Goal: Task Accomplishment & Management: Manage account settings

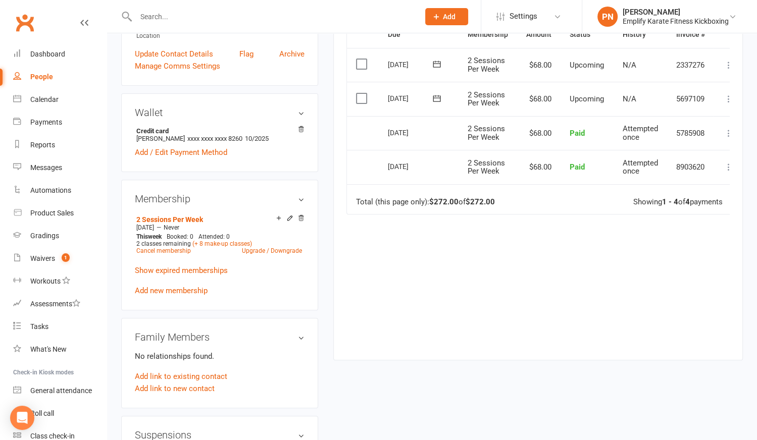
scroll to position [242, 0]
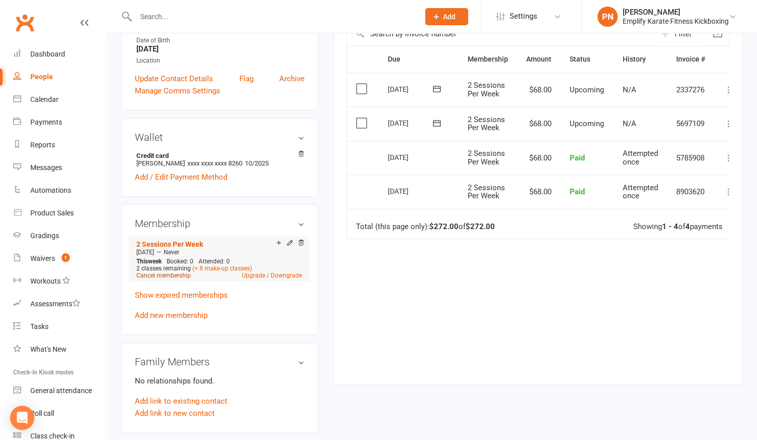
click at [166, 273] on link "Cancel membership" at bounding box center [163, 275] width 55 height 7
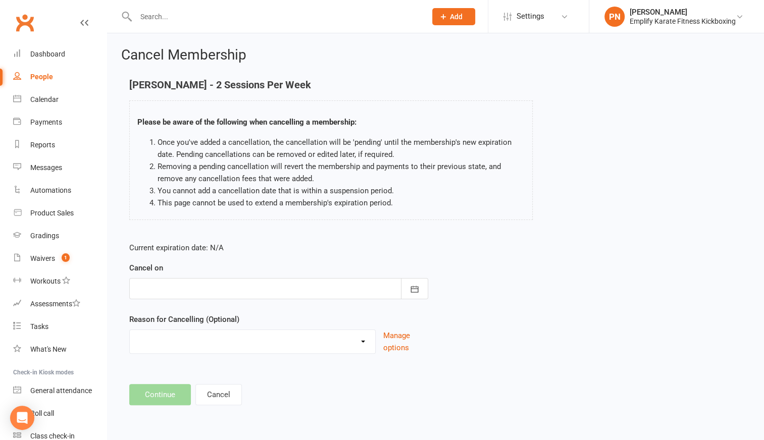
click at [177, 278] on div at bounding box center [278, 288] width 299 height 21
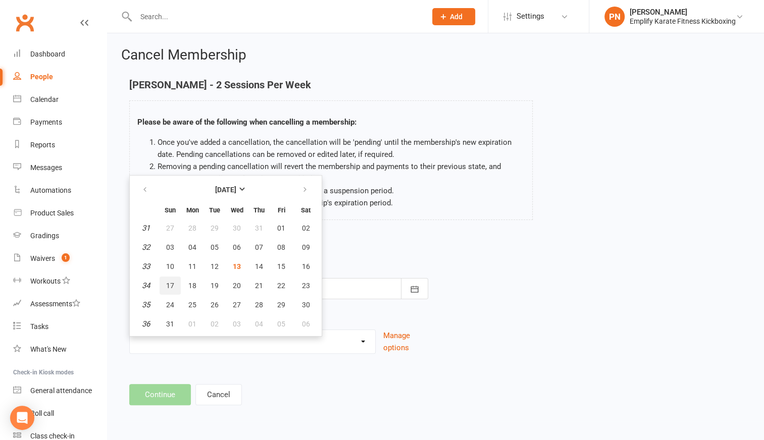
click at [171, 282] on span "17" at bounding box center [170, 286] width 8 height 8
type input "[DATE]"
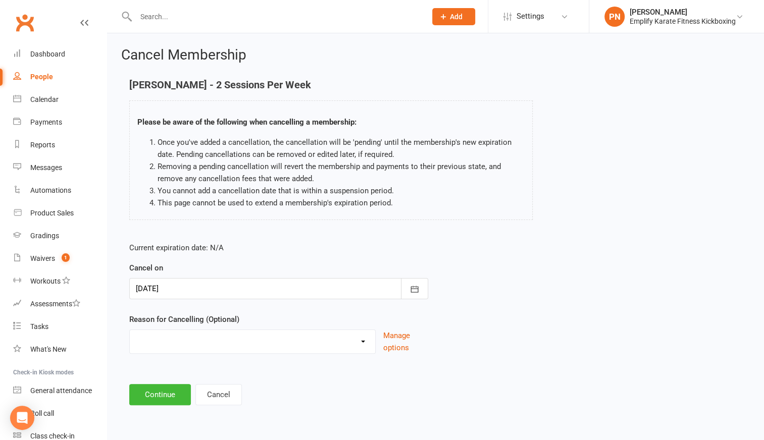
click at [166, 341] on select "Break and return downgrade Holiday Injury Life issues Lost interest Money Movin…" at bounding box center [252, 340] width 245 height 20
select select "15"
click at [130, 330] on select "Break and return downgrade Holiday Injury Life issues Lost interest Money Movin…" at bounding box center [252, 340] width 245 height 20
click at [148, 398] on button "Continue" at bounding box center [160, 394] width 62 height 21
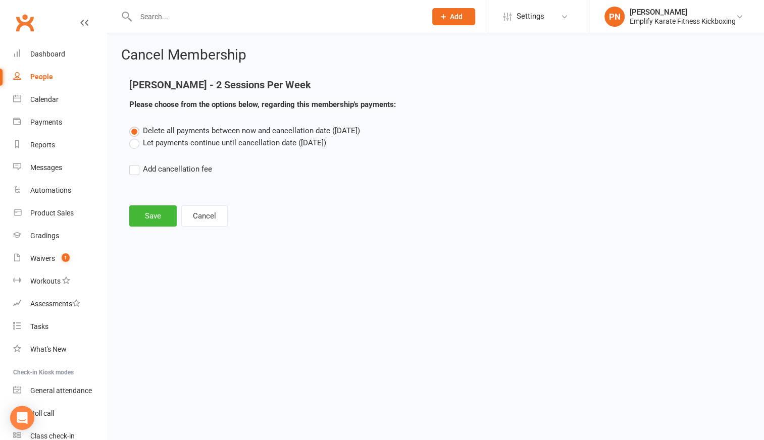
click at [135, 147] on label "Let payments continue until cancellation date ([DATE])" at bounding box center [227, 143] width 197 height 12
click at [135, 137] on input "Let payments continue until cancellation date ([DATE])" at bounding box center [132, 137] width 7 height 0
click at [162, 209] on button "Save" at bounding box center [152, 215] width 47 height 21
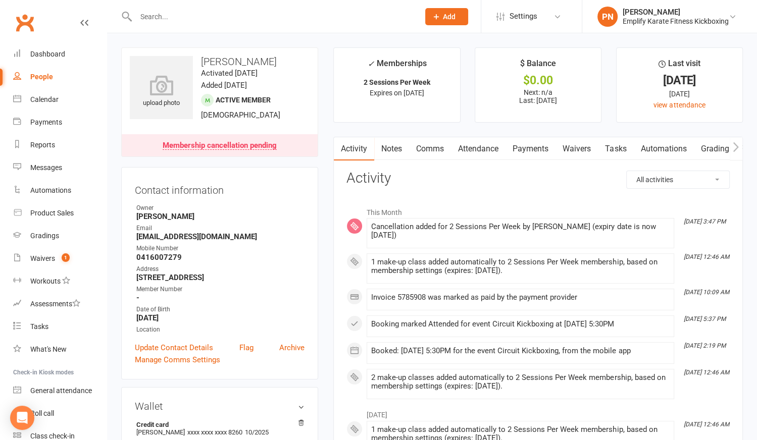
click at [527, 148] on link "Payments" at bounding box center [530, 148] width 50 height 23
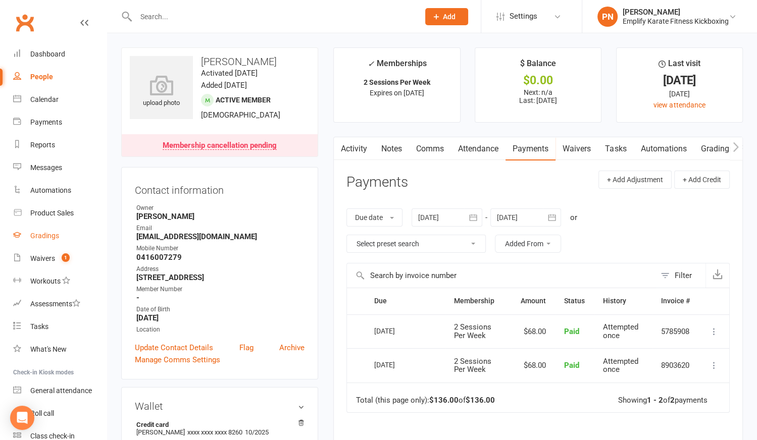
click at [35, 238] on div "Gradings" at bounding box center [44, 236] width 29 height 8
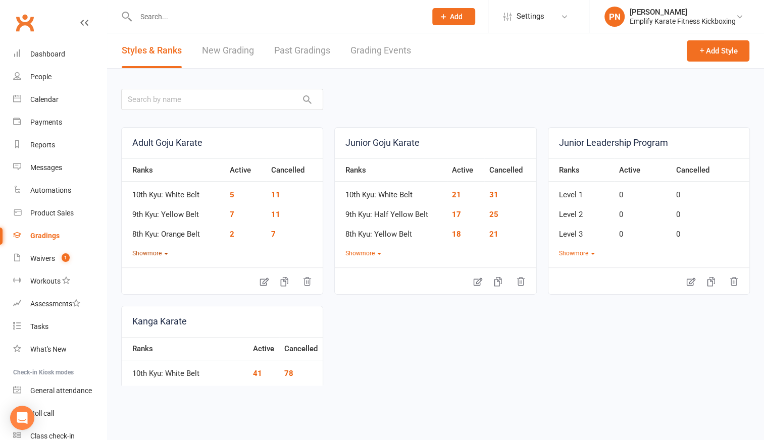
click at [156, 252] on button "Show more" at bounding box center [150, 254] width 36 height 10
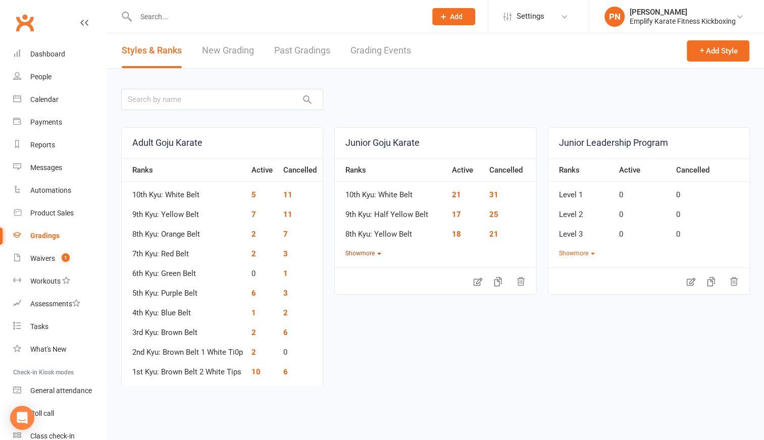
click at [347, 252] on button "Show more" at bounding box center [363, 254] width 36 height 10
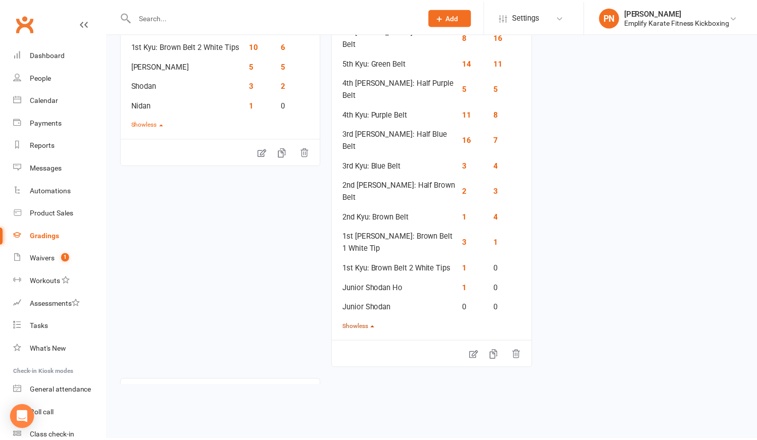
scroll to position [439, 0]
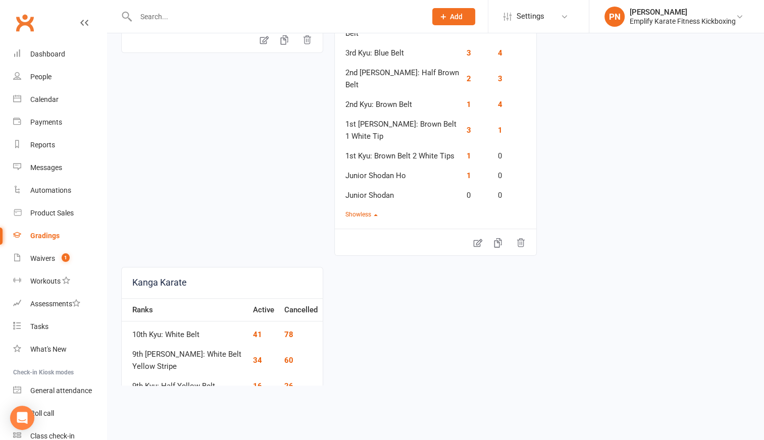
click at [159, 401] on button "Show more" at bounding box center [150, 406] width 36 height 10
click at [253, 421] on link "4" at bounding box center [255, 425] width 5 height 9
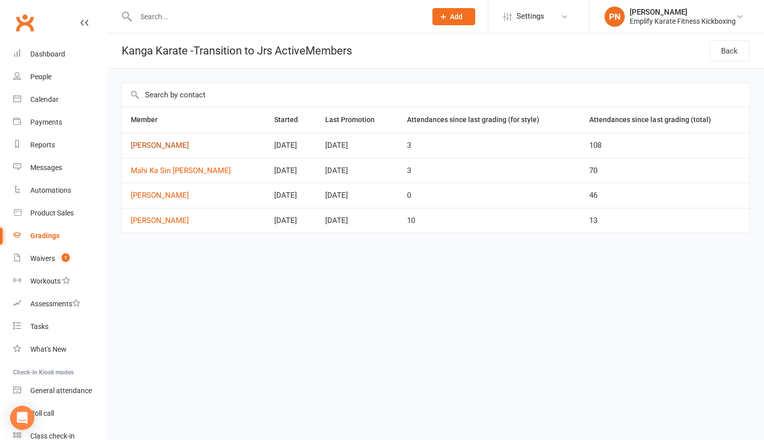
click at [168, 144] on link "[PERSON_NAME]" at bounding box center [193, 145] width 125 height 9
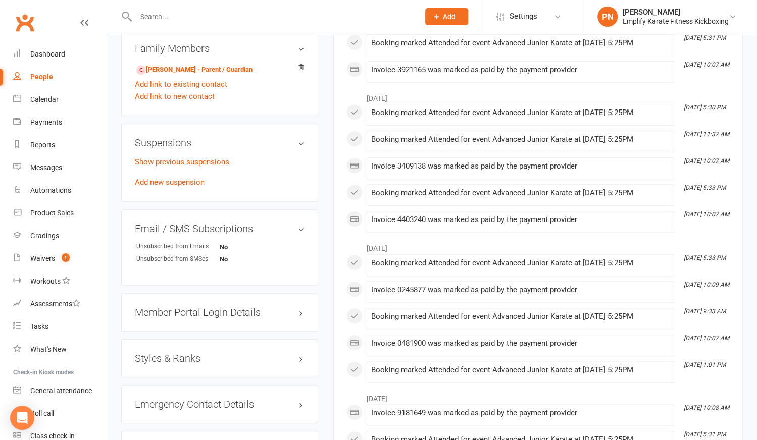
scroll to position [596, 0]
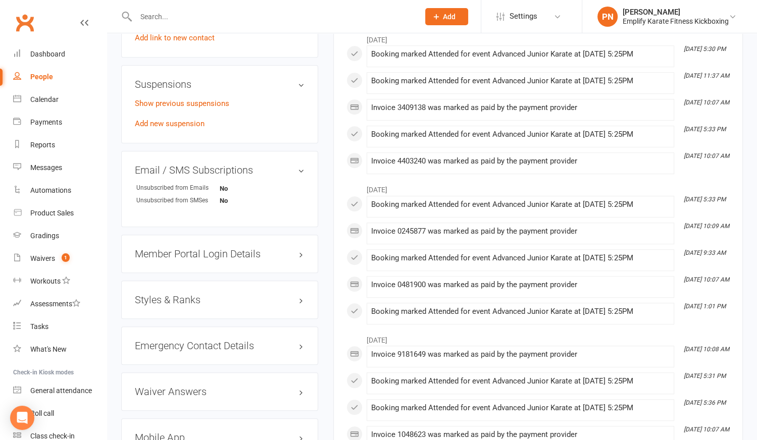
click at [171, 294] on h3 "Styles & Ranks" at bounding box center [220, 299] width 170 height 11
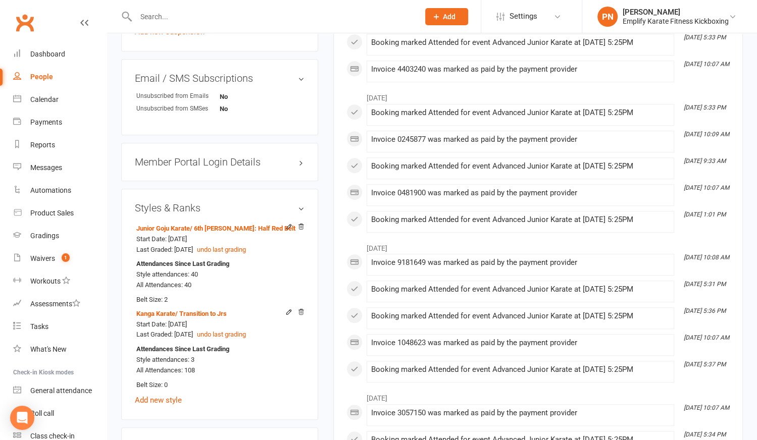
scroll to position [688, 0]
click at [298, 311] on icon at bounding box center [300, 312] width 7 height 7
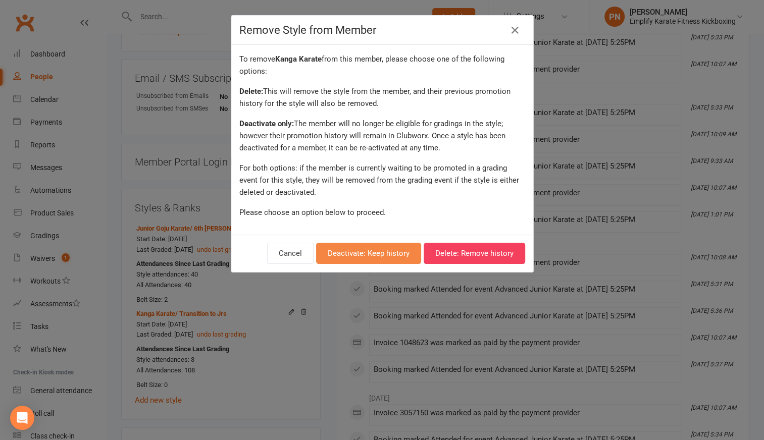
click at [365, 258] on button "Deactivate: Keep history" at bounding box center [368, 253] width 105 height 21
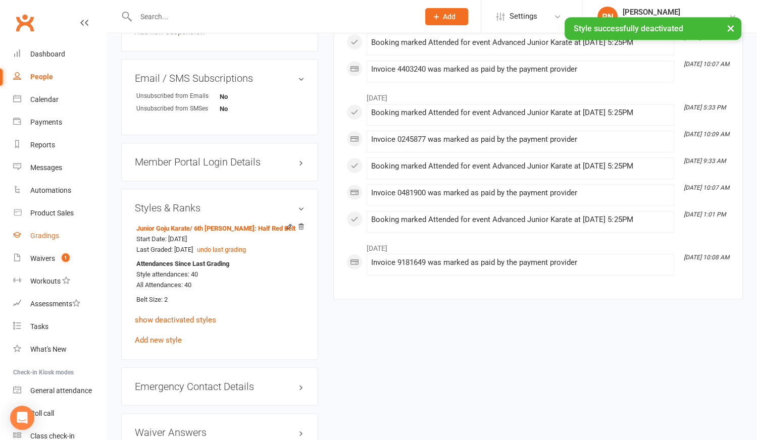
click at [56, 238] on div "Gradings" at bounding box center [44, 236] width 29 height 8
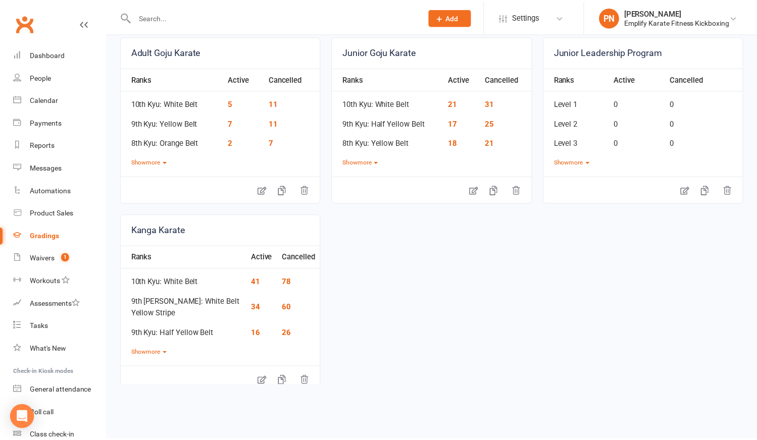
scroll to position [112, 0]
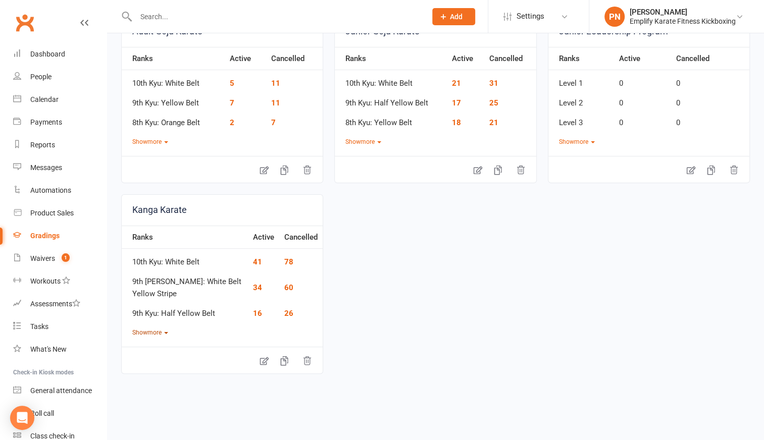
click at [160, 330] on button "Show more" at bounding box center [150, 333] width 36 height 10
click at [256, 350] on link "3" at bounding box center [255, 352] width 5 height 9
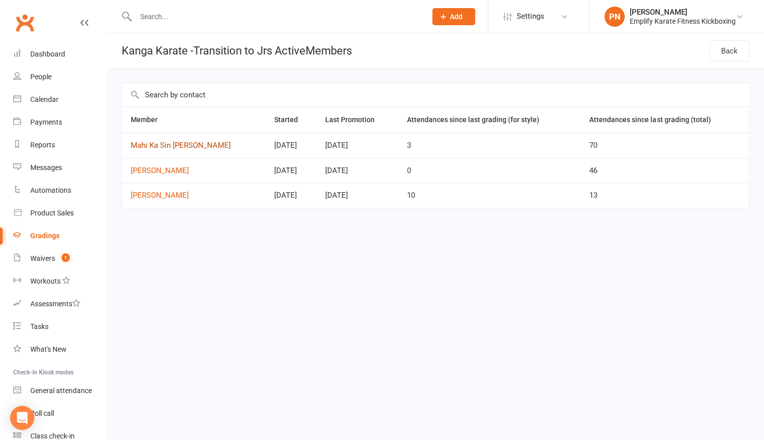
click at [178, 144] on link "Mahi Ka Sin [PERSON_NAME]" at bounding box center [193, 145] width 125 height 9
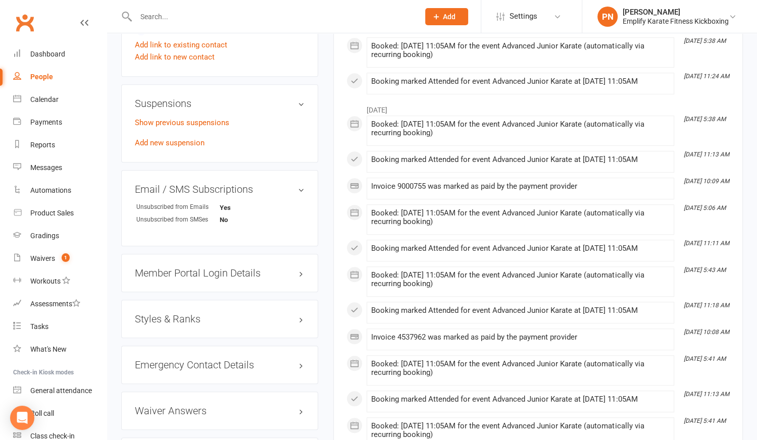
scroll to position [596, 0]
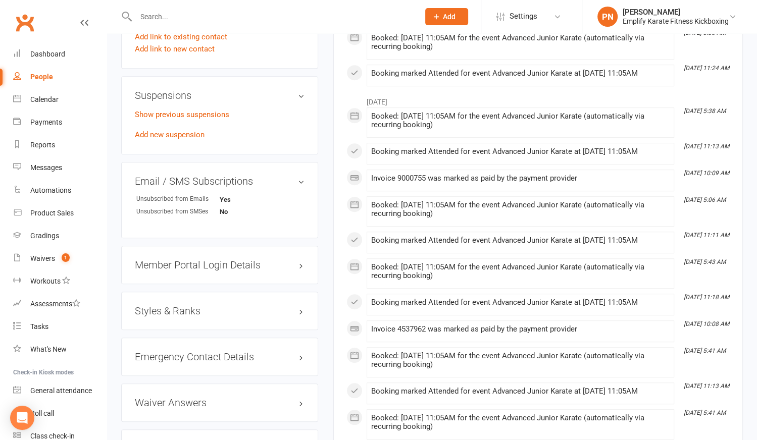
click at [192, 305] on h3 "Styles & Ranks" at bounding box center [220, 310] width 170 height 11
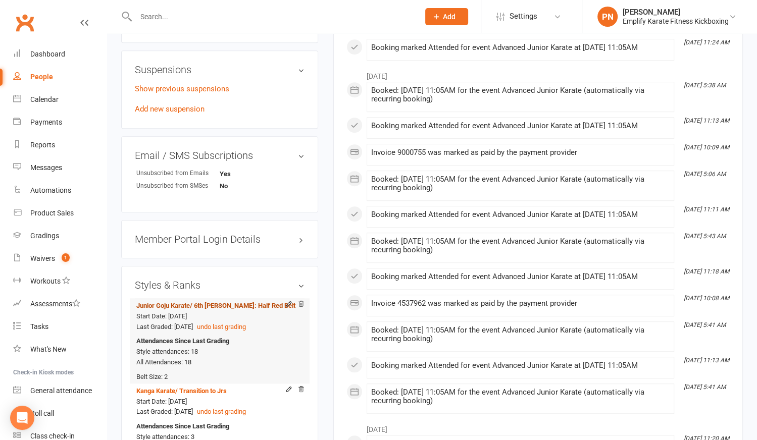
scroll to position [688, 0]
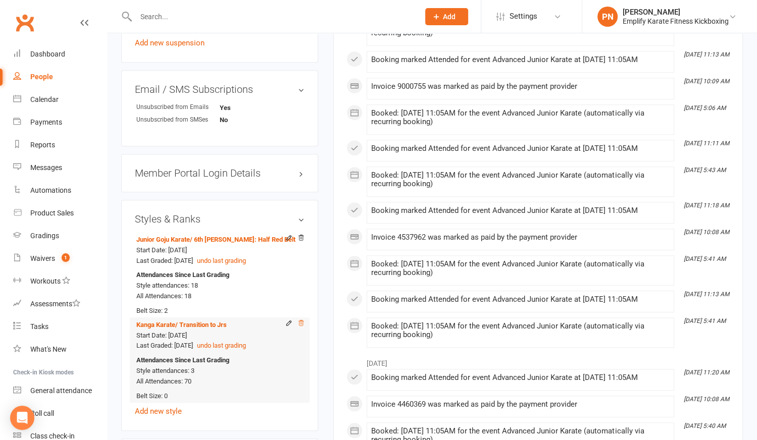
click at [300, 320] on icon at bounding box center [300, 323] width 7 height 7
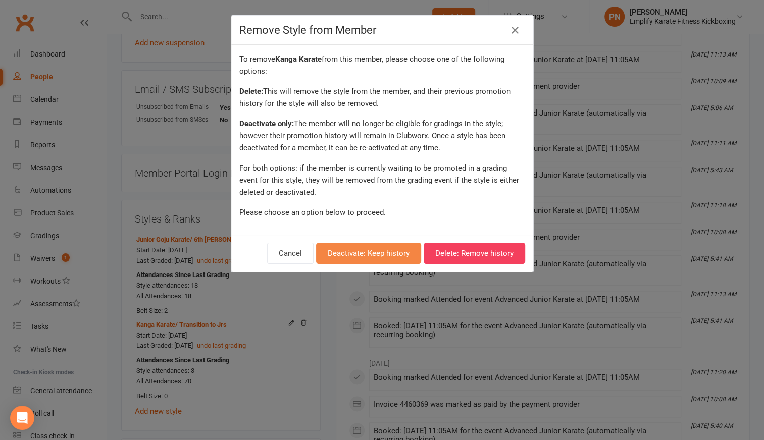
click at [371, 257] on button "Deactivate: Keep history" at bounding box center [368, 253] width 105 height 21
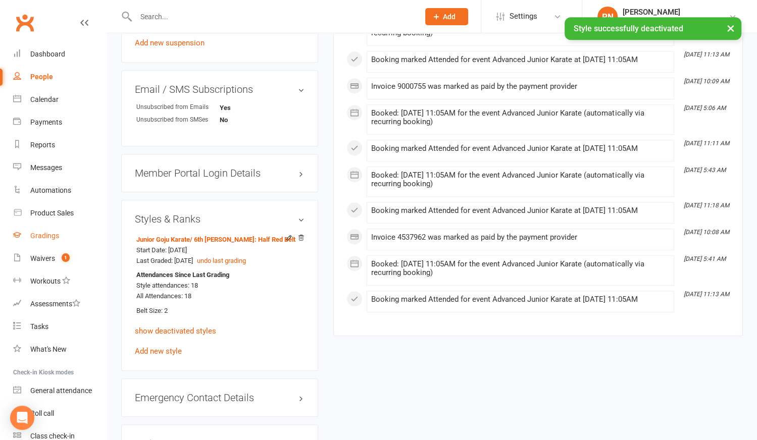
click at [50, 237] on div "Gradings" at bounding box center [44, 236] width 29 height 8
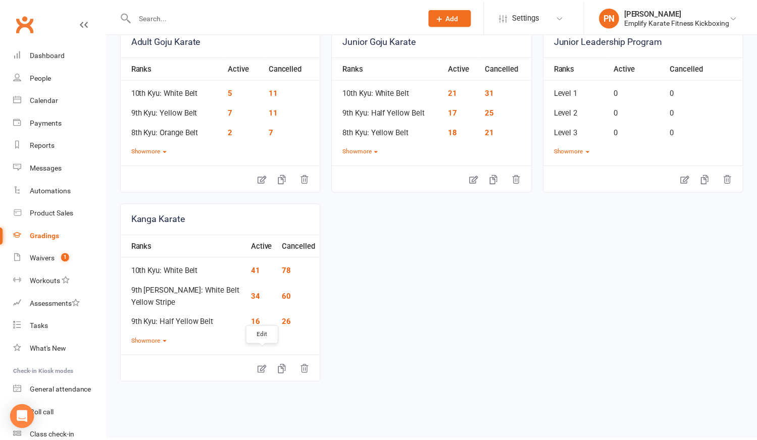
scroll to position [112, 0]
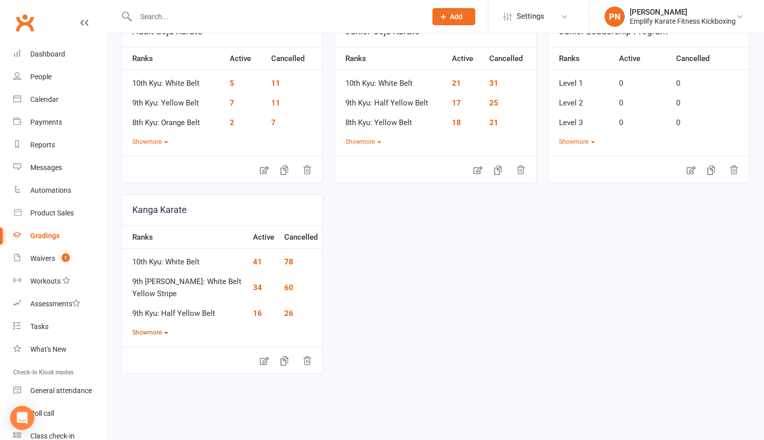
click at [166, 329] on button "Show more" at bounding box center [150, 333] width 36 height 10
click at [254, 351] on link "2" at bounding box center [255, 352] width 5 height 9
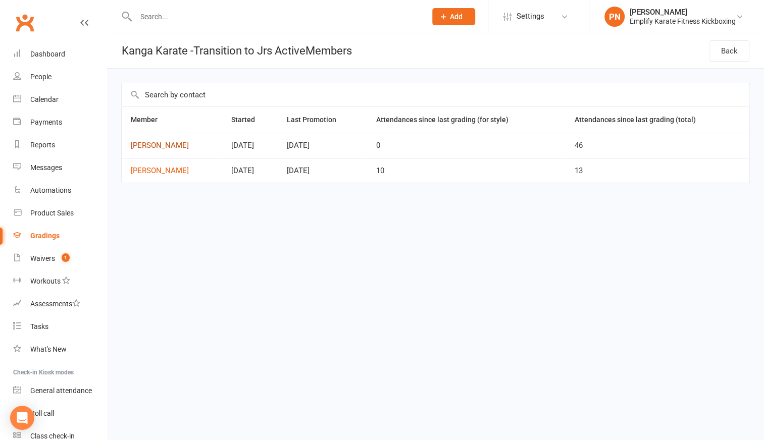
click at [164, 141] on link "[PERSON_NAME]" at bounding box center [172, 145] width 82 height 9
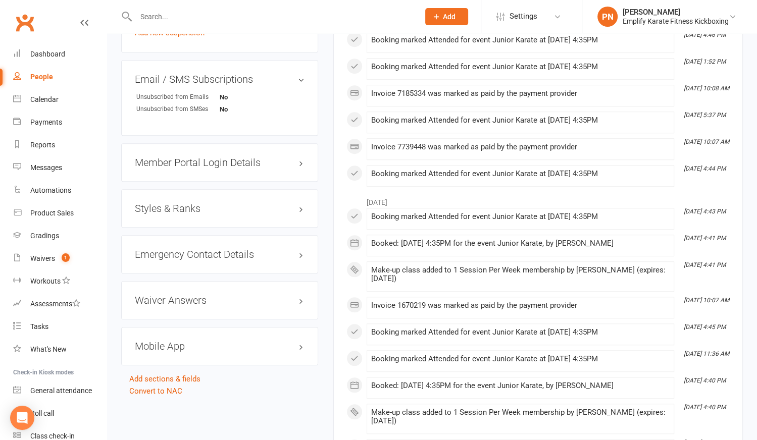
scroll to position [780, 0]
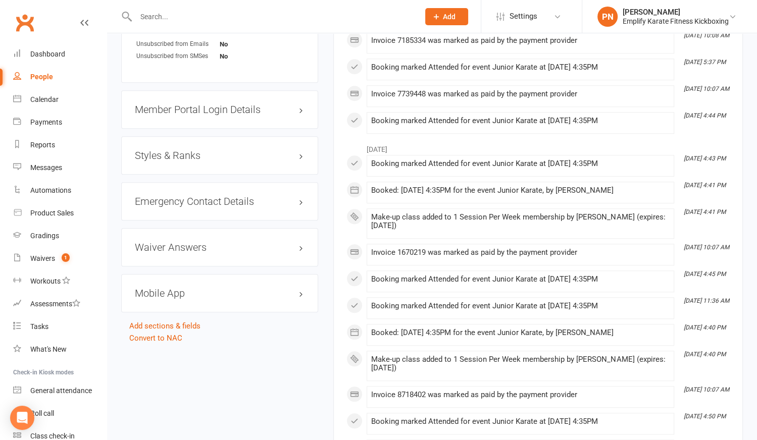
click at [219, 151] on h3 "Styles & Ranks" at bounding box center [220, 155] width 170 height 11
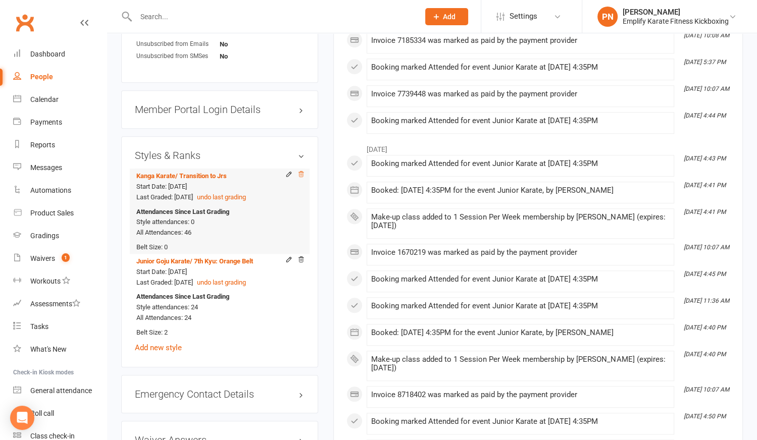
click at [301, 174] on icon at bounding box center [300, 174] width 7 height 7
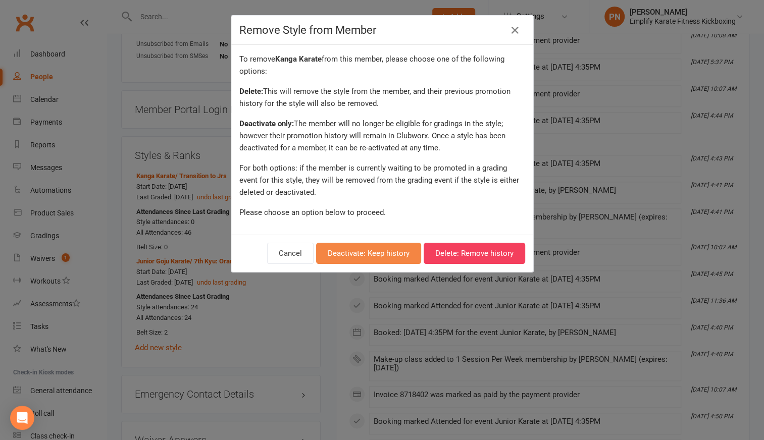
click at [344, 250] on button "Deactivate: Keep history" at bounding box center [368, 253] width 105 height 21
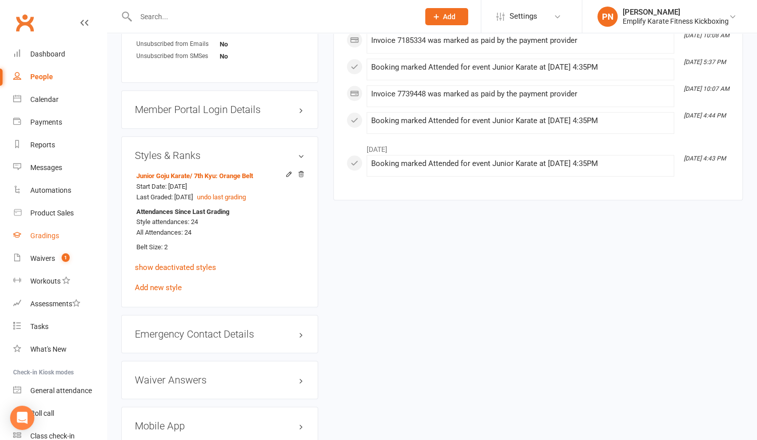
click at [36, 235] on div "Gradings" at bounding box center [44, 236] width 29 height 8
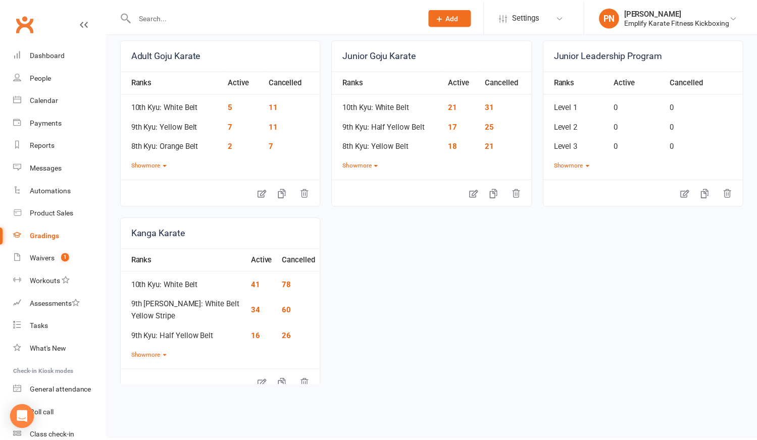
scroll to position [91, 0]
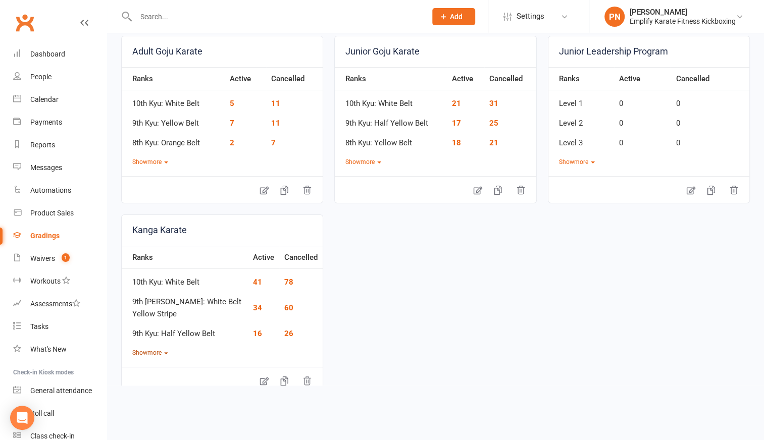
click at [156, 349] on button "Show more" at bounding box center [150, 353] width 36 height 10
click at [253, 370] on link "1" at bounding box center [255, 373] width 5 height 9
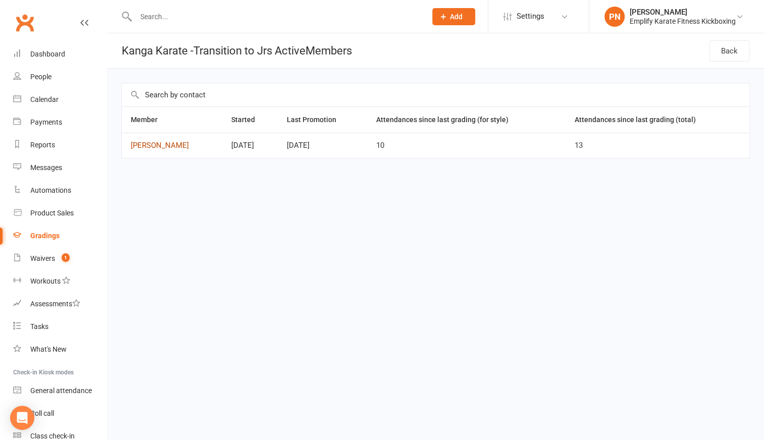
click at [147, 144] on link "[PERSON_NAME]" at bounding box center [172, 145] width 82 height 9
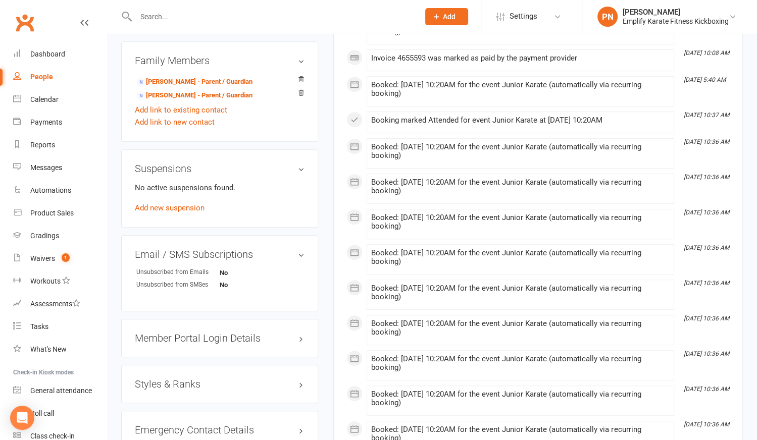
scroll to position [550, 0]
click at [191, 378] on h3 "Styles & Ranks" at bounding box center [220, 383] width 170 height 11
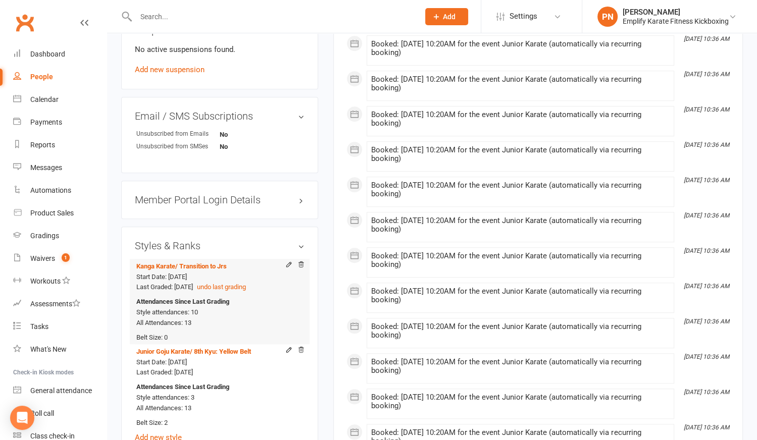
scroll to position [688, 0]
click at [302, 262] on icon at bounding box center [300, 264] width 7 height 7
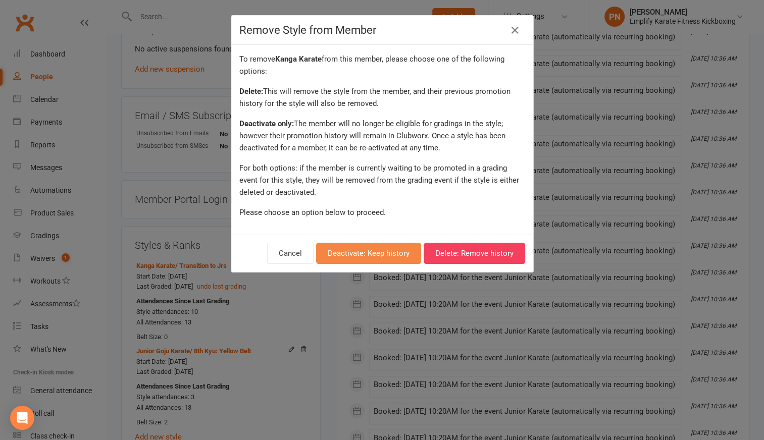
click at [331, 256] on button "Deactivate: Keep history" at bounding box center [368, 253] width 105 height 21
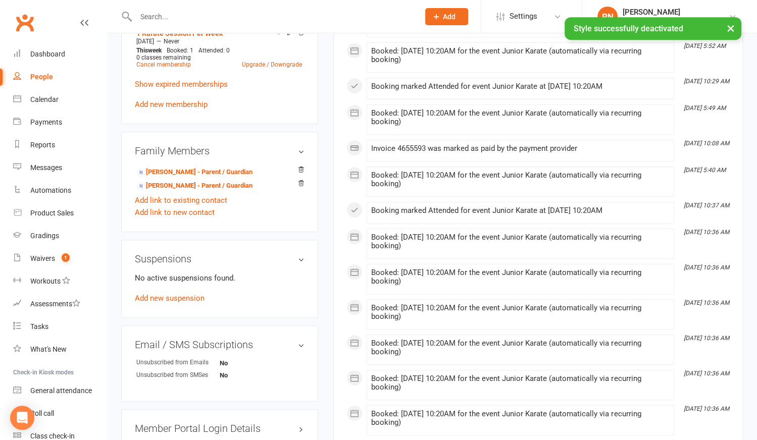
scroll to position [413, 0]
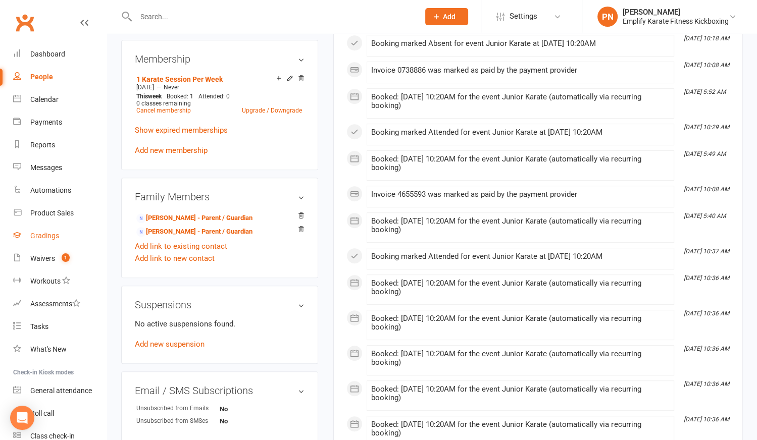
click at [52, 233] on div "Gradings" at bounding box center [44, 236] width 29 height 8
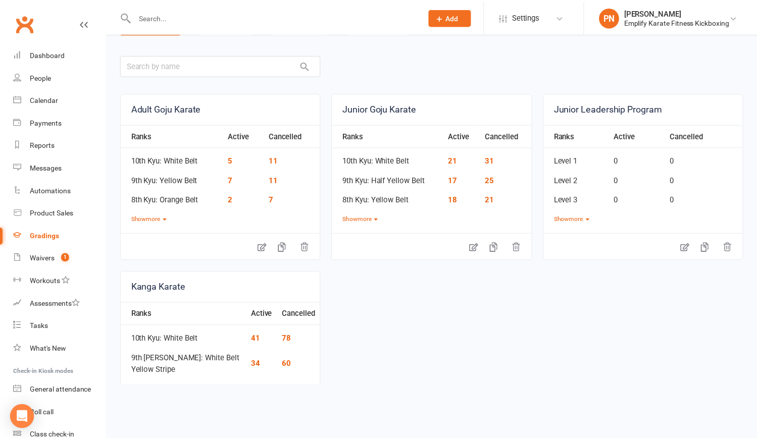
scroll to position [91, 0]
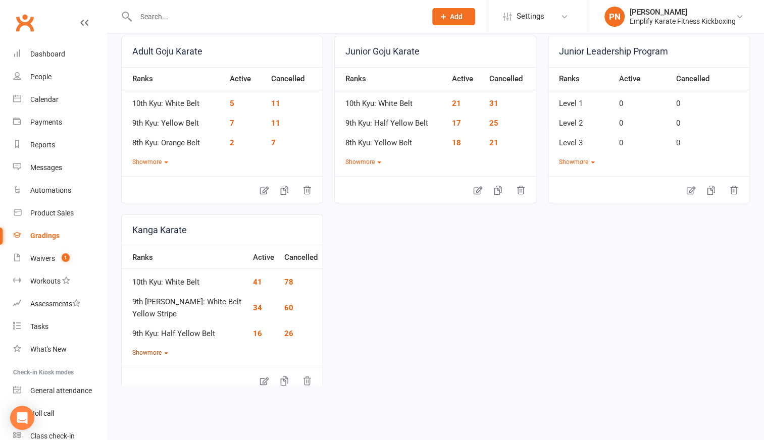
click at [153, 351] on button "Show more" at bounding box center [150, 353] width 36 height 10
click at [354, 162] on button "Show more" at bounding box center [363, 163] width 36 height 10
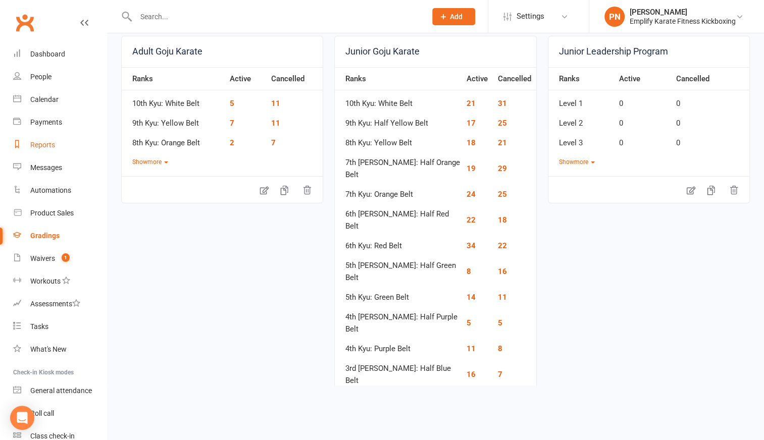
click at [38, 145] on div "Reports" at bounding box center [42, 145] width 25 height 8
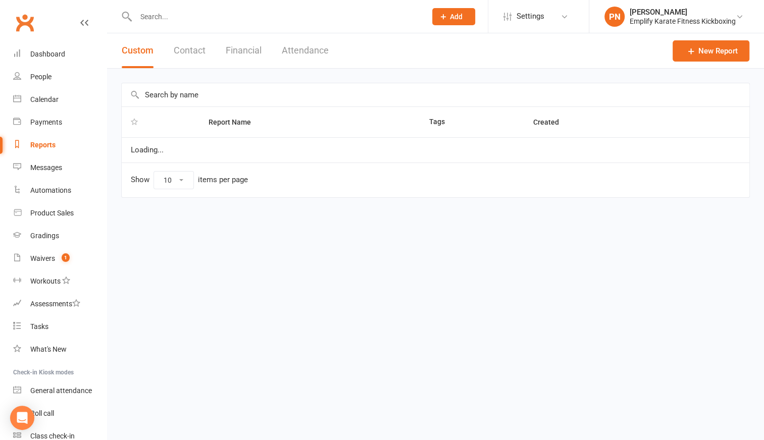
select select "100"
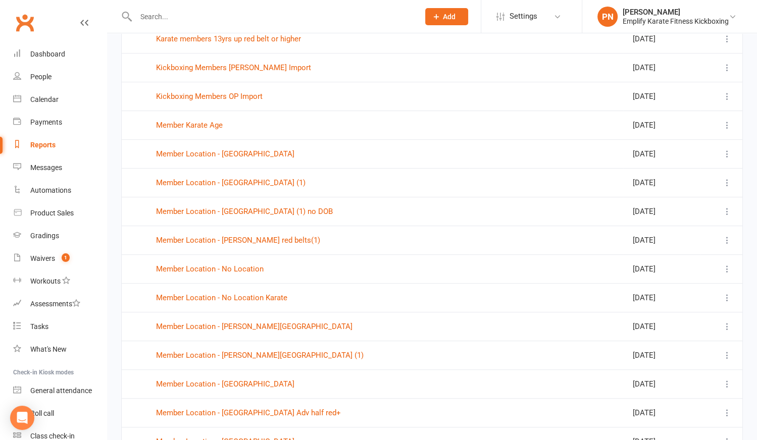
scroll to position [459, 0]
click at [236, 264] on link "Member Location - No Location" at bounding box center [210, 268] width 108 height 9
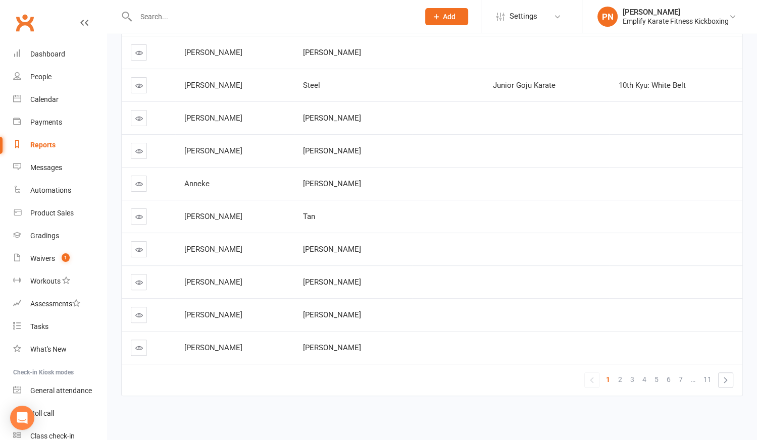
scroll to position [20, 0]
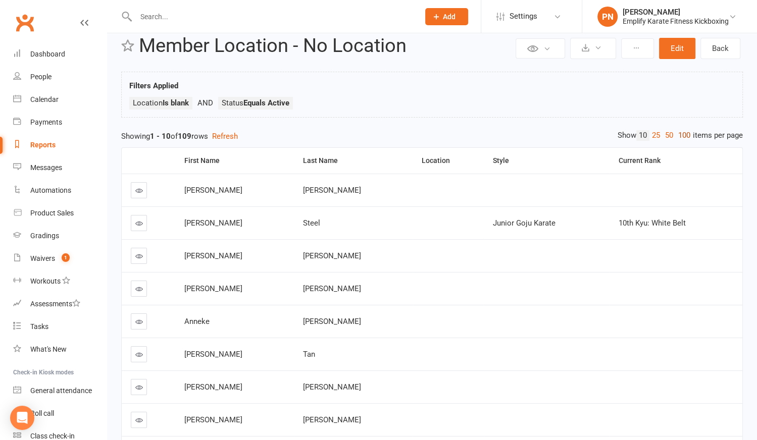
click at [681, 133] on link "100" at bounding box center [684, 135] width 17 height 11
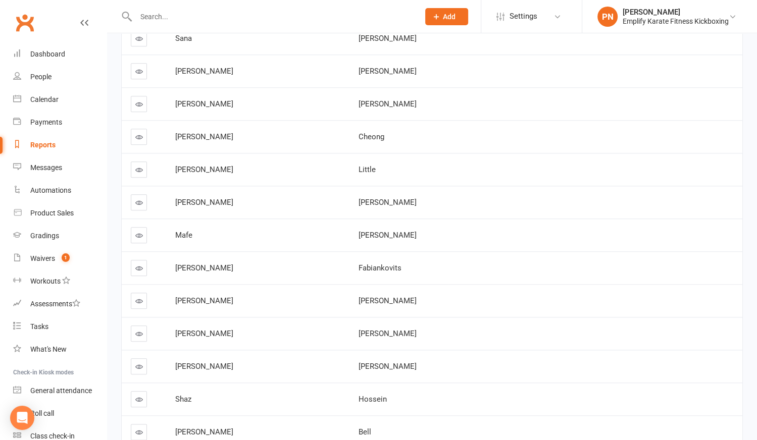
scroll to position [938, 0]
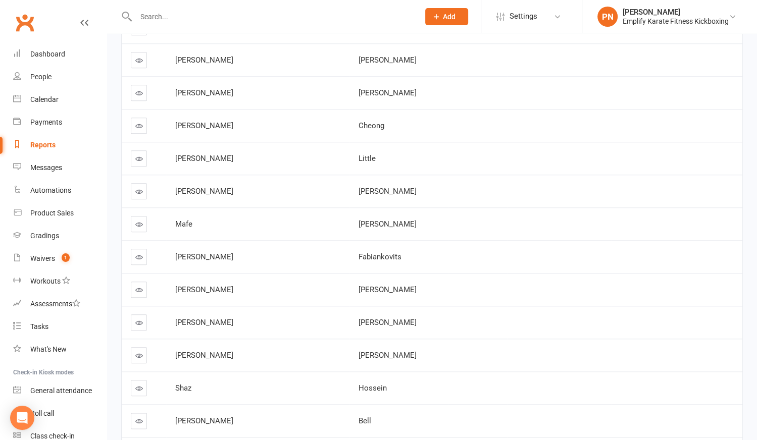
click at [140, 221] on icon at bounding box center [139, 225] width 8 height 8
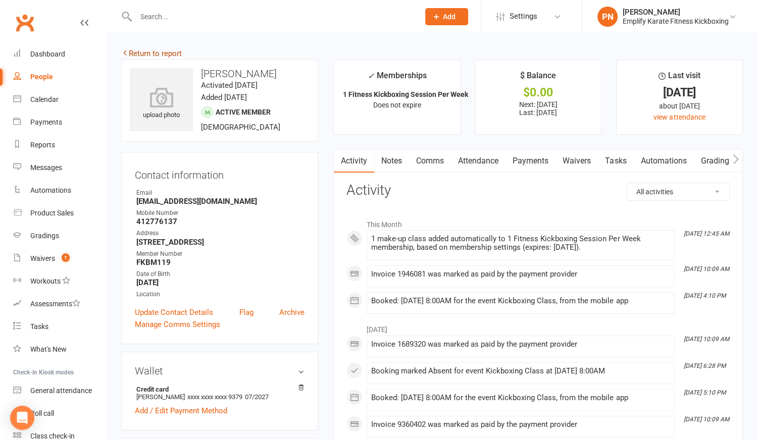
click at [149, 53] on link "Return to report" at bounding box center [151, 53] width 61 height 9
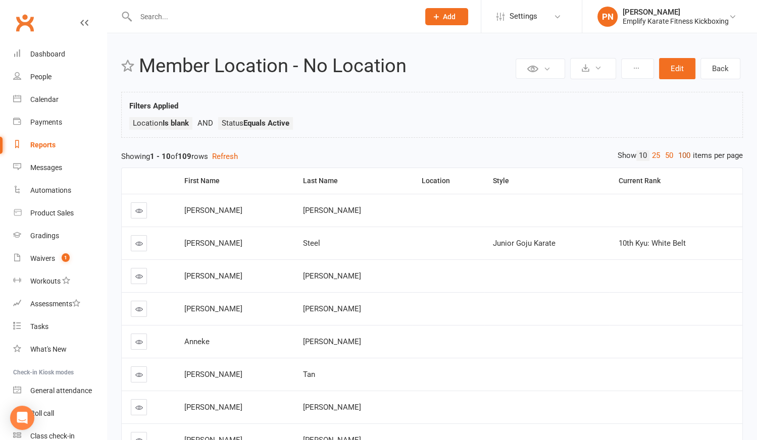
click at [680, 152] on link "100" at bounding box center [684, 155] width 17 height 11
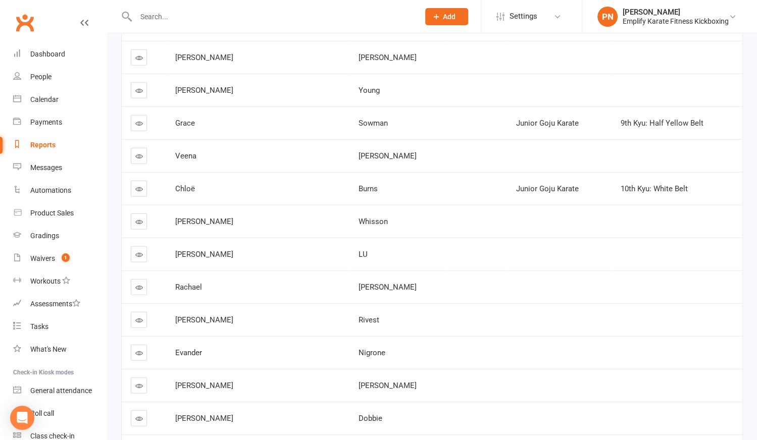
scroll to position [2662, 0]
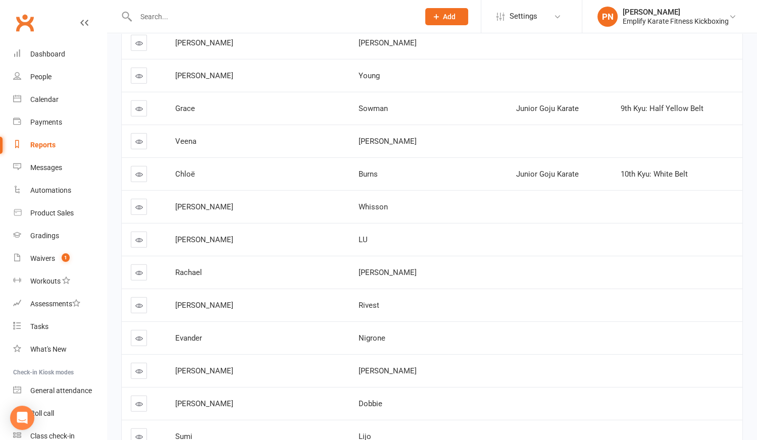
click at [142, 100] on link at bounding box center [139, 108] width 16 height 16
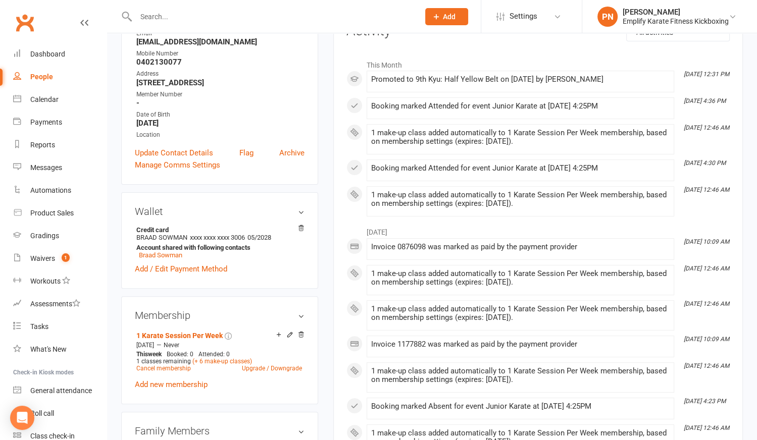
scroll to position [183, 0]
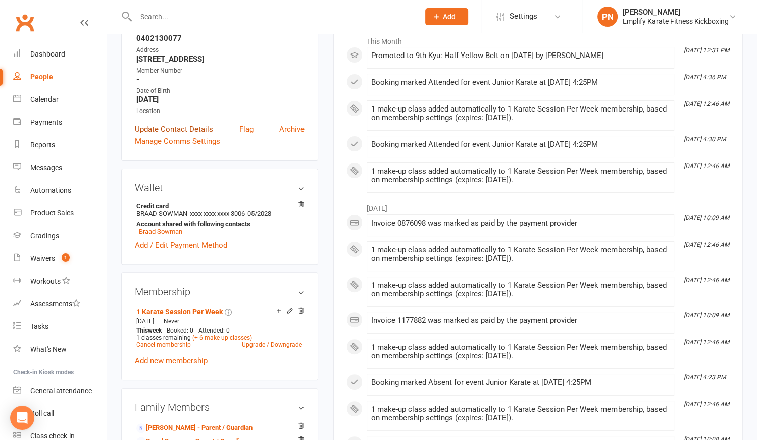
click at [174, 128] on link "Update Contact Details" at bounding box center [174, 129] width 78 height 12
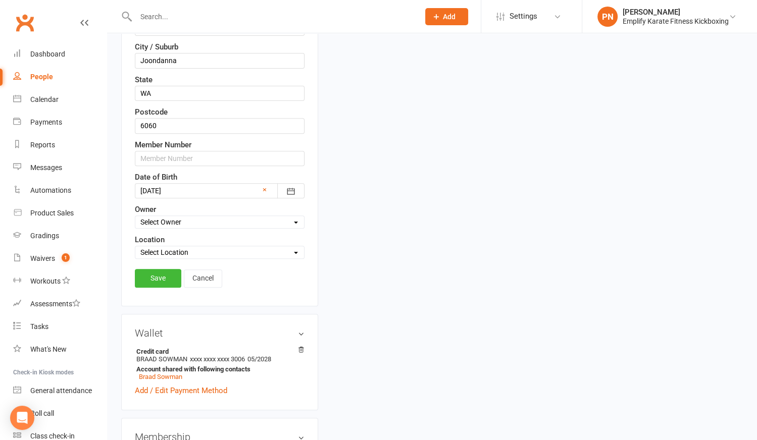
scroll to position [473, 0]
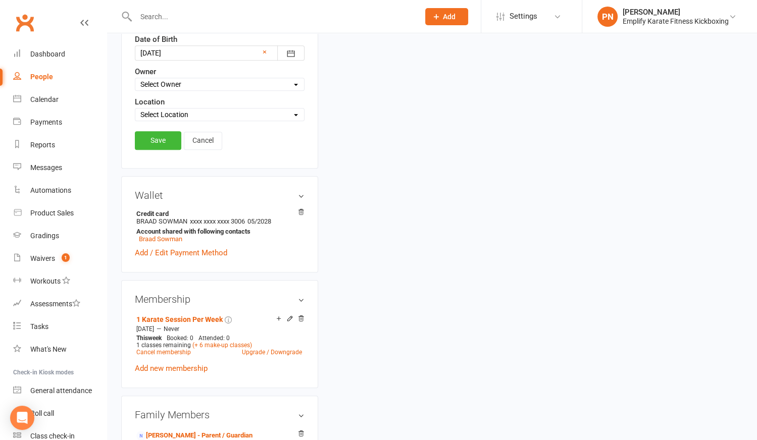
click at [170, 109] on select "Select Location [PERSON_NAME][GEOGRAPHIC_DATA] [PERSON_NAME]" at bounding box center [219, 114] width 169 height 11
select select "1"
click at [135, 109] on select "Select Location [PERSON_NAME][GEOGRAPHIC_DATA] [PERSON_NAME]" at bounding box center [219, 114] width 169 height 11
click at [166, 136] on link "Save" at bounding box center [158, 140] width 46 height 18
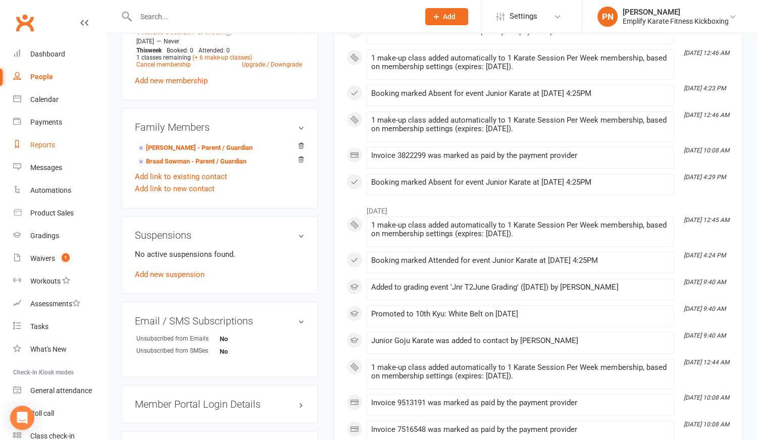
click at [42, 141] on div "Reports" at bounding box center [42, 145] width 25 height 8
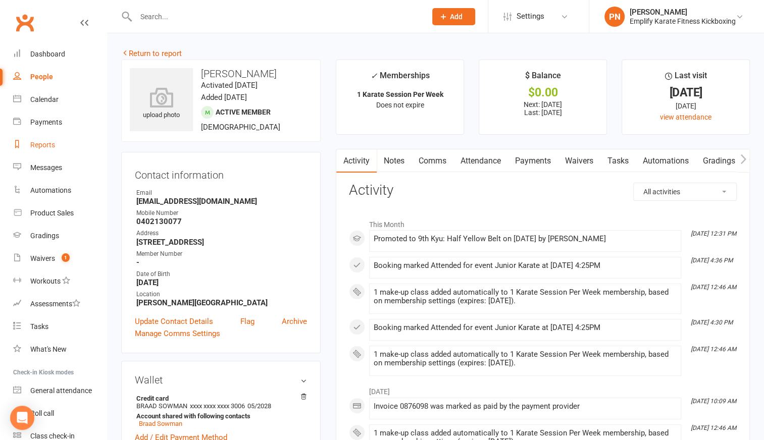
select select "100"
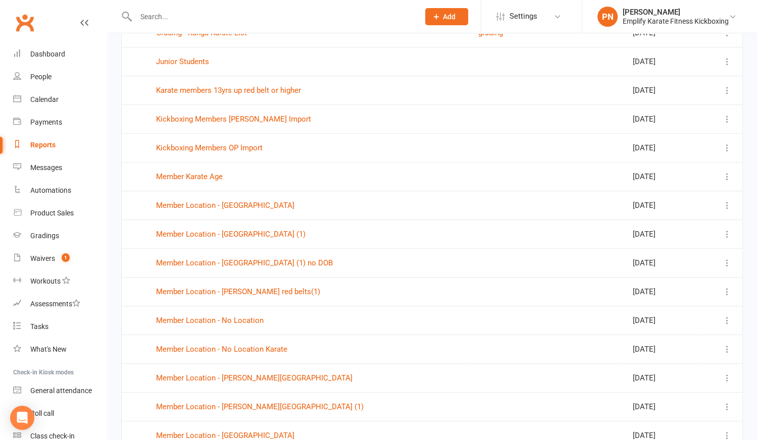
scroll to position [504, 0]
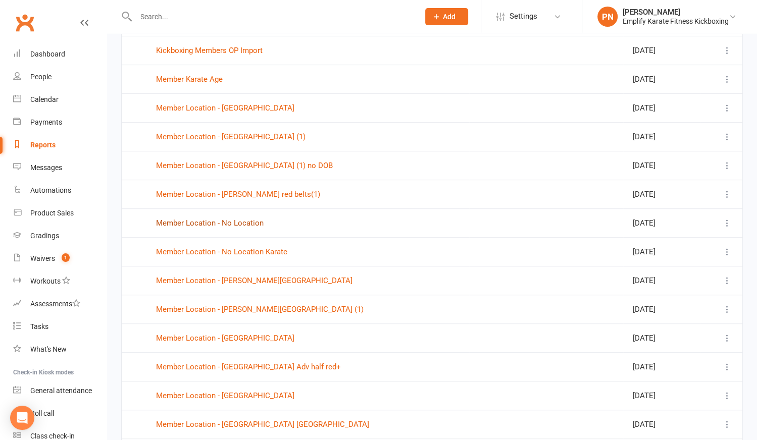
click at [194, 219] on link "Member Location - No Location" at bounding box center [210, 223] width 108 height 9
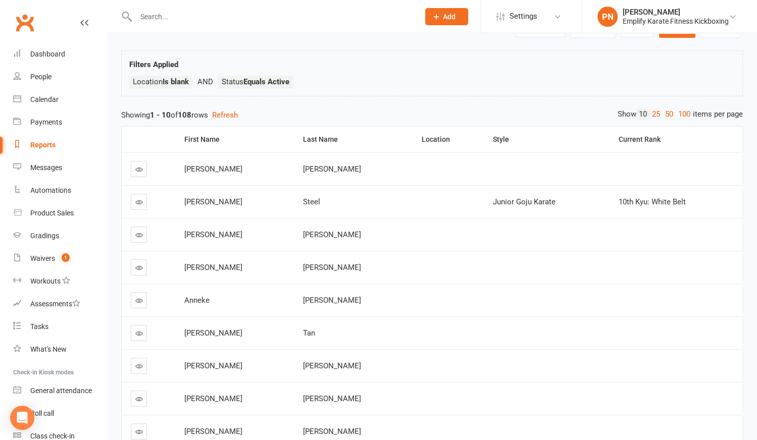
scroll to position [20, 0]
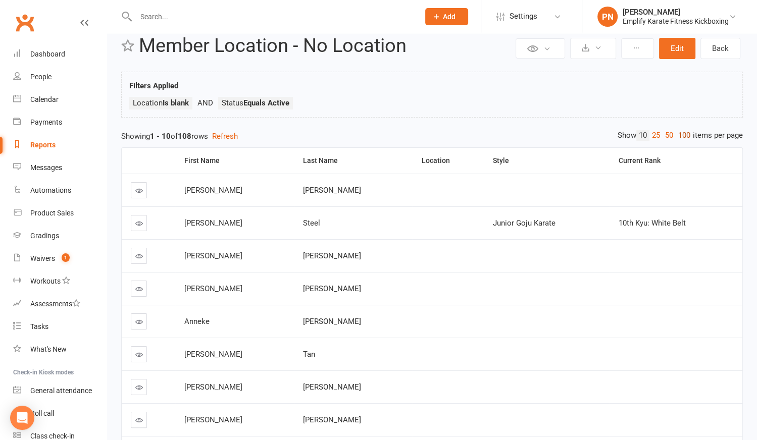
click at [684, 137] on link "100" at bounding box center [684, 135] width 17 height 11
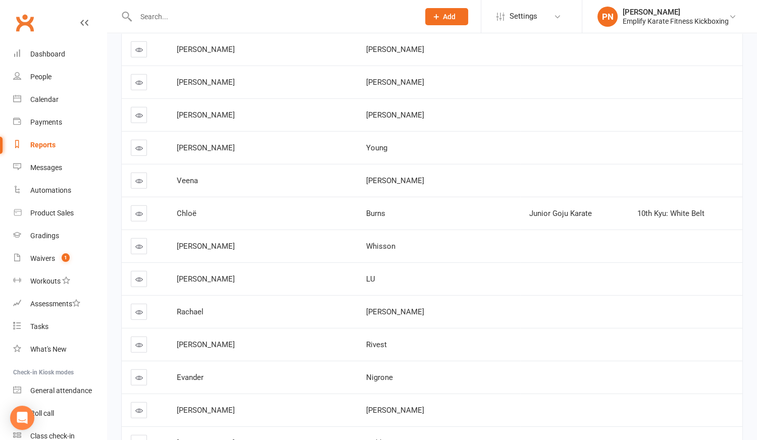
scroll to position [2591, 0]
click at [144, 237] on link at bounding box center [139, 245] width 16 height 16
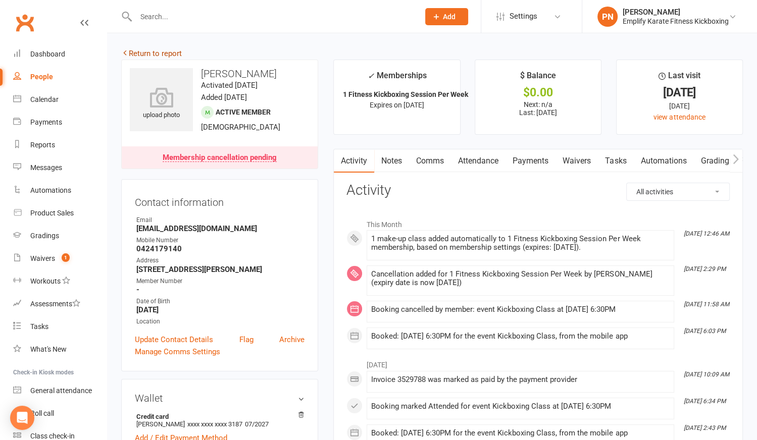
click at [136, 50] on link "Return to report" at bounding box center [151, 53] width 61 height 9
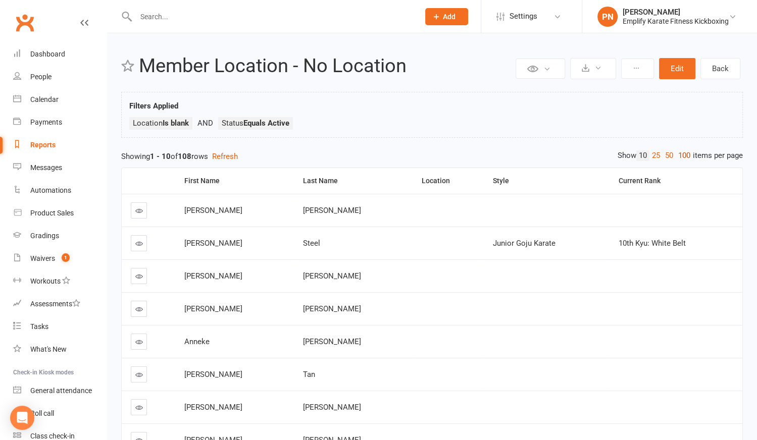
click at [688, 156] on link "100" at bounding box center [684, 155] width 17 height 11
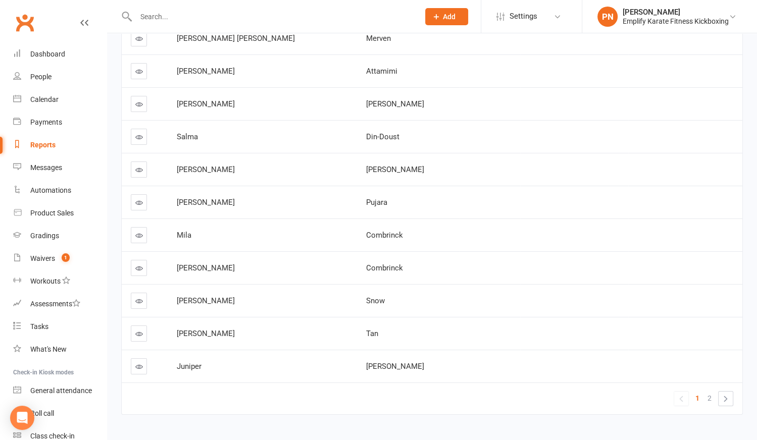
scroll to position [3047, 0]
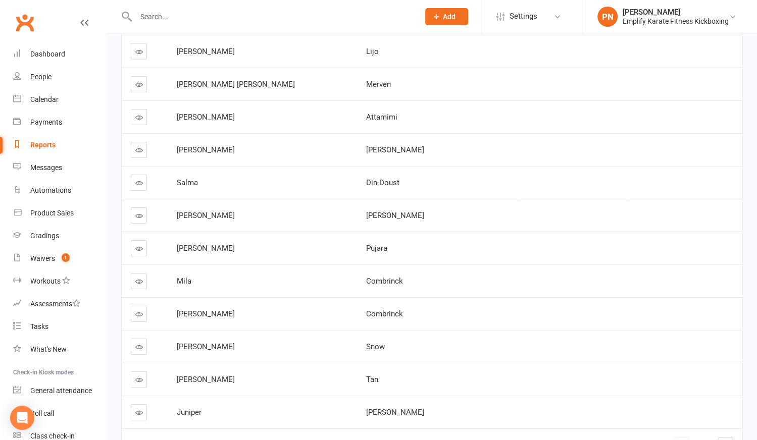
click at [194, 375] on span "[PERSON_NAME]" at bounding box center [206, 379] width 58 height 9
click at [140, 376] on icon at bounding box center [139, 380] width 8 height 8
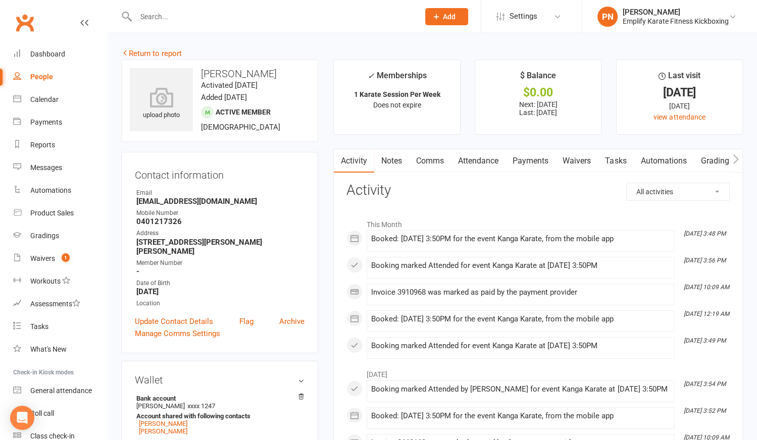
click at [475, 153] on link "Attendance" at bounding box center [478, 160] width 55 height 23
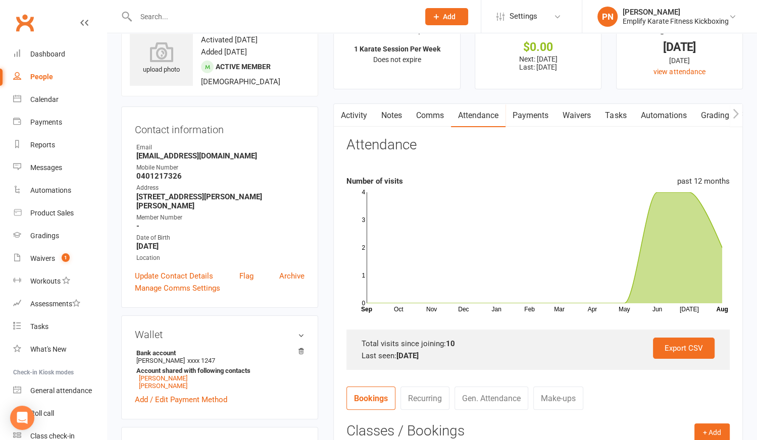
scroll to position [229, 0]
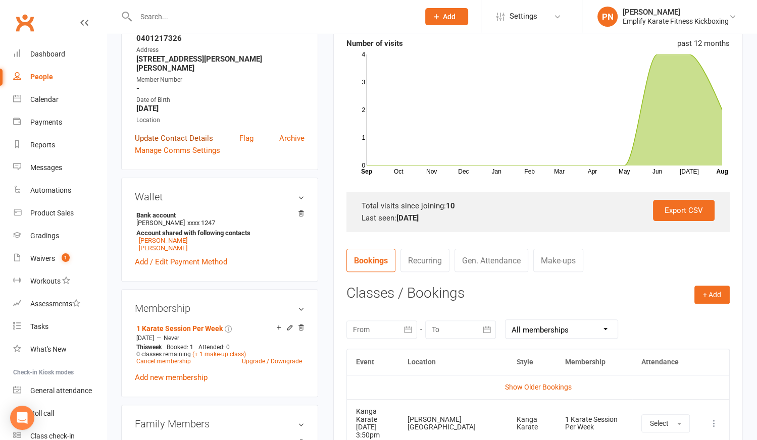
click at [184, 132] on link "Update Contact Details" at bounding box center [174, 138] width 78 height 12
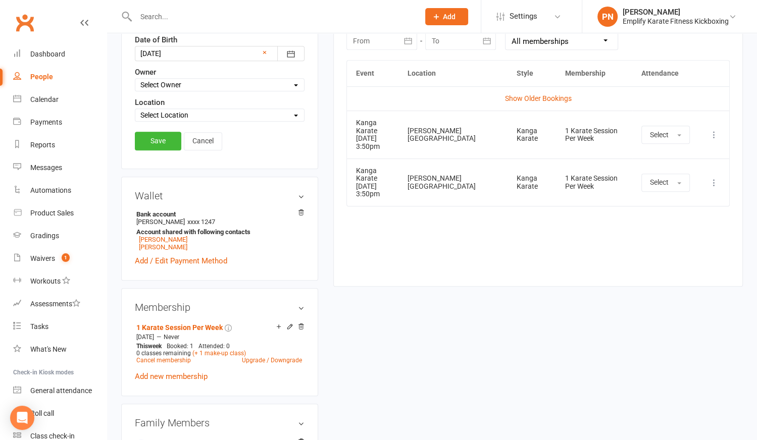
scroll to position [473, 0]
click at [161, 110] on select "Select Location [PERSON_NAME][GEOGRAPHIC_DATA] [PERSON_NAME]" at bounding box center [219, 114] width 169 height 11
select select "1"
click at [135, 109] on select "Select Location [PERSON_NAME][GEOGRAPHIC_DATA] [PERSON_NAME]" at bounding box center [219, 114] width 169 height 11
click at [163, 133] on link "Save" at bounding box center [158, 140] width 46 height 18
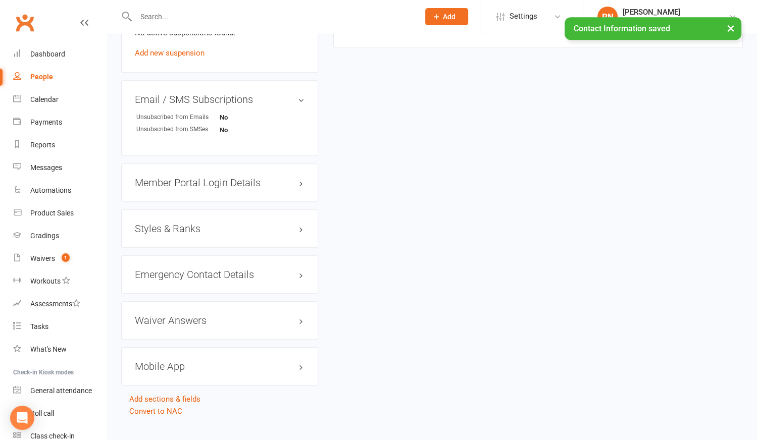
scroll to position [715, 0]
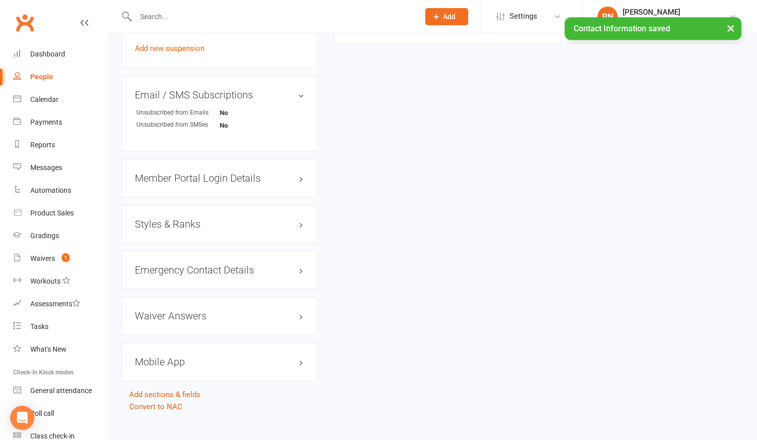
click at [187, 206] on div "Styles & Ranks" at bounding box center [219, 224] width 197 height 38
click at [186, 219] on h3 "Styles & Ranks" at bounding box center [220, 224] width 170 height 11
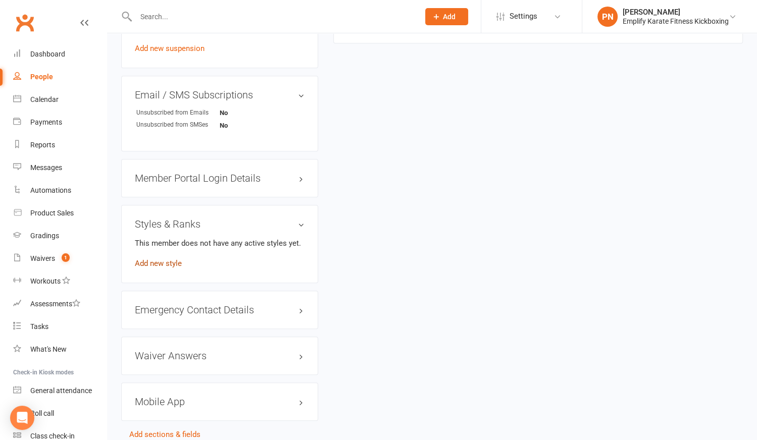
click at [145, 259] on link "Add new style" at bounding box center [158, 263] width 47 height 9
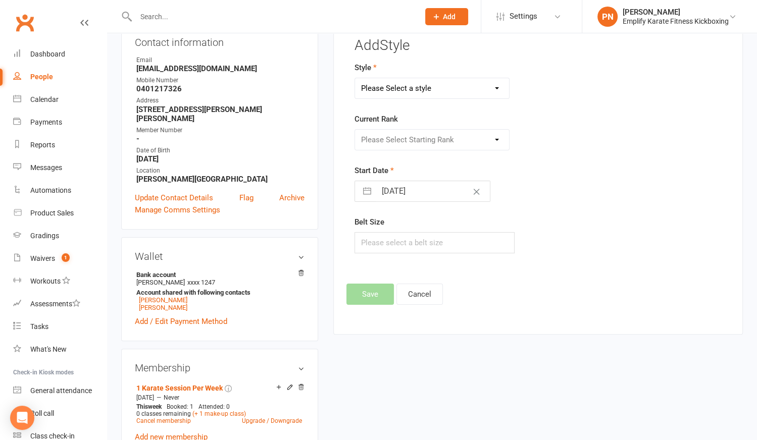
scroll to position [98, 0]
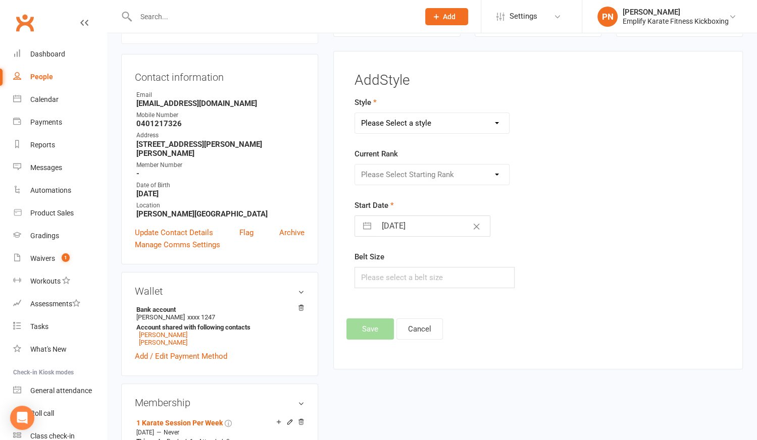
click at [395, 123] on select "Please Select a style Adult Goju Karate Junior Goju Karate Junior Leadership Pr…" at bounding box center [431, 123] width 153 height 20
select select "2209"
click at [355, 113] on select "Please Select a style Adult Goju Karate Junior Goju Karate Junior Leadership Pr…" at bounding box center [431, 123] width 153 height 20
click at [402, 173] on select "Please Select Starting Rank 10th Kyu: White Belt 9th [PERSON_NAME]: White Belt …" at bounding box center [431, 175] width 153 height 20
select select "21926"
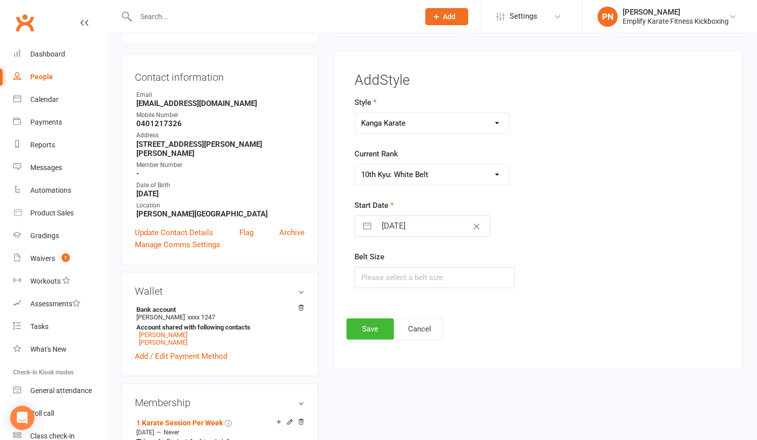
click at [355, 165] on select "Please Select Starting Rank 10th Kyu: White Belt 9th [PERSON_NAME]: White Belt …" at bounding box center [431, 175] width 153 height 20
click at [382, 277] on input "text" at bounding box center [434, 277] width 160 height 21
type input "0"
click at [371, 327] on button "Save" at bounding box center [369, 329] width 47 height 21
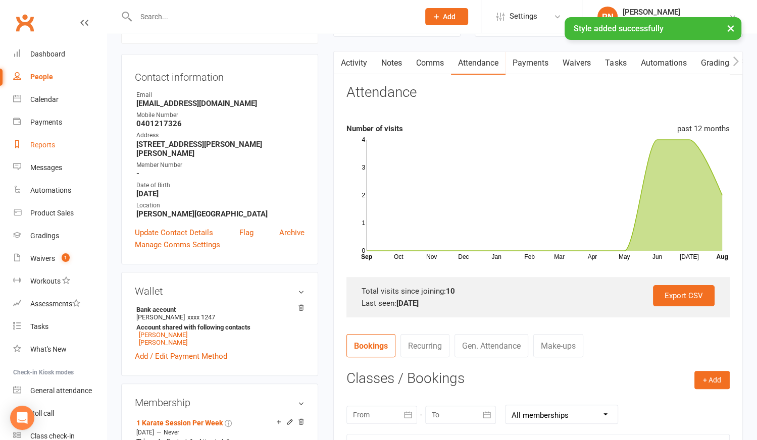
click at [41, 139] on link "Reports" at bounding box center [59, 145] width 93 height 23
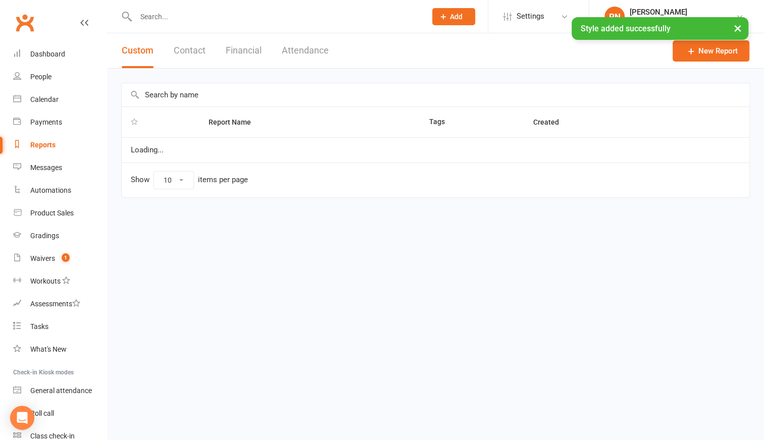
select select "100"
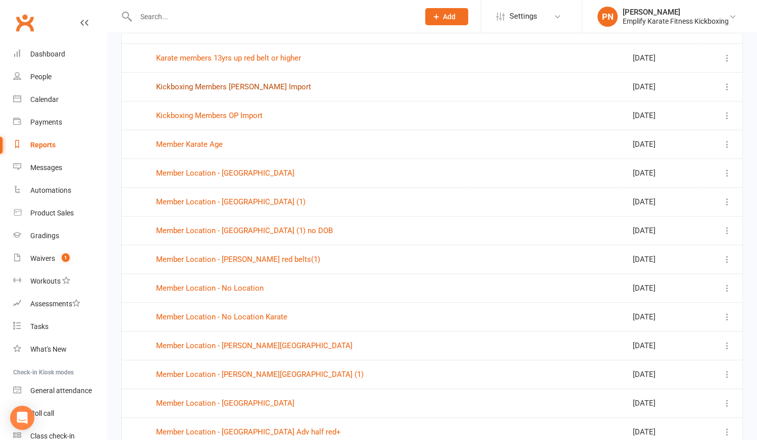
scroll to position [459, 0]
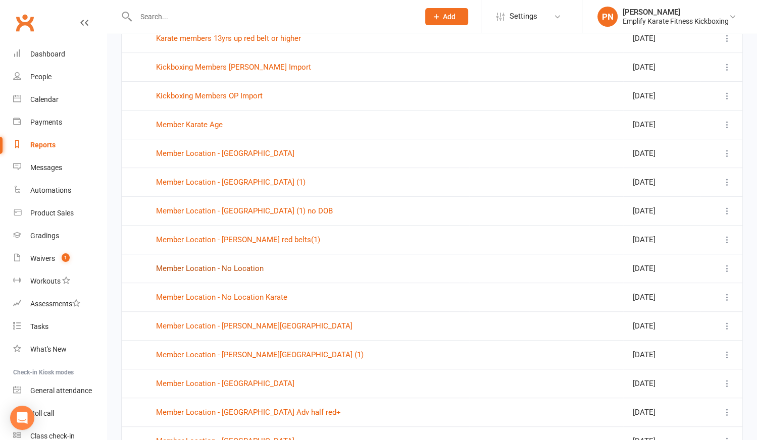
click at [209, 264] on link "Member Location - No Location" at bounding box center [210, 268] width 108 height 9
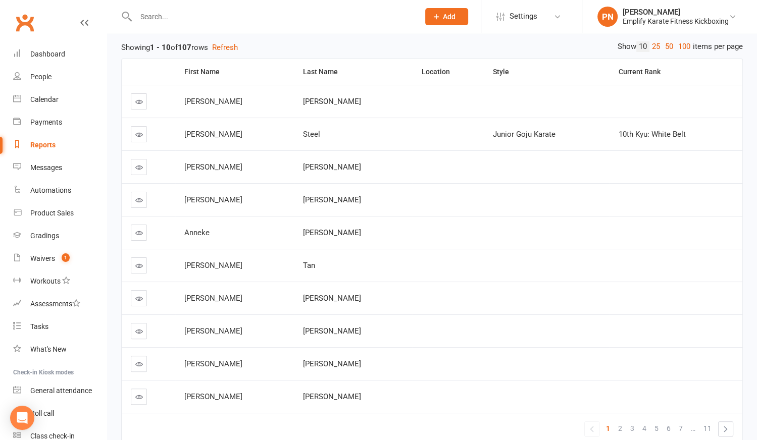
scroll to position [20, 0]
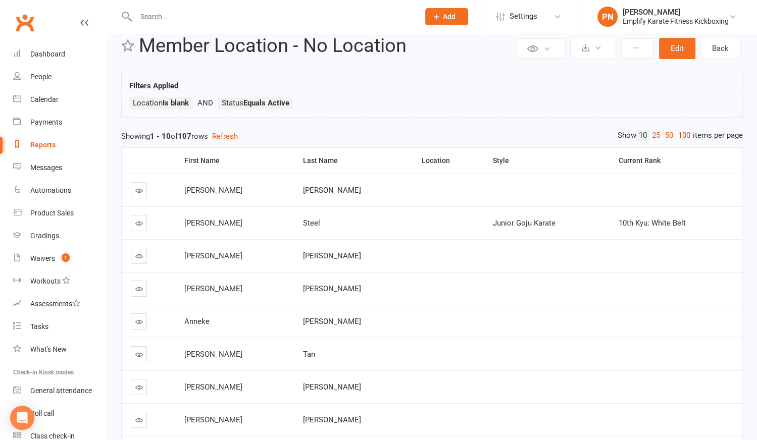
click at [685, 136] on link "100" at bounding box center [684, 135] width 17 height 11
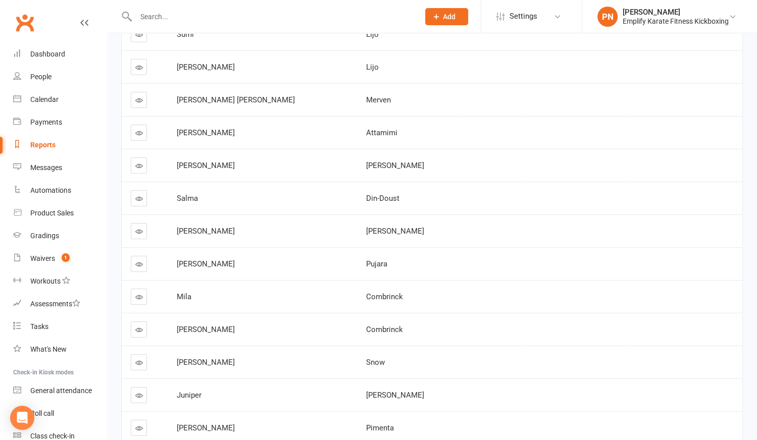
scroll to position [3050, 0]
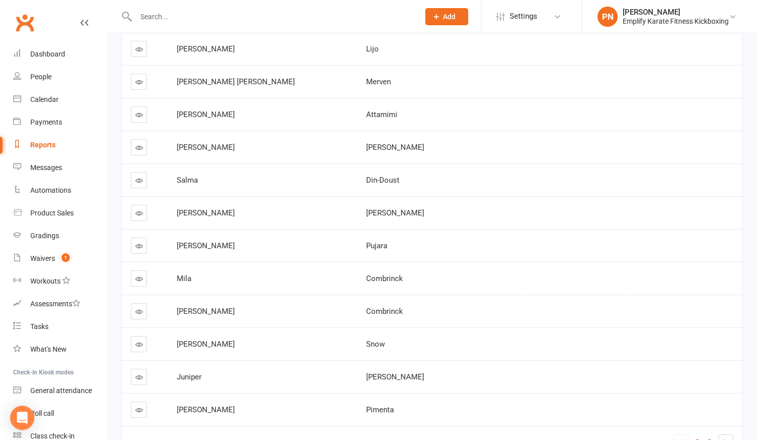
click at [140, 275] on icon at bounding box center [139, 279] width 8 height 8
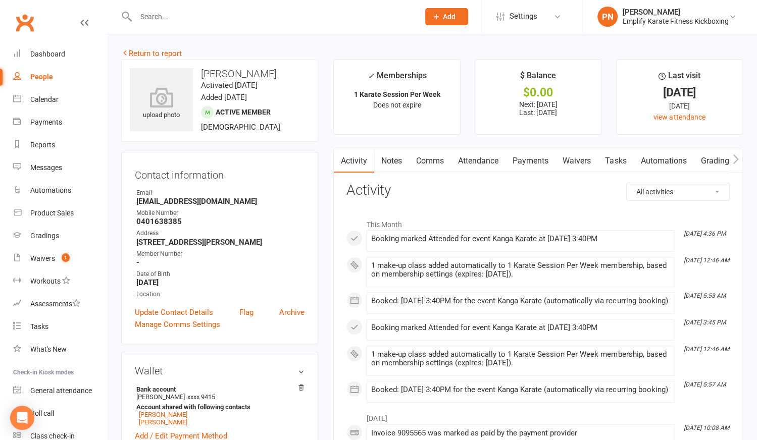
click at [482, 160] on link "Attendance" at bounding box center [478, 160] width 55 height 23
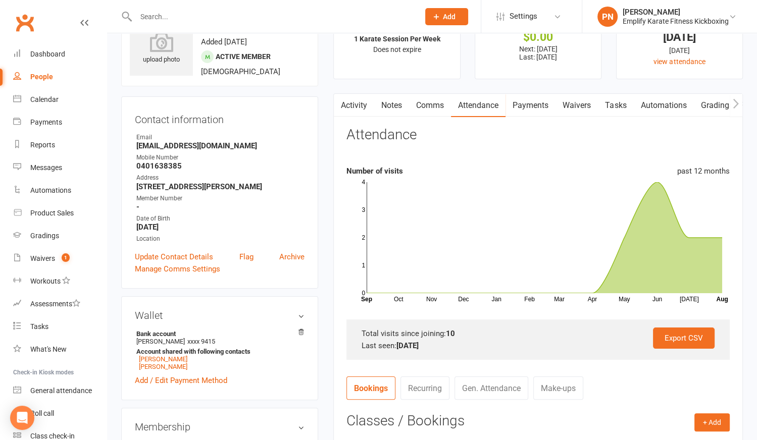
scroll to position [45, 0]
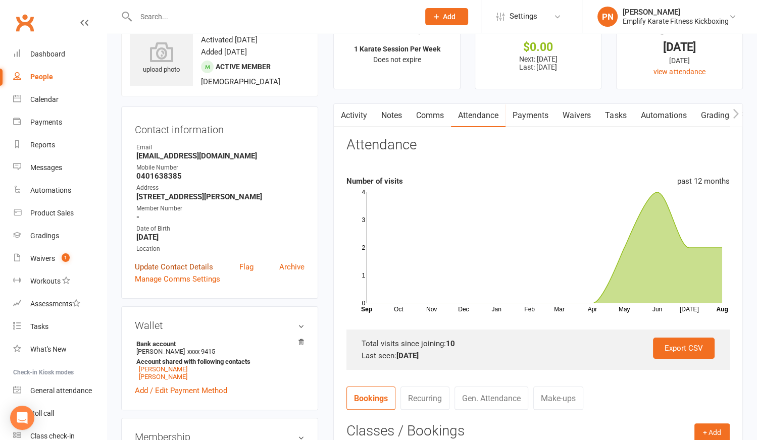
click at [172, 266] on link "Update Contact Details" at bounding box center [174, 267] width 78 height 12
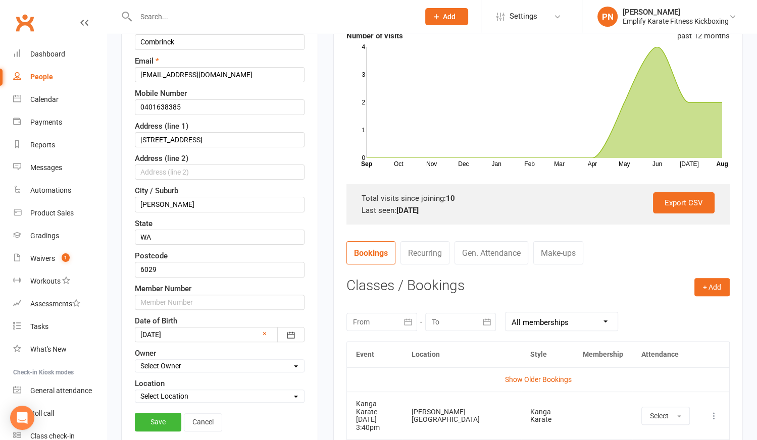
scroll to position [289, 0]
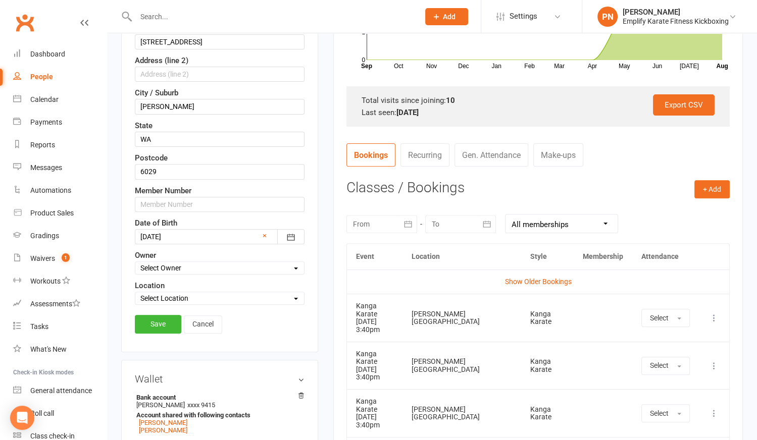
click at [176, 294] on select "Select Location [PERSON_NAME][GEOGRAPHIC_DATA] [PERSON_NAME]" at bounding box center [219, 298] width 169 height 11
select select "1"
click at [135, 293] on select "Select Location [PERSON_NAME][GEOGRAPHIC_DATA] [PERSON_NAME]" at bounding box center [219, 298] width 169 height 11
click at [168, 322] on link "Save" at bounding box center [158, 324] width 46 height 18
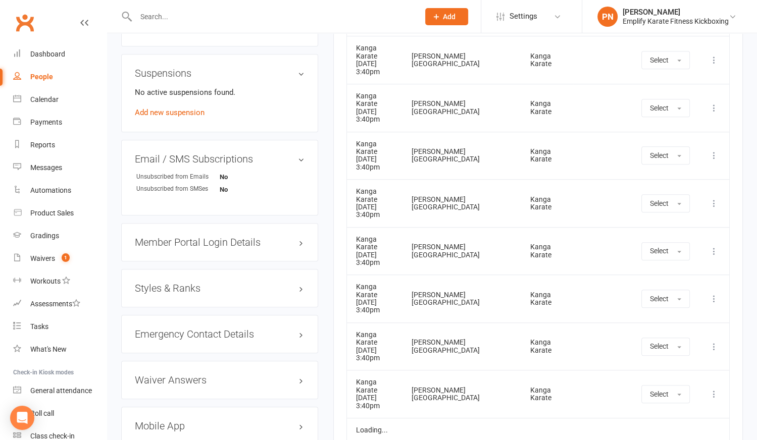
scroll to position [642, 0]
click at [200, 289] on h3 "Styles & Ranks" at bounding box center [220, 288] width 170 height 11
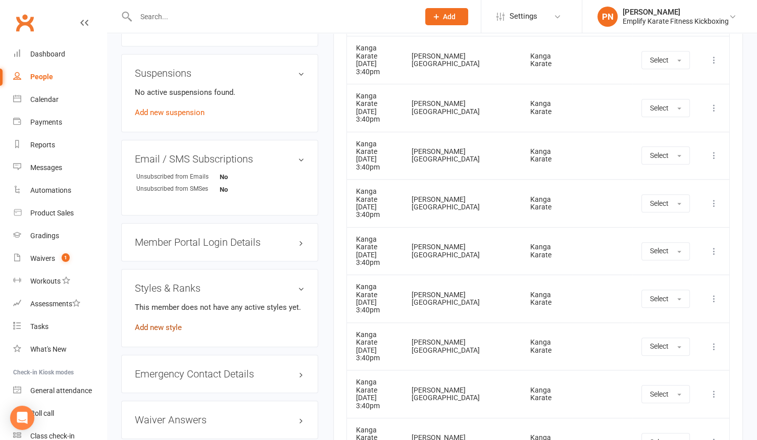
click at [158, 325] on link "Add new style" at bounding box center [158, 327] width 47 height 9
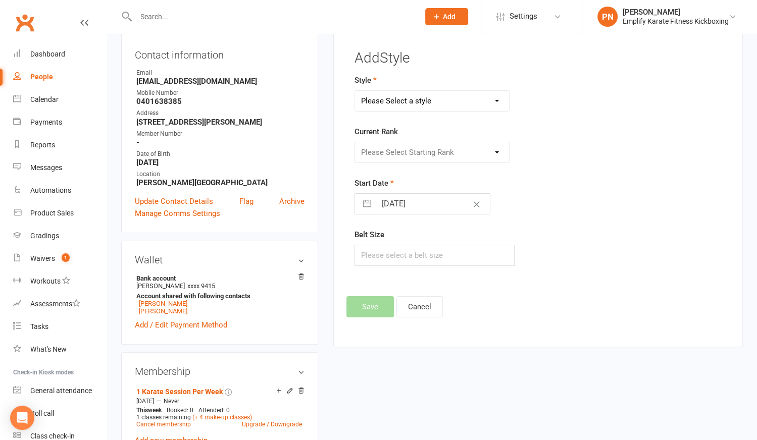
scroll to position [98, 0]
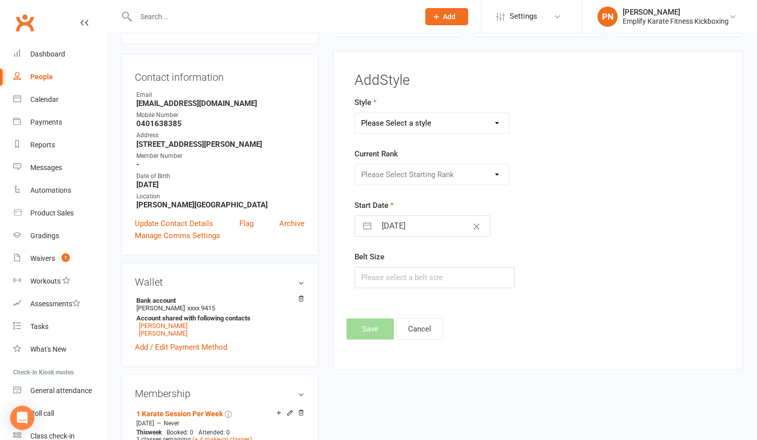
click at [423, 123] on select "Please Select a style Adult Goju Karate Junior Goju Karate Junior Leadership Pr…" at bounding box center [431, 123] width 153 height 20
select select "2209"
click at [355, 113] on select "Please Select a style Adult Goju Karate Junior Goju Karate Junior Leadership Pr…" at bounding box center [431, 123] width 153 height 20
click at [409, 175] on select "Please Select Starting Rank 10th Kyu: White Belt 9th [PERSON_NAME]: White Belt …" at bounding box center [431, 175] width 153 height 20
select select "21926"
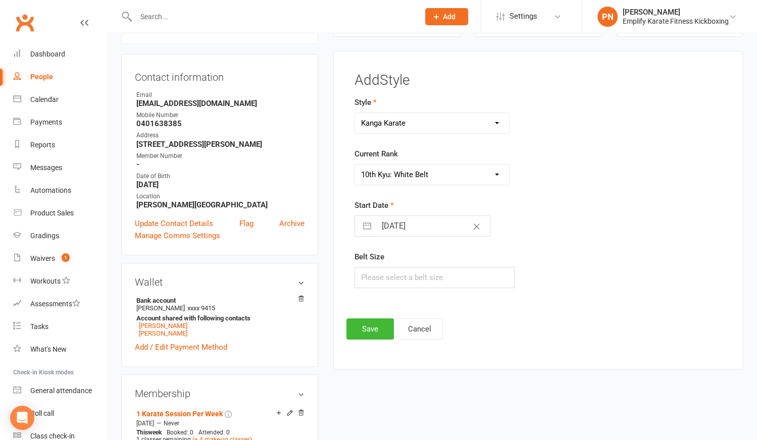
click at [355, 165] on select "Please Select Starting Rank 10th Kyu: White Belt 9th [PERSON_NAME]: White Belt …" at bounding box center [431, 175] width 153 height 20
click at [419, 280] on input "text" at bounding box center [434, 277] width 160 height 21
type input "0"
click at [365, 329] on button "Save" at bounding box center [369, 329] width 47 height 21
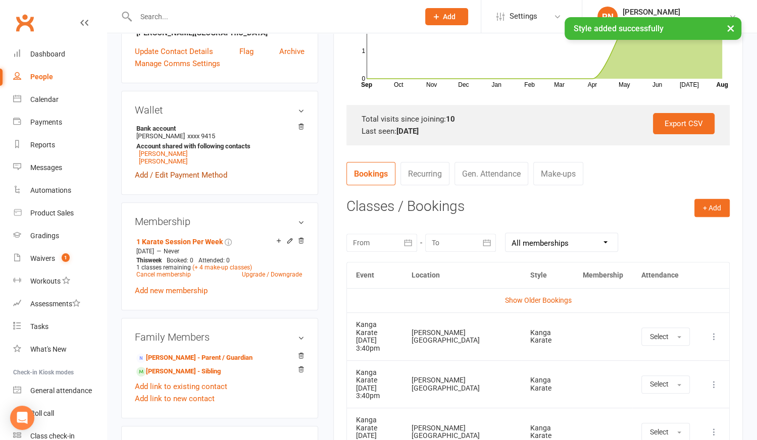
scroll to position [328, 0]
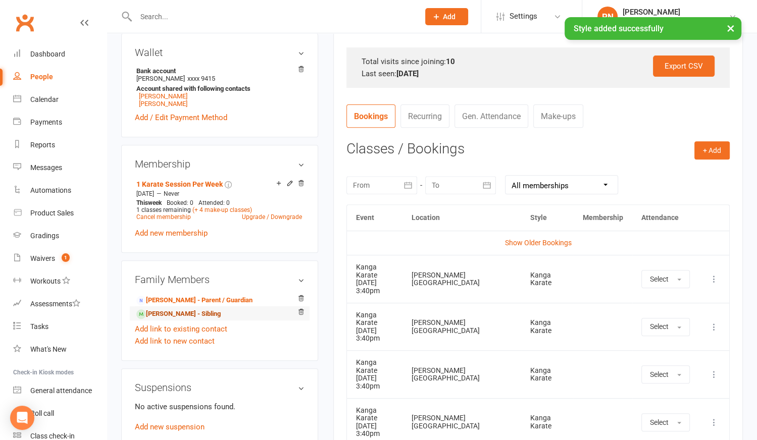
click at [183, 315] on link "[PERSON_NAME] - Sibling" at bounding box center [178, 314] width 84 height 11
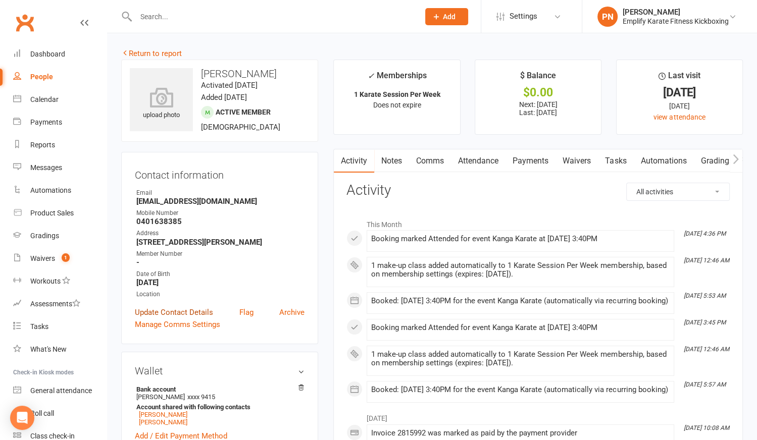
click at [181, 311] on link "Update Contact Details" at bounding box center [174, 312] width 78 height 12
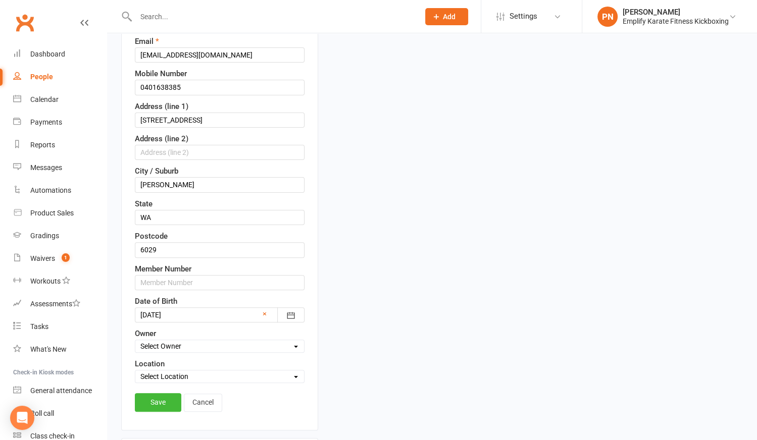
scroll to position [243, 0]
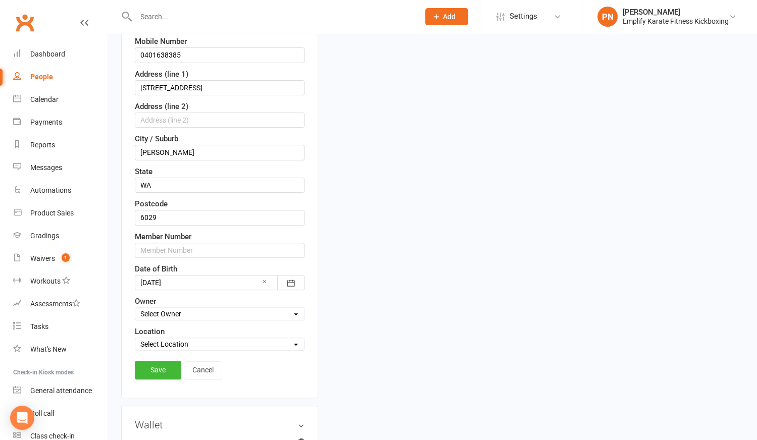
click at [169, 339] on select "Select Location [PERSON_NAME][GEOGRAPHIC_DATA] [PERSON_NAME]" at bounding box center [219, 344] width 169 height 11
select select "1"
click at [135, 339] on select "Select Location [PERSON_NAME][GEOGRAPHIC_DATA] [PERSON_NAME]" at bounding box center [219, 344] width 169 height 11
click at [171, 366] on link "Save" at bounding box center [158, 370] width 46 height 18
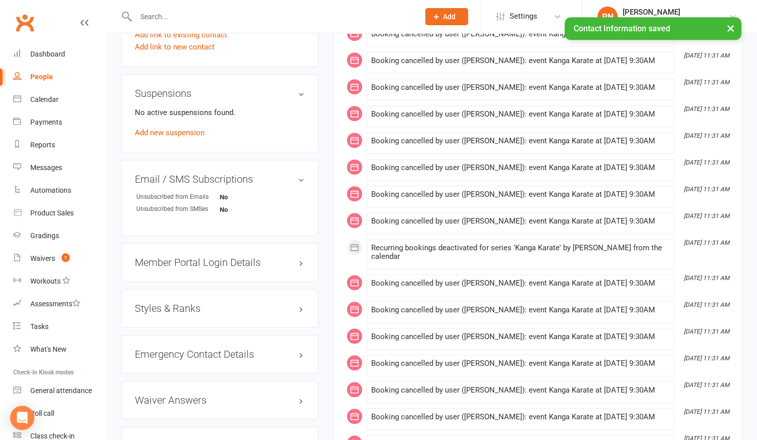
scroll to position [656, 0]
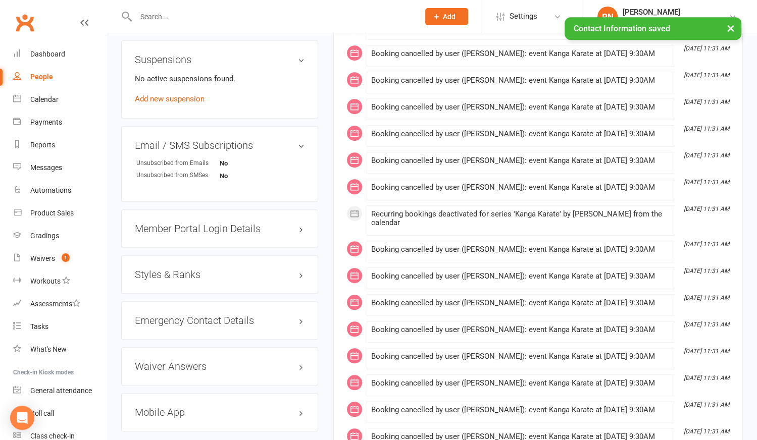
click at [160, 272] on h3 "Styles & Ranks" at bounding box center [220, 274] width 170 height 11
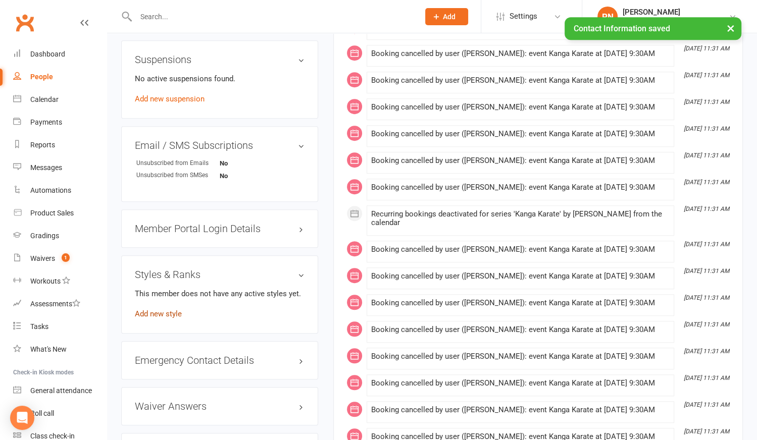
click at [155, 310] on link "Add new style" at bounding box center [158, 314] width 47 height 9
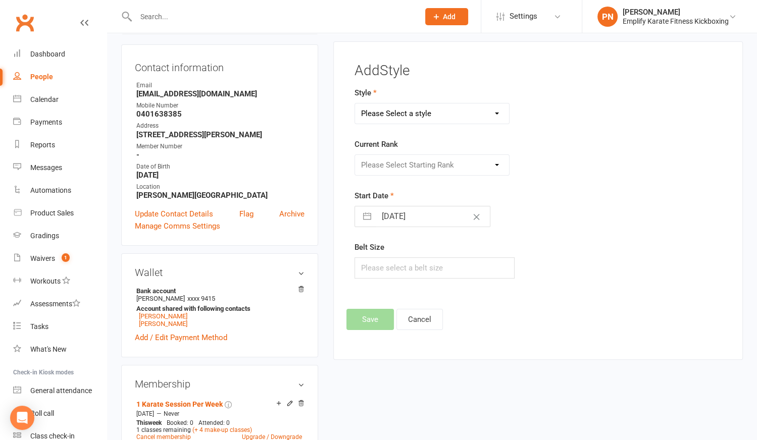
scroll to position [98, 0]
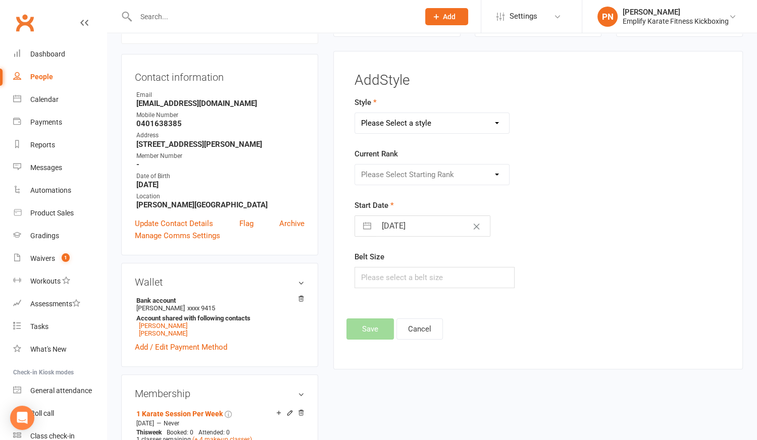
click at [379, 125] on select "Please Select a style Adult Goju Karate Junior Goju Karate Junior Leadership Pr…" at bounding box center [431, 123] width 153 height 20
select select "2209"
click at [355, 113] on select "Please Select a style Adult Goju Karate Junior Goju Karate Junior Leadership Pr…" at bounding box center [431, 123] width 153 height 20
click at [396, 179] on select "Please Select Starting Rank 10th Kyu: White Belt 9th [PERSON_NAME]: White Belt …" at bounding box center [431, 175] width 153 height 20
select select "21926"
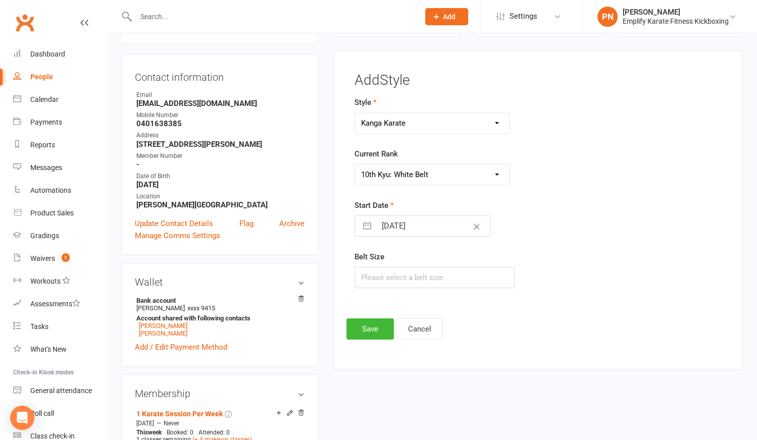
click at [355, 165] on select "Please Select Starting Rank 10th Kyu: White Belt 9th [PERSON_NAME]: White Belt …" at bounding box center [431, 175] width 153 height 20
click at [400, 281] on input "text" at bounding box center [434, 277] width 160 height 21
type input "0"
click at [373, 320] on button "Save" at bounding box center [369, 329] width 47 height 21
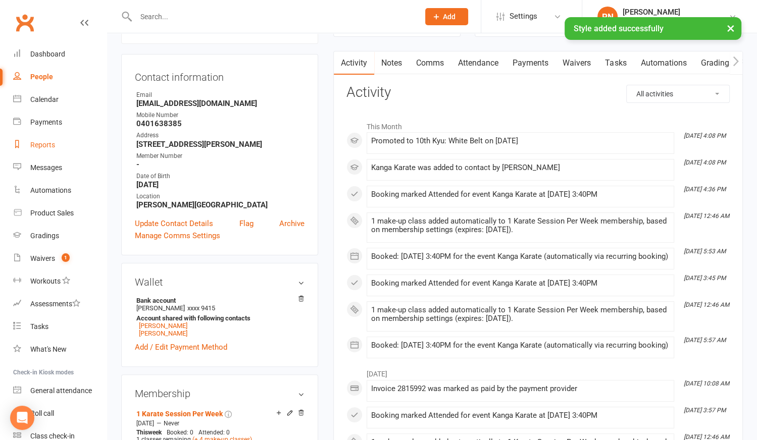
click at [45, 146] on div "Reports" at bounding box center [42, 145] width 25 height 8
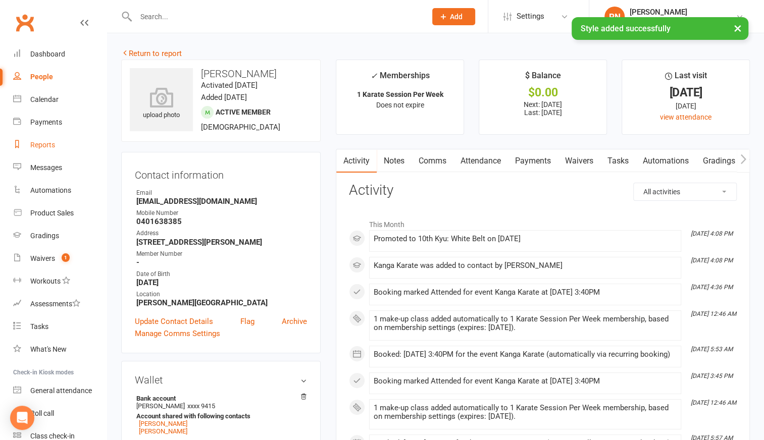
select select "100"
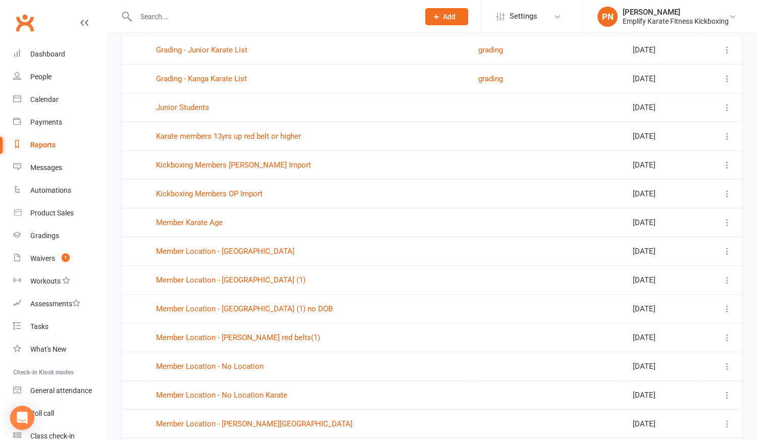
scroll to position [413, 0]
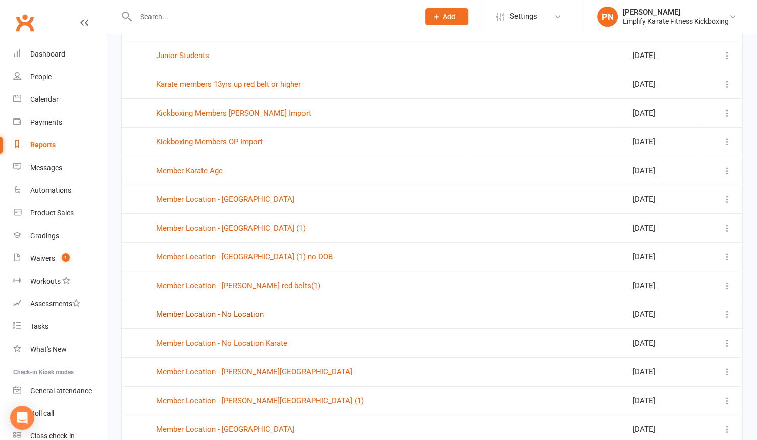
click at [216, 310] on link "Member Location - No Location" at bounding box center [210, 314] width 108 height 9
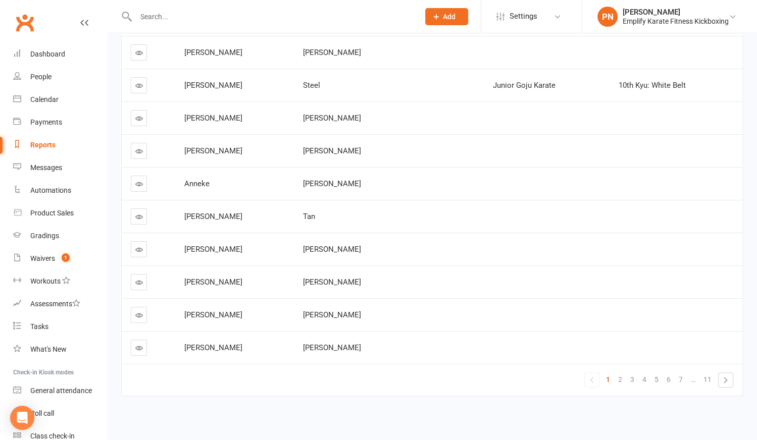
scroll to position [20, 0]
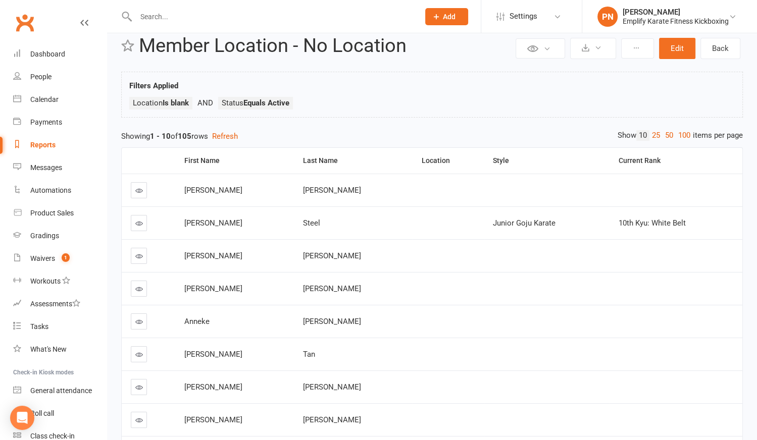
click at [682, 133] on link "100" at bounding box center [684, 135] width 17 height 11
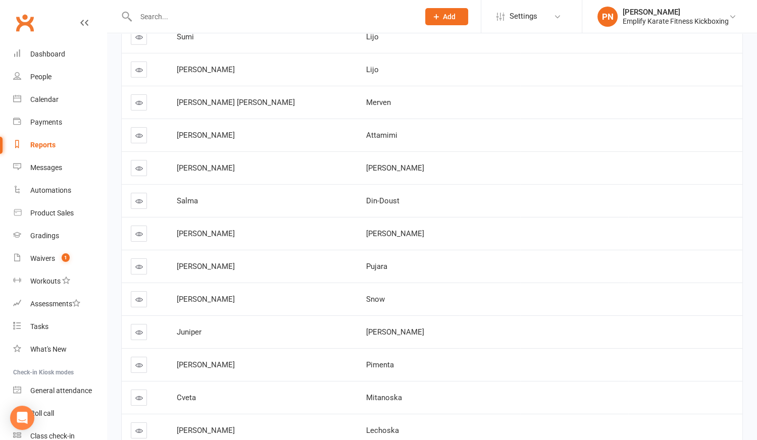
scroll to position [3075, 0]
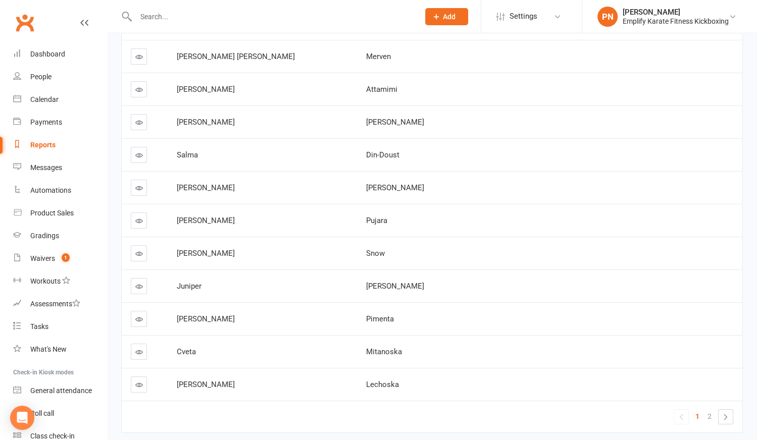
click at [141, 283] on icon at bounding box center [139, 287] width 8 height 8
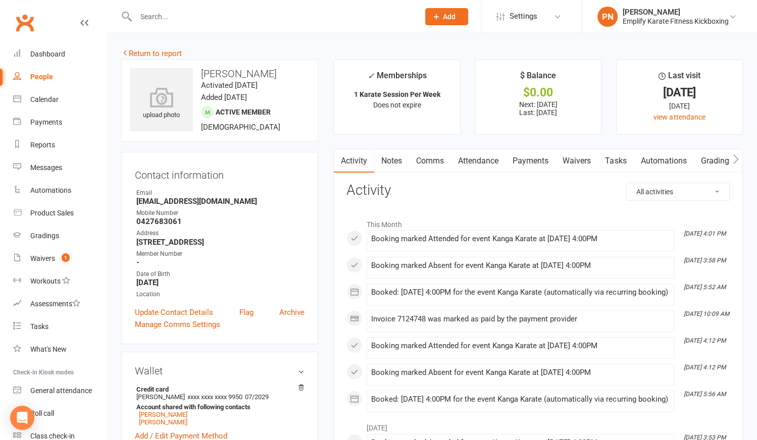
click at [483, 160] on link "Attendance" at bounding box center [478, 160] width 55 height 23
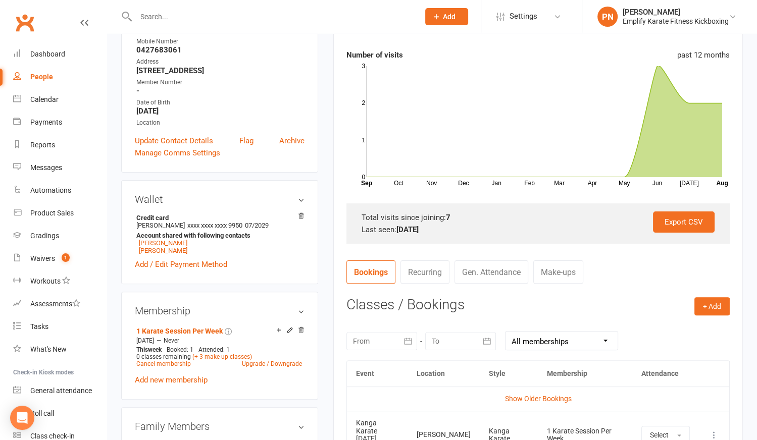
scroll to position [137, 0]
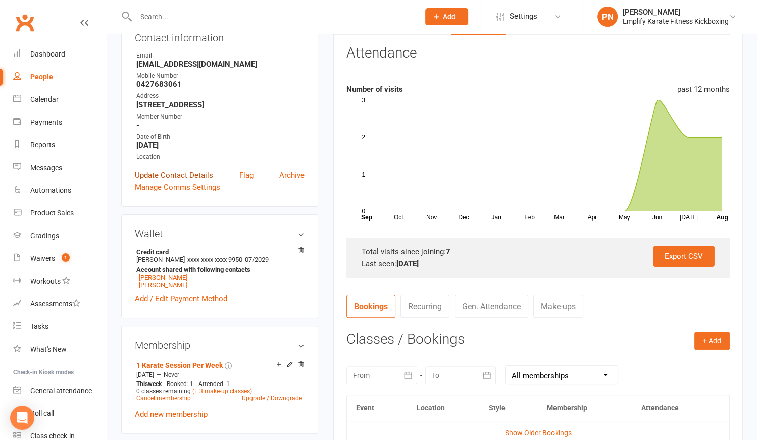
click at [189, 176] on link "Update Contact Details" at bounding box center [174, 175] width 78 height 12
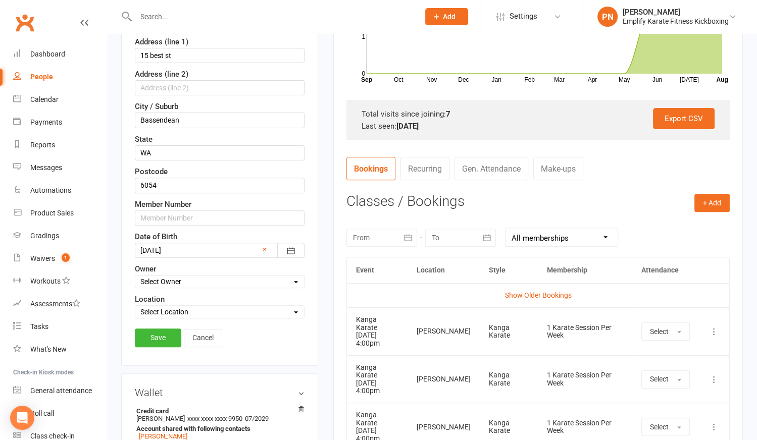
scroll to position [289, 0]
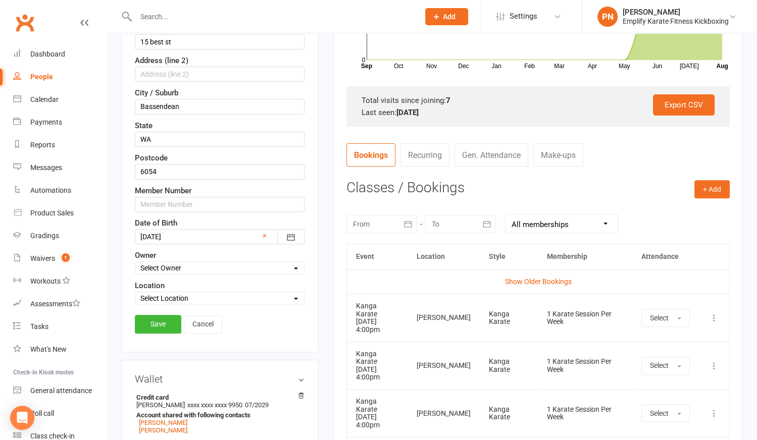
click at [178, 293] on select "Select Location [PERSON_NAME][GEOGRAPHIC_DATA] [PERSON_NAME]" at bounding box center [219, 298] width 169 height 11
select select "0"
click at [135, 293] on select "Select Location [PERSON_NAME][GEOGRAPHIC_DATA] [PERSON_NAME]" at bounding box center [219, 298] width 169 height 11
click at [173, 316] on link "Save" at bounding box center [158, 324] width 46 height 18
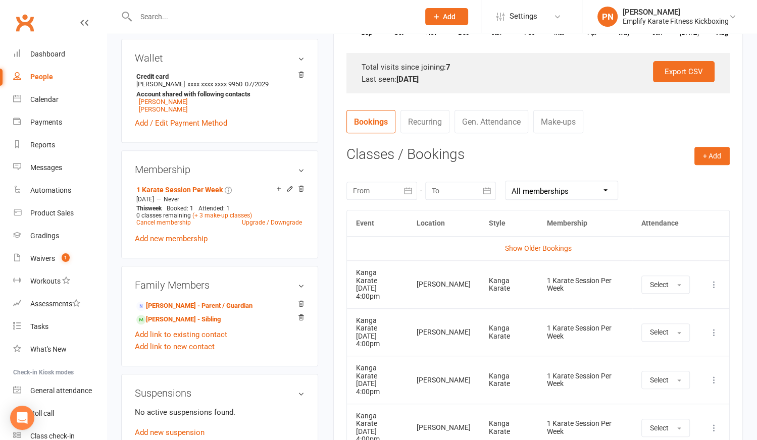
scroll to position [321, 0]
click at [519, 249] on link "Show Older Bookings" at bounding box center [538, 249] width 67 height 8
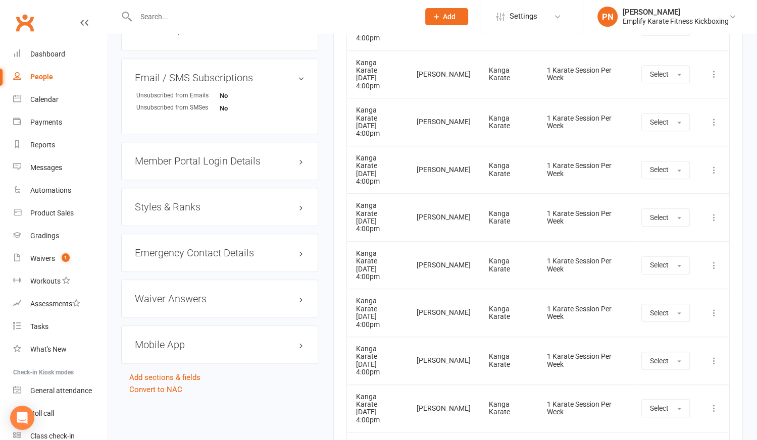
scroll to position [722, 0]
click at [183, 208] on h3 "Styles & Ranks" at bounding box center [220, 208] width 170 height 11
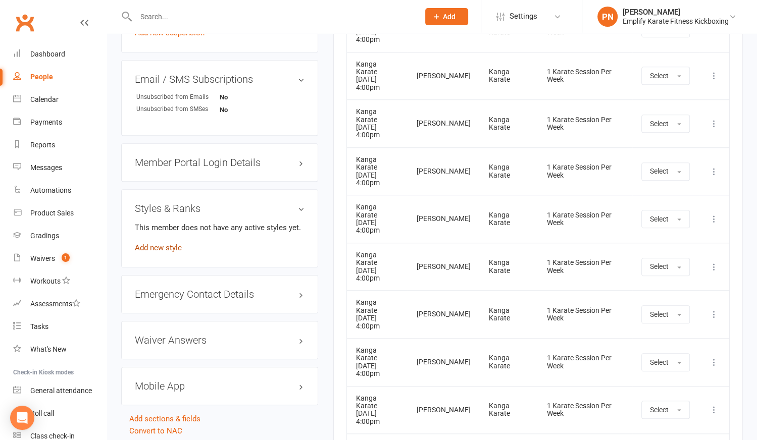
click at [167, 244] on link "Add new style" at bounding box center [158, 247] width 47 height 9
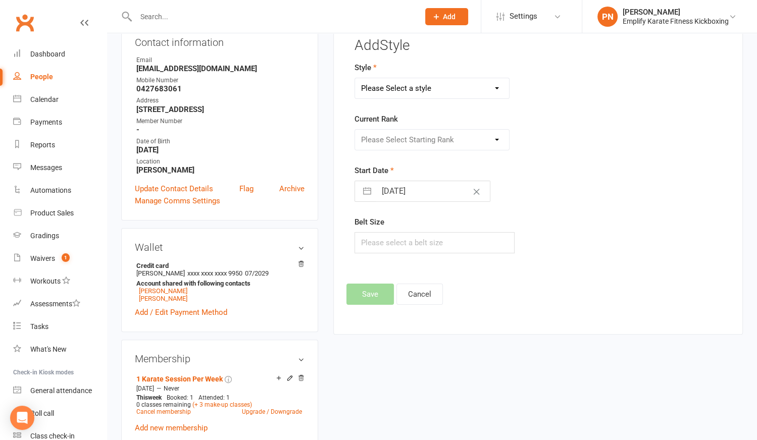
scroll to position [98, 0]
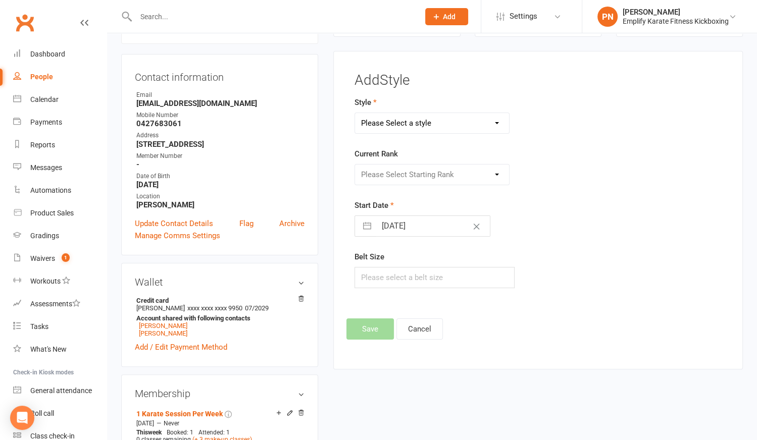
click at [384, 121] on select "Please Select a style Adult Goju Karate Junior Goju Karate Junior Leadership Pr…" at bounding box center [431, 123] width 153 height 20
select select "2209"
click at [355, 113] on select "Please Select a style Adult Goju Karate Junior Goju Karate Junior Leadership Pr…" at bounding box center [431, 123] width 153 height 20
click at [397, 174] on select "Please Select Starting Rank 10th Kyu: White Belt 9th [PERSON_NAME]: White Belt …" at bounding box center [431, 175] width 153 height 20
select select "21926"
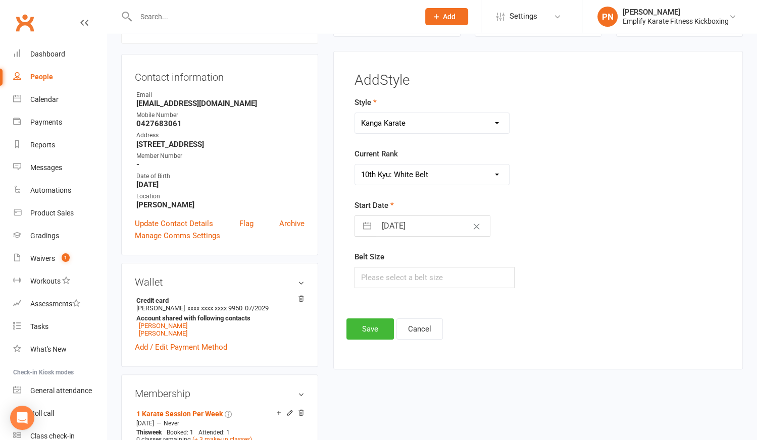
click at [355, 165] on select "Please Select Starting Rank 10th Kyu: White Belt 9th [PERSON_NAME]: White Belt …" at bounding box center [431, 175] width 153 height 20
click at [394, 272] on input "text" at bounding box center [434, 277] width 160 height 21
type input "2"
click at [357, 326] on button "Save" at bounding box center [369, 329] width 47 height 21
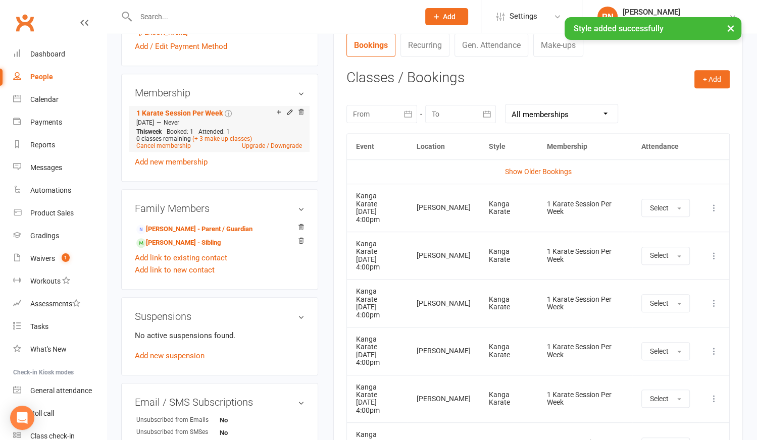
scroll to position [419, 0]
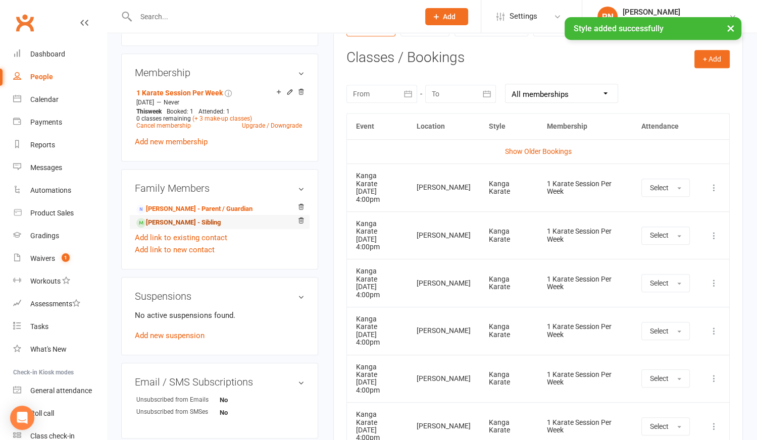
click at [179, 224] on link "[PERSON_NAME] - Sibling" at bounding box center [178, 223] width 84 height 11
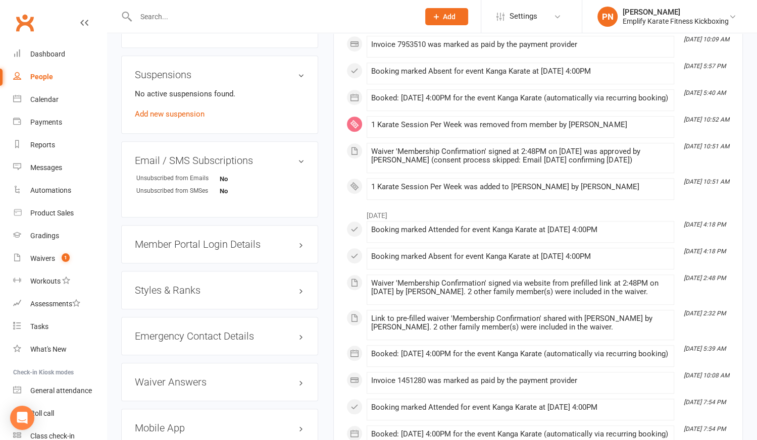
scroll to position [642, 0]
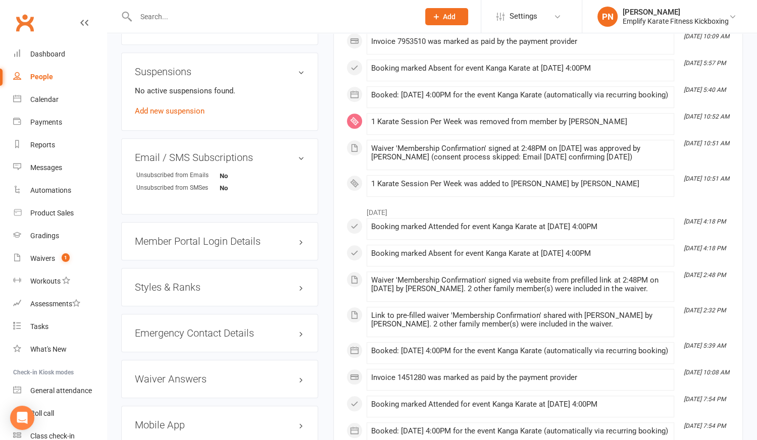
click at [199, 286] on h3 "Styles & Ranks" at bounding box center [220, 287] width 170 height 11
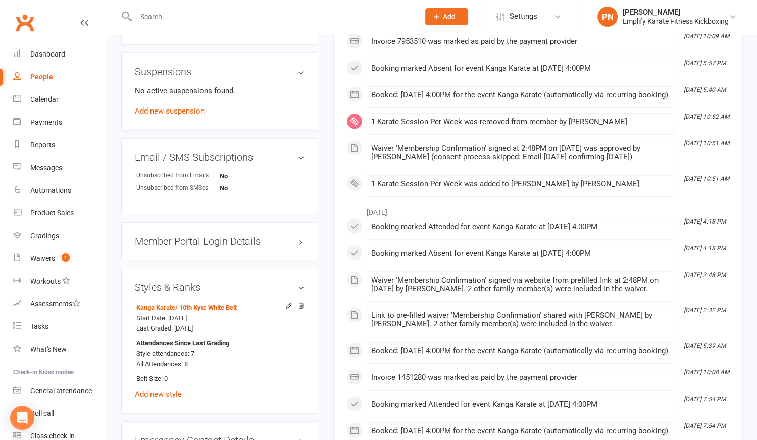
click at [199, 286] on h3 "Styles & Ranks" at bounding box center [220, 287] width 170 height 11
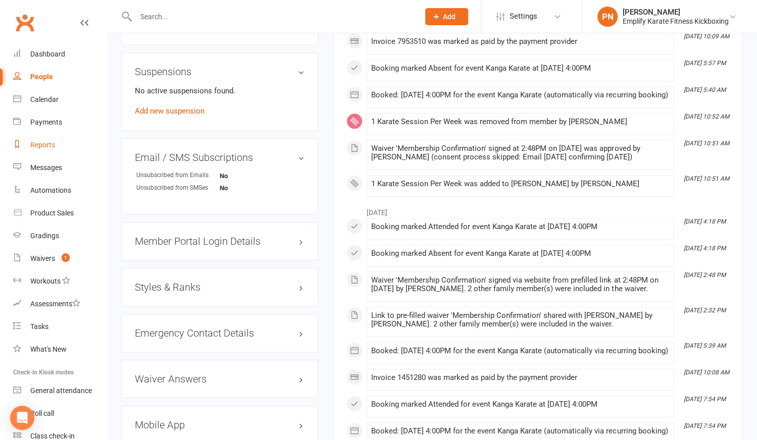
click at [52, 145] on div "Reports" at bounding box center [42, 145] width 25 height 8
select select "100"
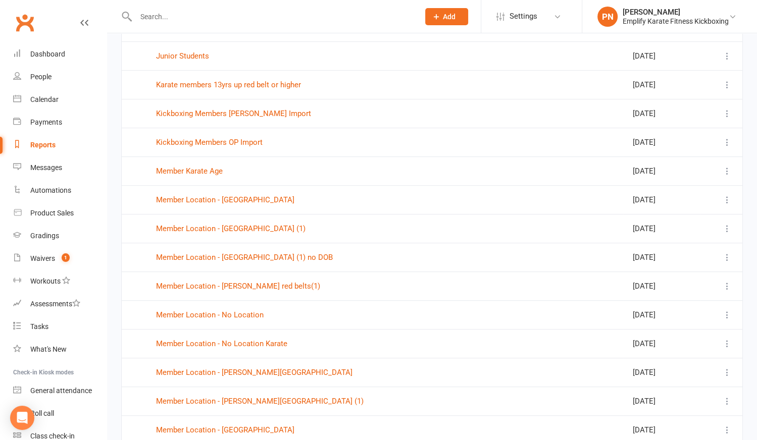
scroll to position [459, 0]
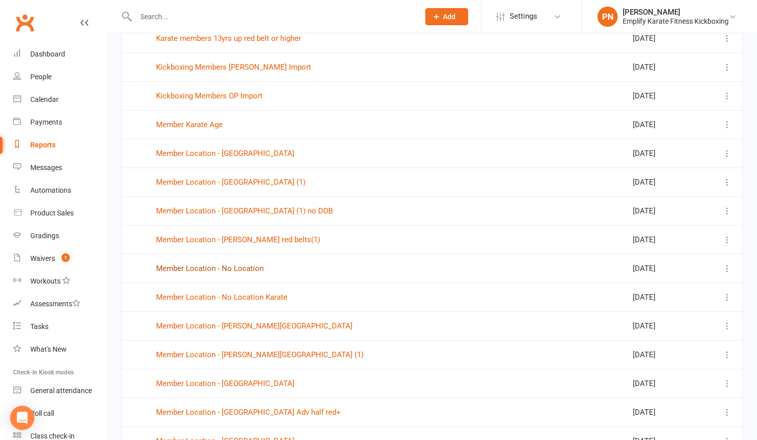
click at [212, 264] on link "Member Location - No Location" at bounding box center [210, 268] width 108 height 9
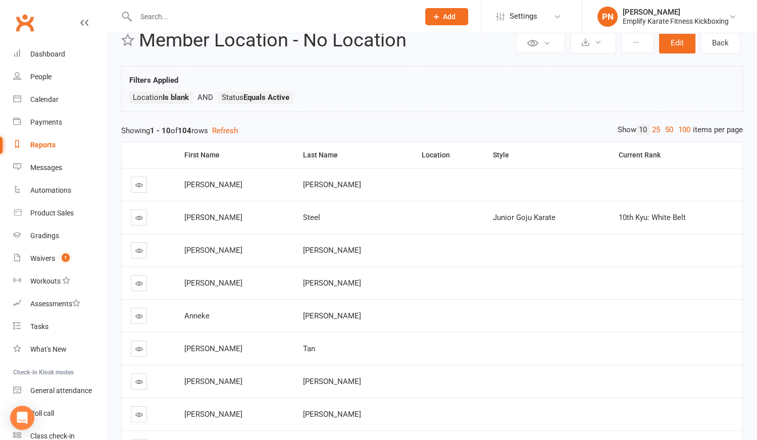
scroll to position [20, 0]
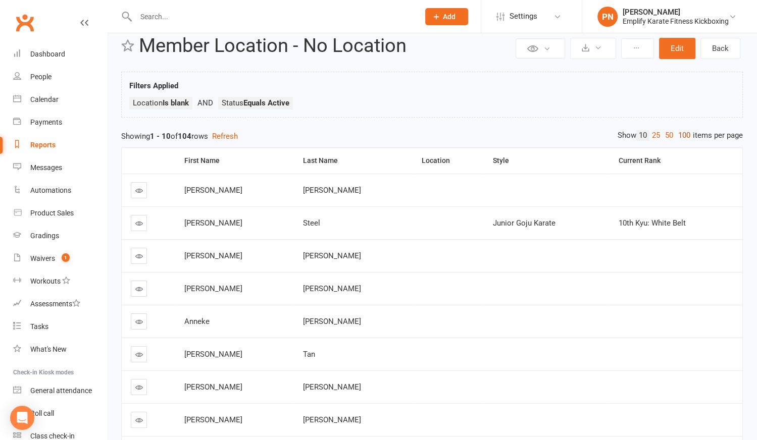
click at [684, 134] on link "100" at bounding box center [684, 135] width 17 height 11
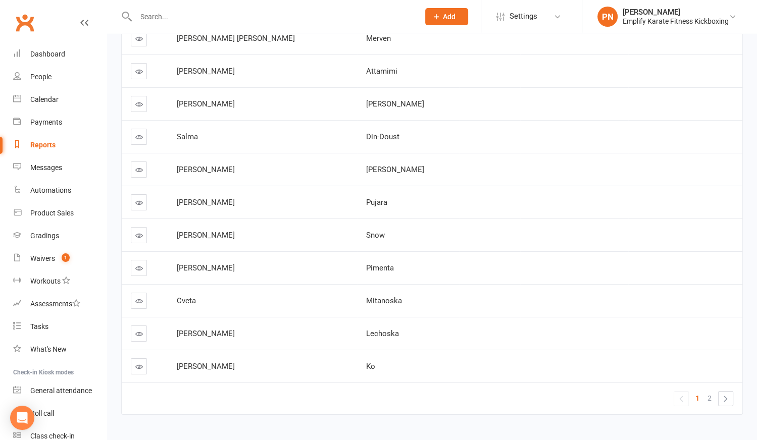
scroll to position [3093, 0]
click at [713, 391] on link "2" at bounding box center [709, 398] width 12 height 14
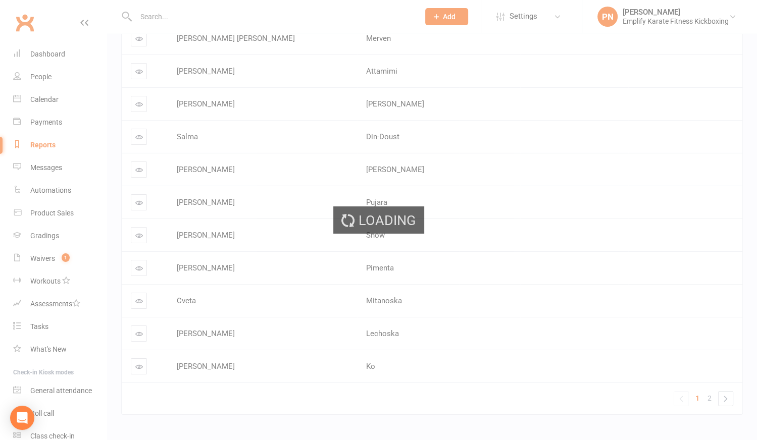
scroll to position [0, 0]
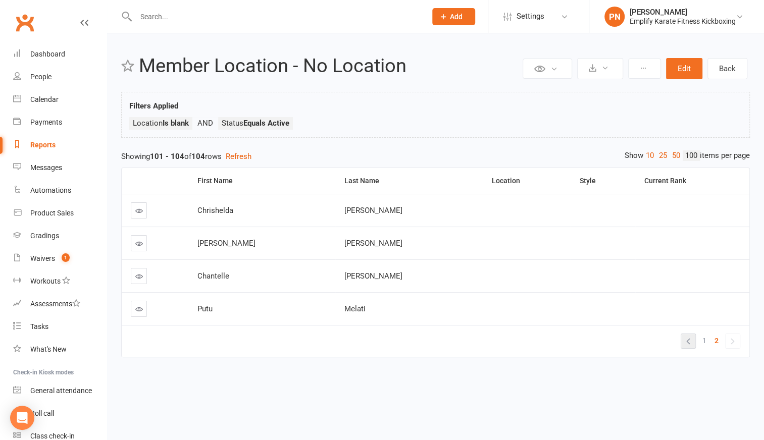
click at [685, 341] on link "«" at bounding box center [688, 341] width 14 height 14
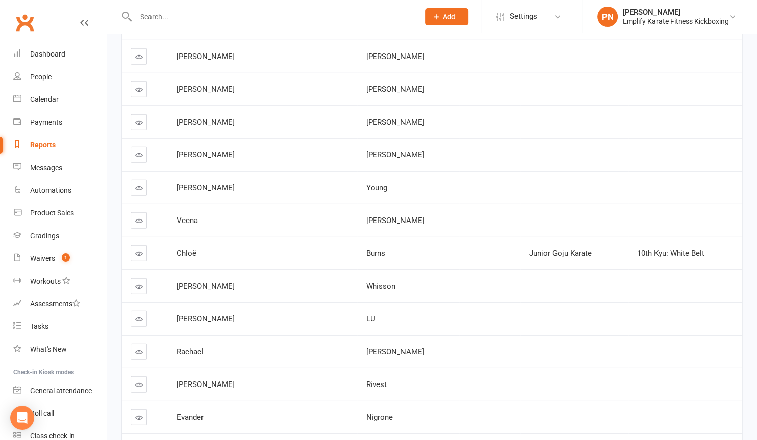
scroll to position [2616, 0]
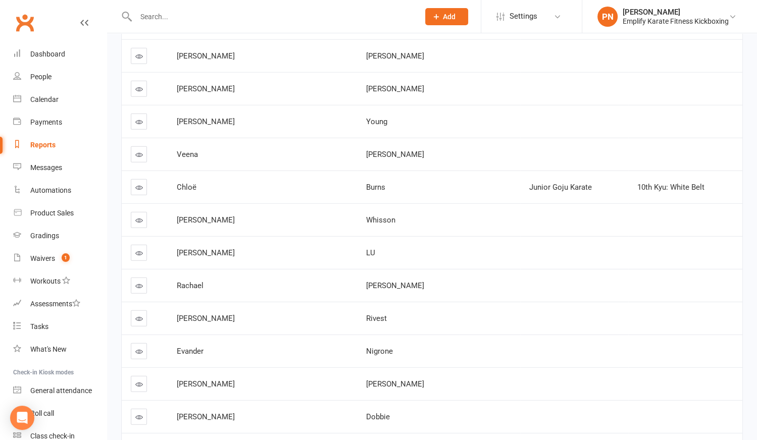
click at [139, 184] on icon at bounding box center [139, 188] width 8 height 8
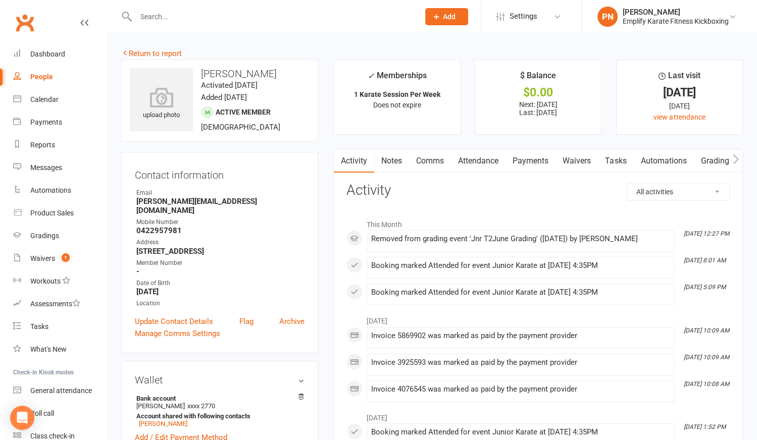
click at [498, 162] on link "Attendance" at bounding box center [478, 160] width 55 height 23
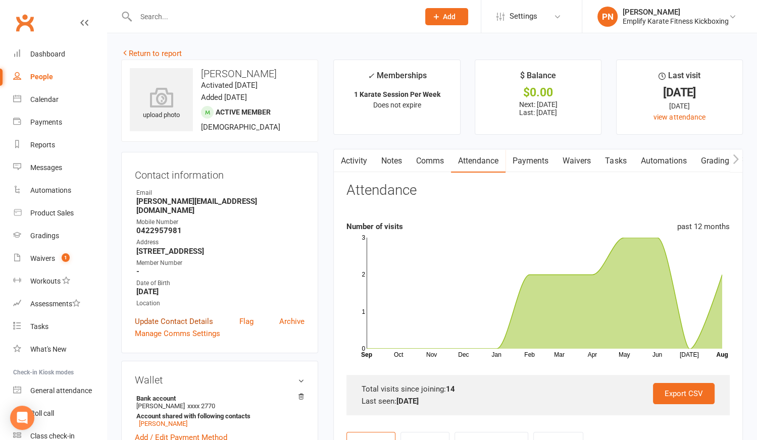
click at [187, 316] on link "Update Contact Details" at bounding box center [174, 322] width 78 height 12
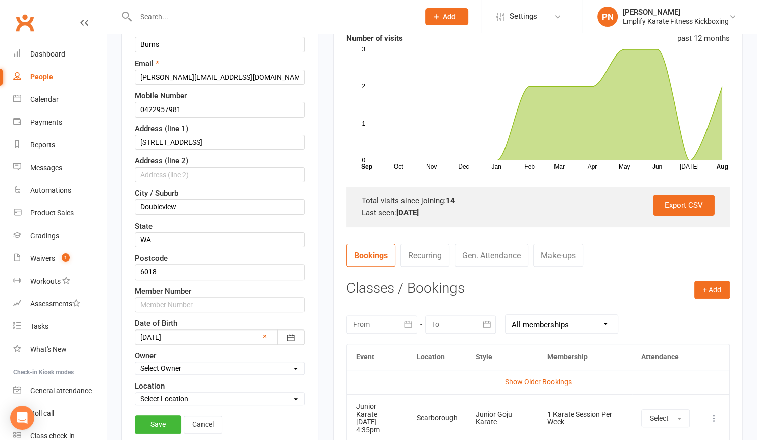
scroll to position [243, 0]
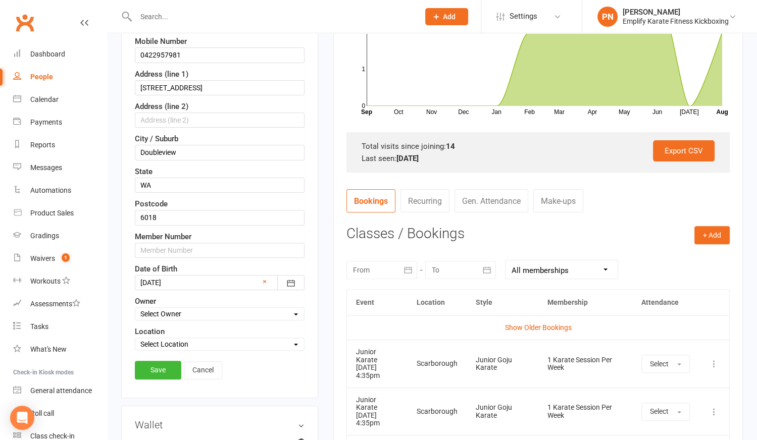
click at [173, 339] on select "Select Location [PERSON_NAME][GEOGRAPHIC_DATA] [PERSON_NAME]" at bounding box center [219, 344] width 169 height 11
select select "2"
click at [135, 339] on select "Select Location [PERSON_NAME][GEOGRAPHIC_DATA] [PERSON_NAME]" at bounding box center [219, 344] width 169 height 11
click at [165, 368] on link "Save" at bounding box center [158, 370] width 46 height 18
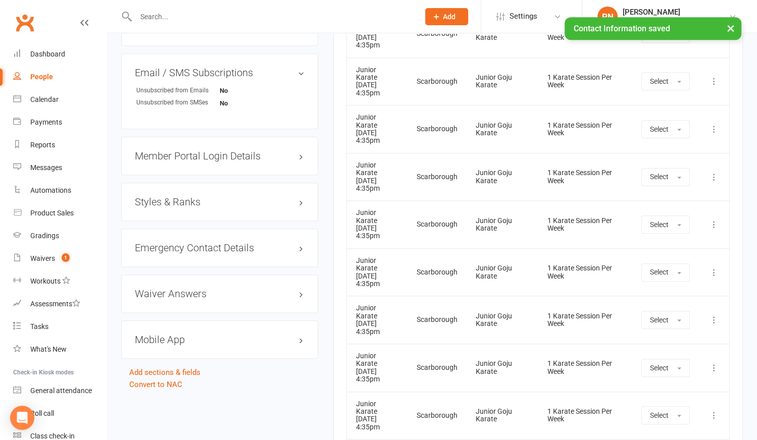
scroll to position [794, 0]
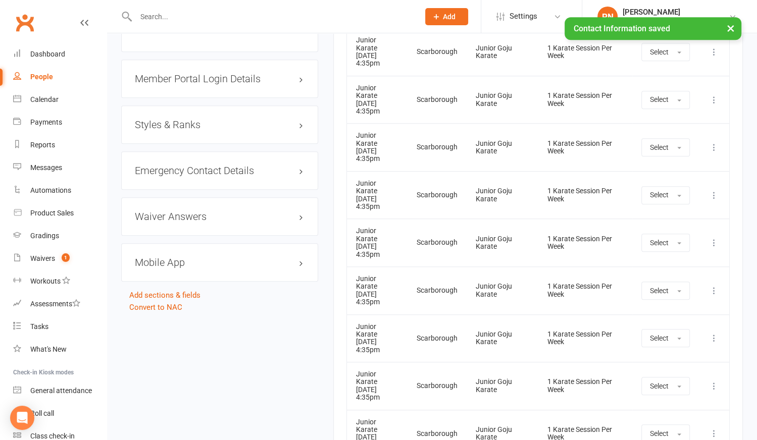
click at [202, 119] on h3 "Styles & Ranks" at bounding box center [220, 124] width 170 height 11
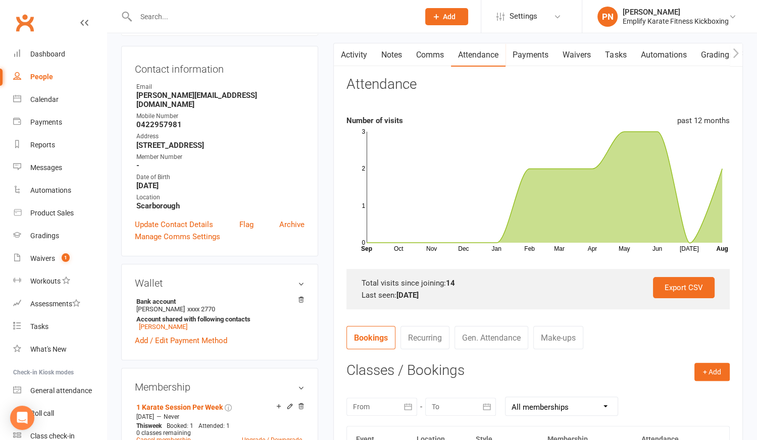
scroll to position [106, 0]
click at [46, 52] on div "Dashboard" at bounding box center [47, 54] width 35 height 8
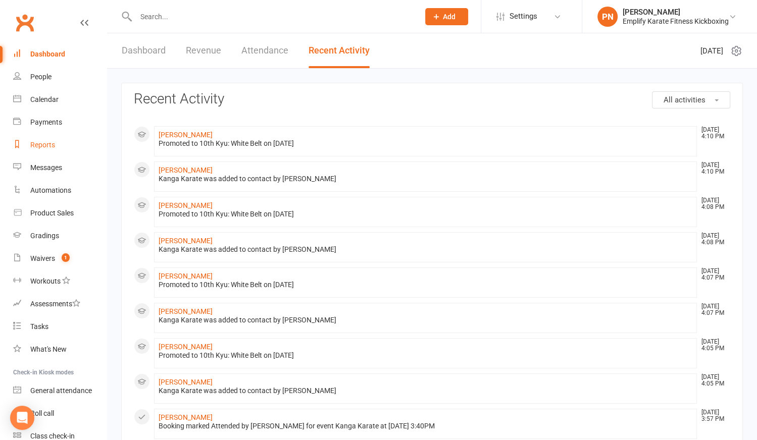
click at [46, 146] on div "Reports" at bounding box center [42, 145] width 25 height 8
select select "100"
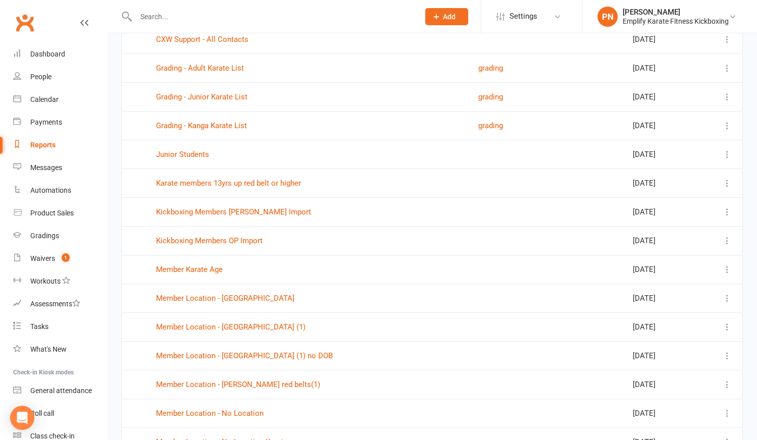
scroll to position [367, 0]
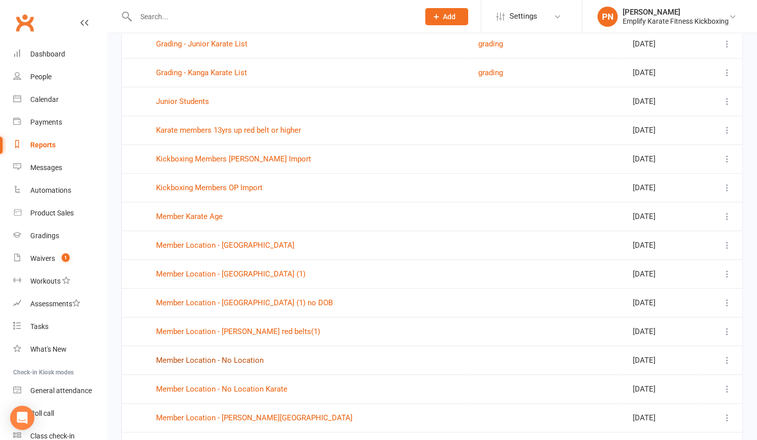
click at [216, 356] on link "Member Location - No Location" at bounding box center [210, 360] width 108 height 9
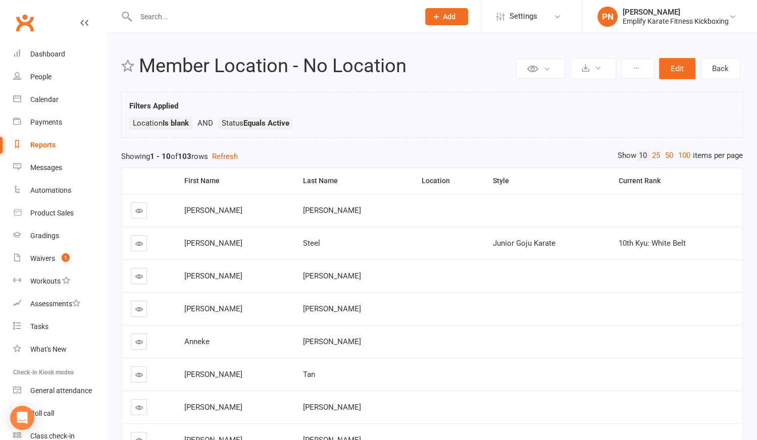
click at [137, 305] on icon at bounding box center [139, 309] width 8 height 8
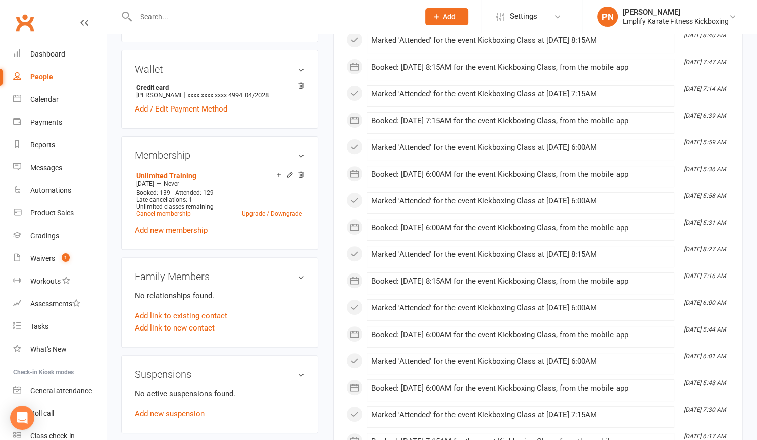
scroll to position [321, 0]
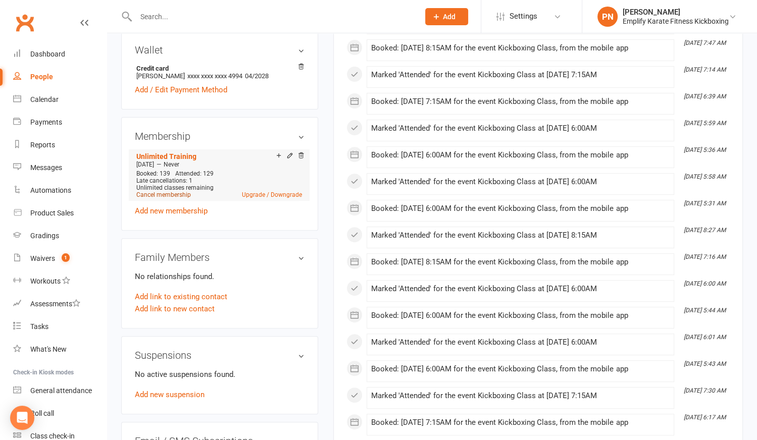
click at [158, 194] on link "Cancel membership" at bounding box center [163, 194] width 55 height 7
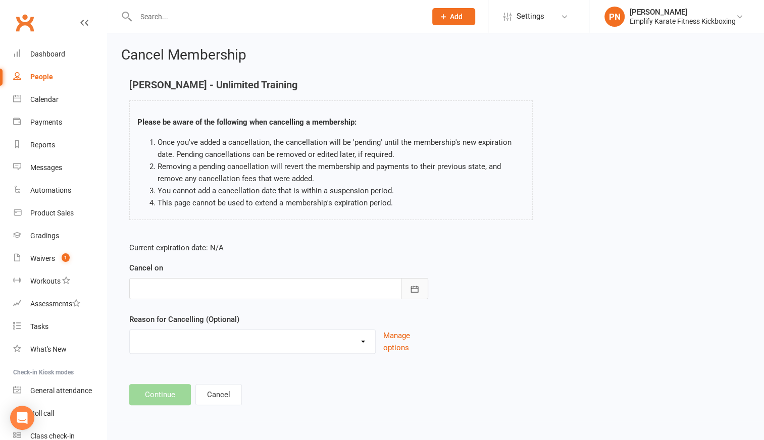
click at [411, 289] on icon "button" at bounding box center [414, 289] width 8 height 7
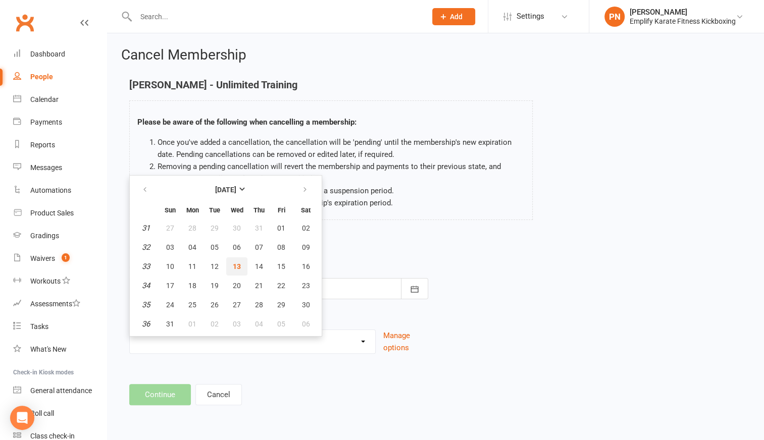
click at [233, 265] on span "13" at bounding box center [237, 267] width 8 height 8
type input "[DATE]"
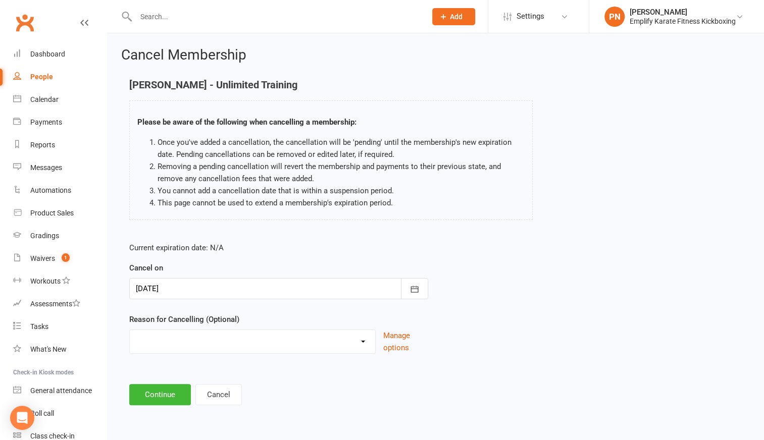
click at [199, 342] on select "Break and return downgrade Holiday Injury Life issues Lost interest Money Movin…" at bounding box center [252, 340] width 245 height 20
select select "7"
click at [130, 330] on select "Break and return downgrade Holiday Injury Life issues Lost interest Money Movin…" at bounding box center [252, 340] width 245 height 20
click at [161, 396] on button "Continue" at bounding box center [160, 394] width 62 height 21
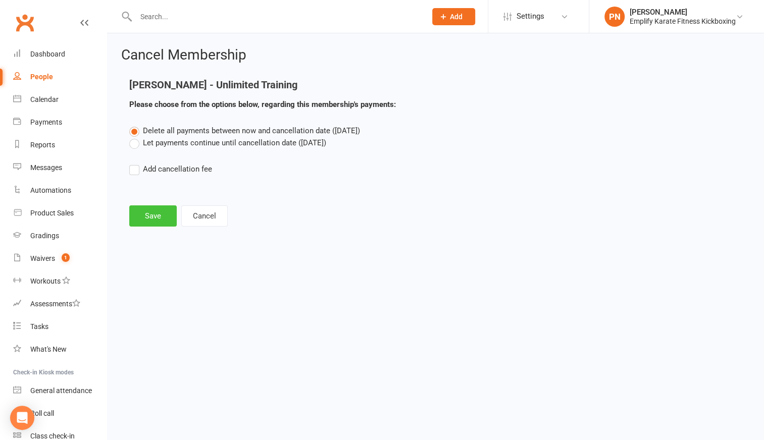
click at [155, 219] on button "Save" at bounding box center [152, 215] width 47 height 21
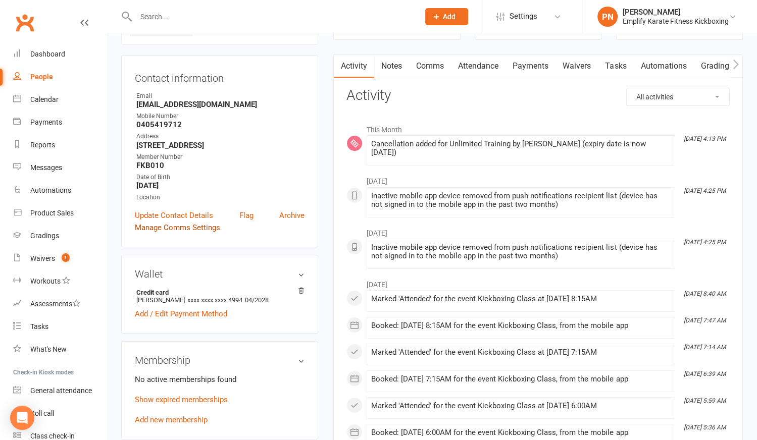
scroll to position [91, 0]
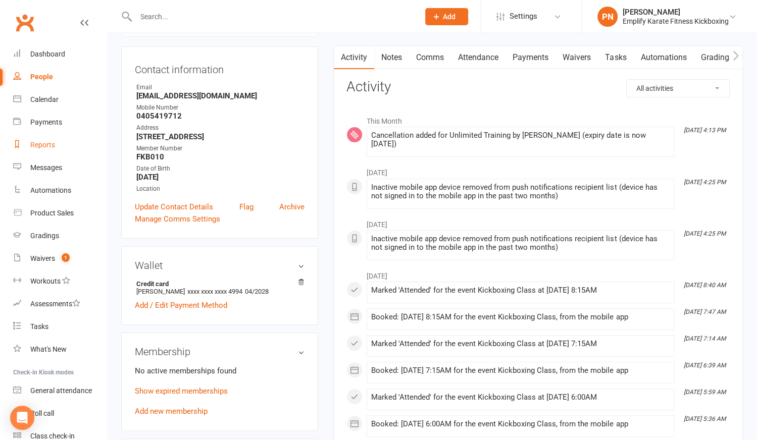
click at [47, 145] on div "Reports" at bounding box center [42, 145] width 25 height 8
select select "100"
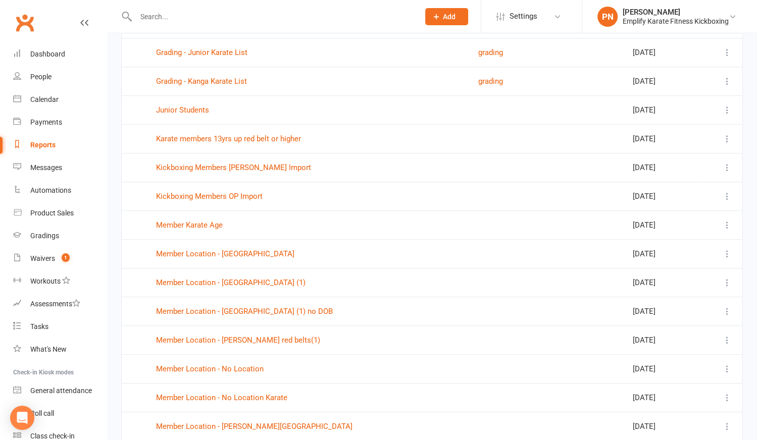
scroll to position [367, 0]
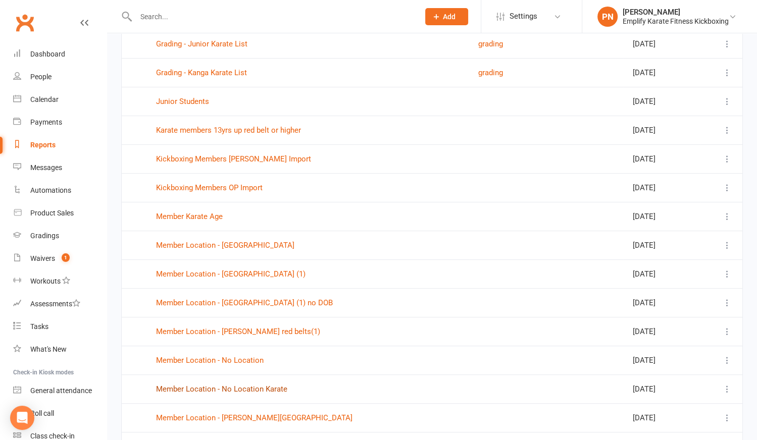
click at [237, 385] on link "Member Location - No Location Karate" at bounding box center [221, 389] width 131 height 9
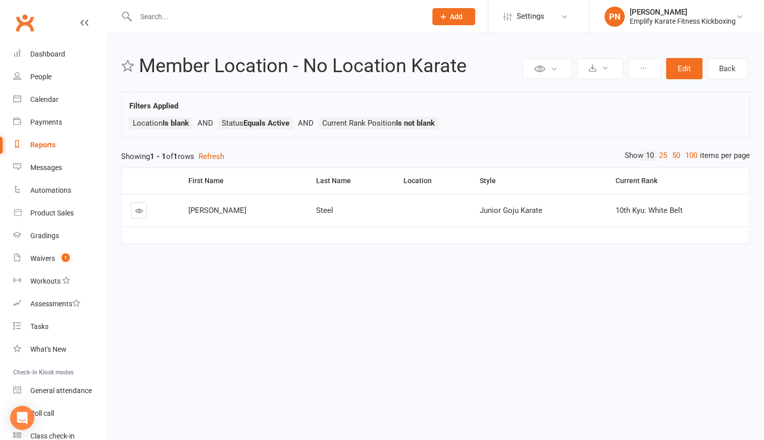
click at [136, 209] on icon at bounding box center [139, 211] width 8 height 8
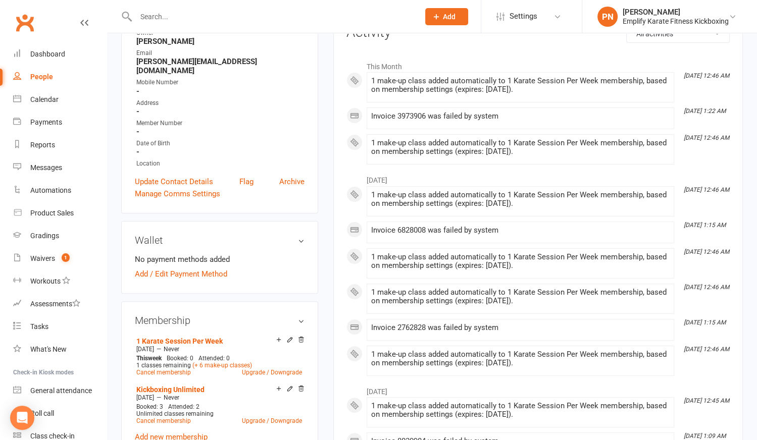
scroll to position [183, 0]
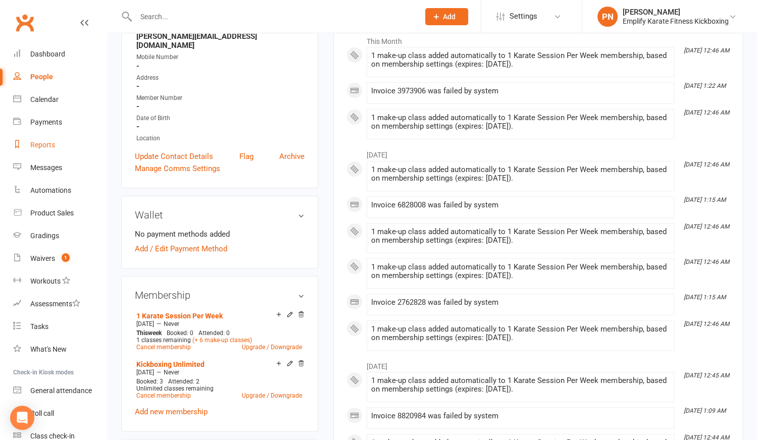
click at [39, 142] on div "Reports" at bounding box center [42, 145] width 25 height 8
select select "100"
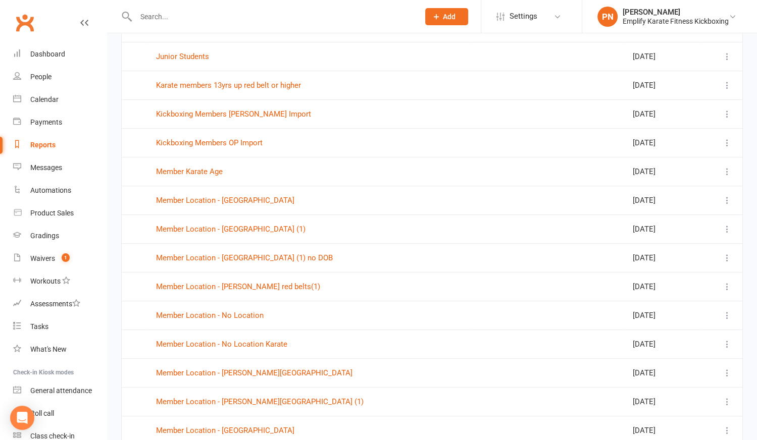
scroll to position [413, 0]
click at [188, 310] on link "Member Location - No Location" at bounding box center [210, 314] width 108 height 9
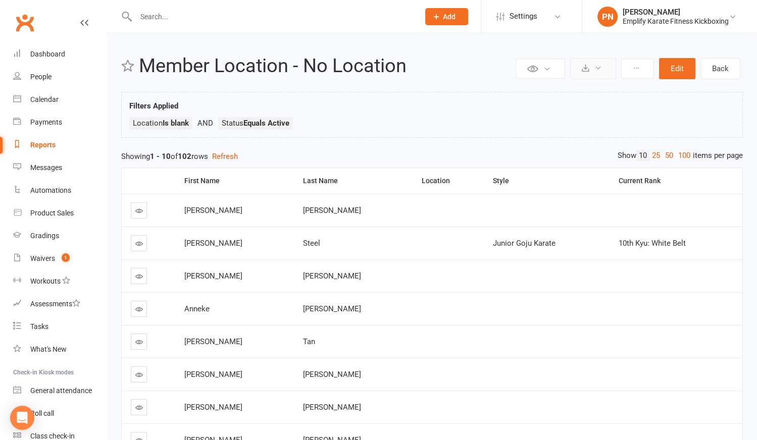
click at [588, 72] on button at bounding box center [593, 68] width 46 height 21
click at [547, 93] on link "Export to CSV" at bounding box center [562, 93] width 106 height 20
click at [712, 66] on link "Back" at bounding box center [720, 68] width 40 height 21
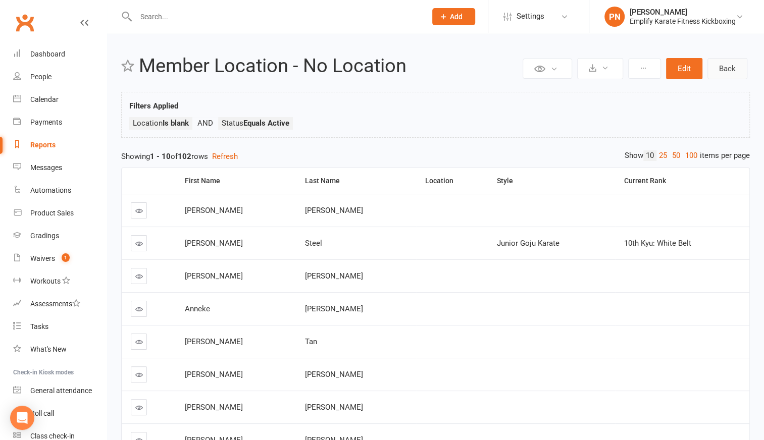
select select "100"
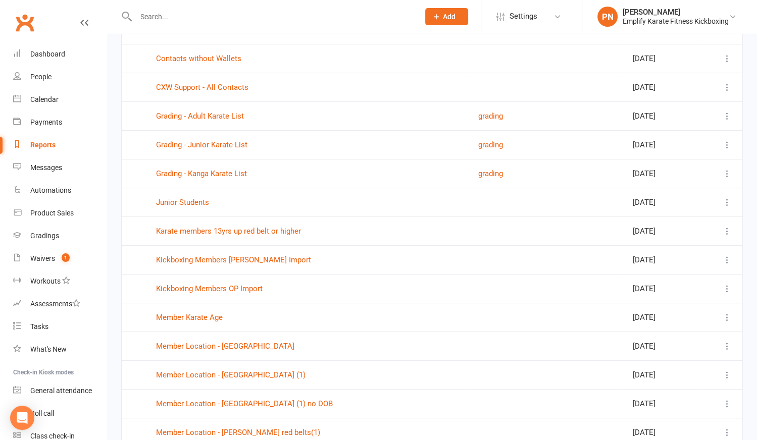
scroll to position [413, 0]
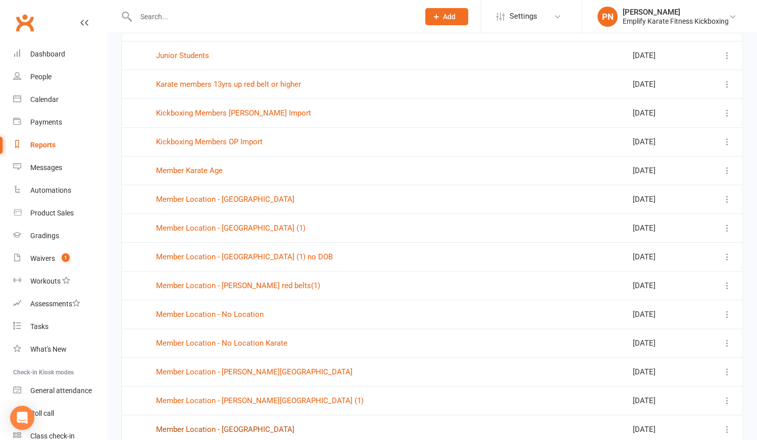
click at [211, 425] on link "Member Location - [GEOGRAPHIC_DATA]" at bounding box center [225, 429] width 138 height 9
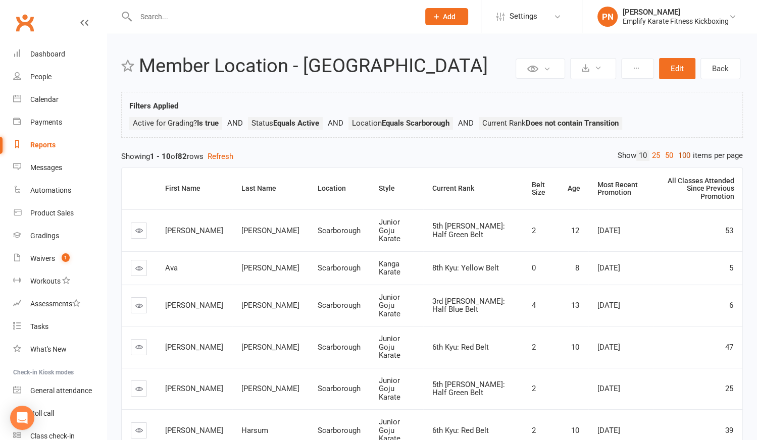
click at [684, 156] on link "100" at bounding box center [684, 155] width 17 height 11
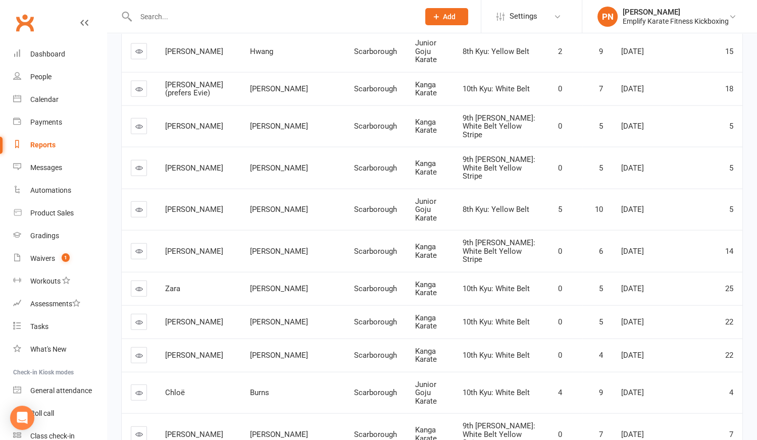
scroll to position [2249, 0]
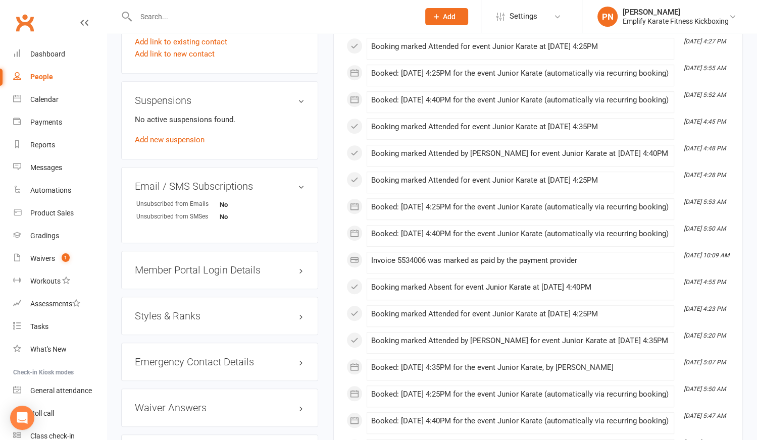
scroll to position [596, 0]
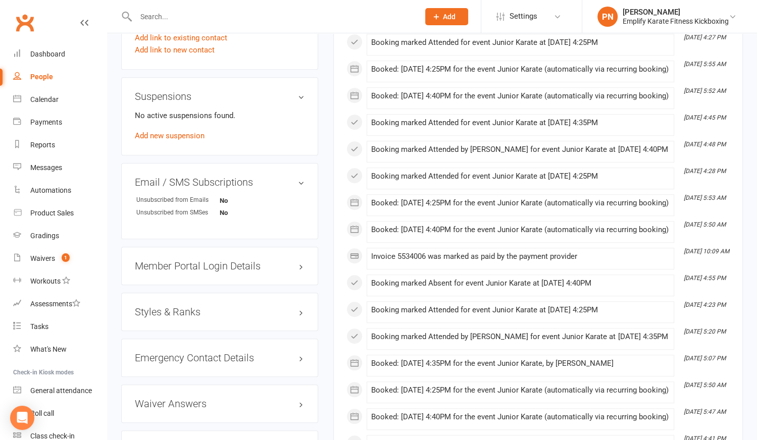
click at [185, 307] on h3 "Styles & Ranks" at bounding box center [220, 311] width 170 height 11
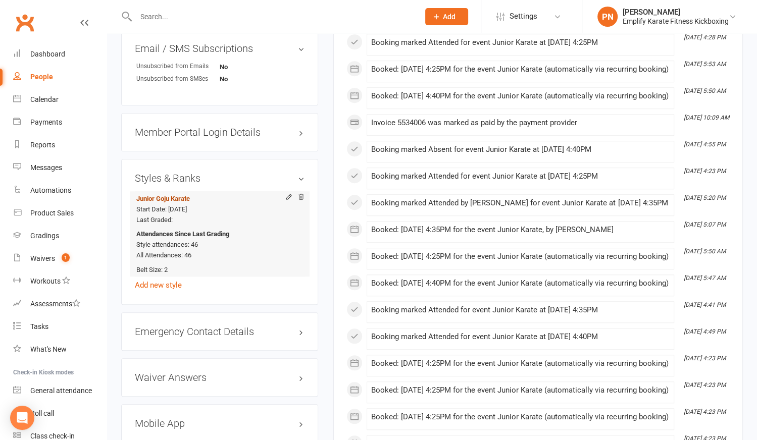
scroll to position [734, 0]
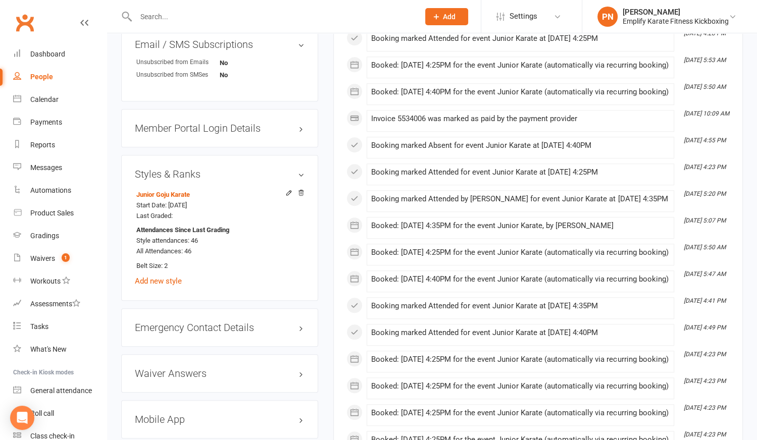
click at [329, 291] on main "✓ Memberships Unlimited Training Does not expire $ Balance $0.00 Next: [DATE] L…" at bounding box center [538, 106] width 425 height 1563
click at [289, 190] on icon at bounding box center [288, 192] width 7 height 7
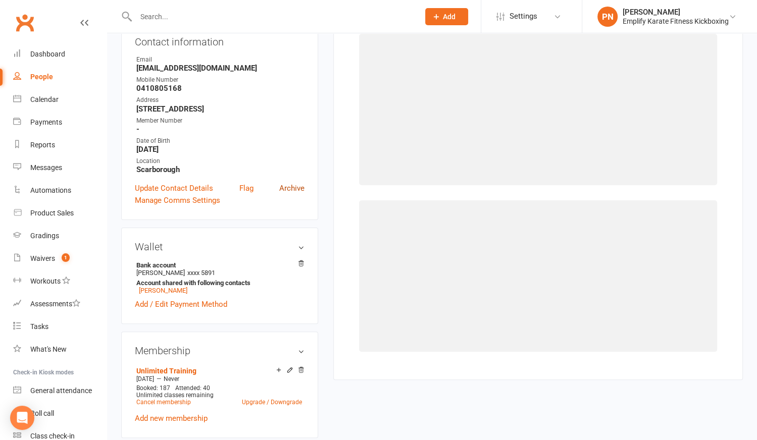
select select "2206"
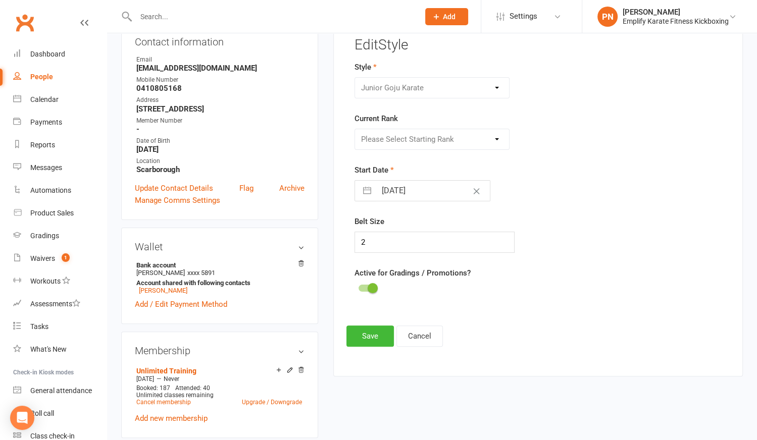
scroll to position [98, 0]
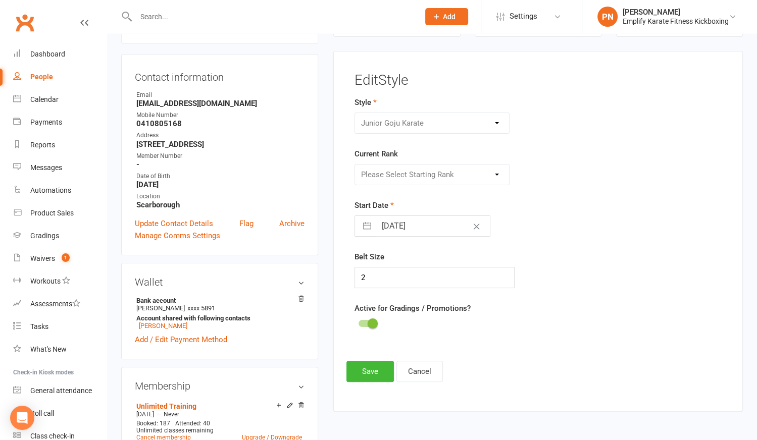
click at [435, 176] on div "Please Select Starting Rank 10th Kyu: White Belt 9th Kyu: Half Yellow Belt 8th …" at bounding box center [431, 174] width 155 height 21
click at [421, 123] on div "Adult Goju Karate Junior Goju Karate Junior Leadership Program Kanga Karate" at bounding box center [431, 123] width 155 height 21
click at [423, 371] on button "Cancel" at bounding box center [419, 371] width 46 height 21
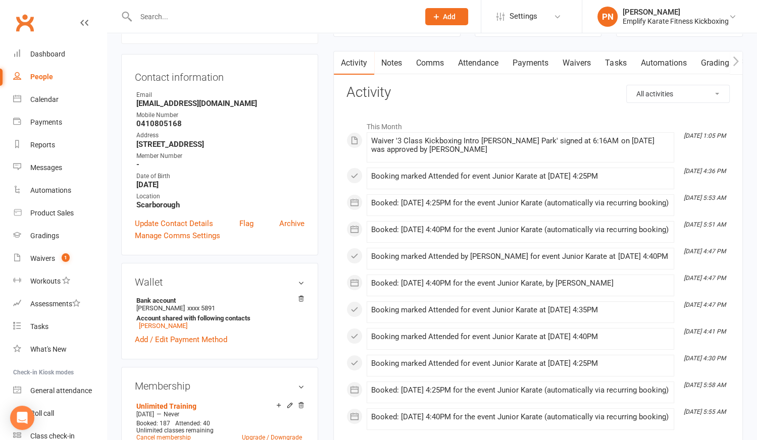
click at [180, 14] on input "text" at bounding box center [272, 17] width 279 height 14
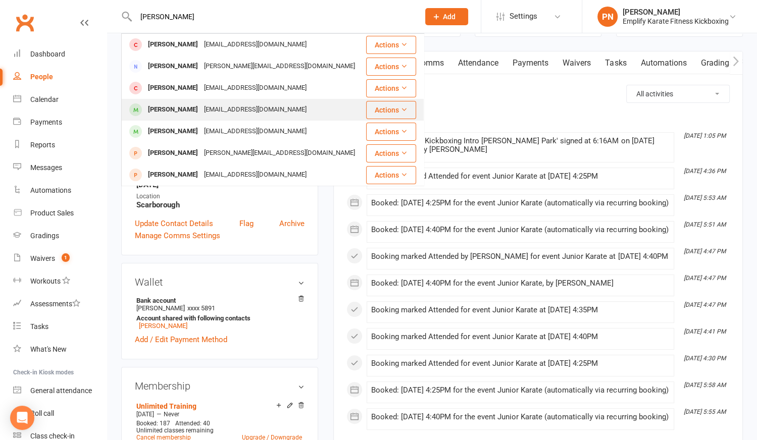
type input "[PERSON_NAME]"
click at [176, 109] on div "[PERSON_NAME]" at bounding box center [173, 109] width 56 height 15
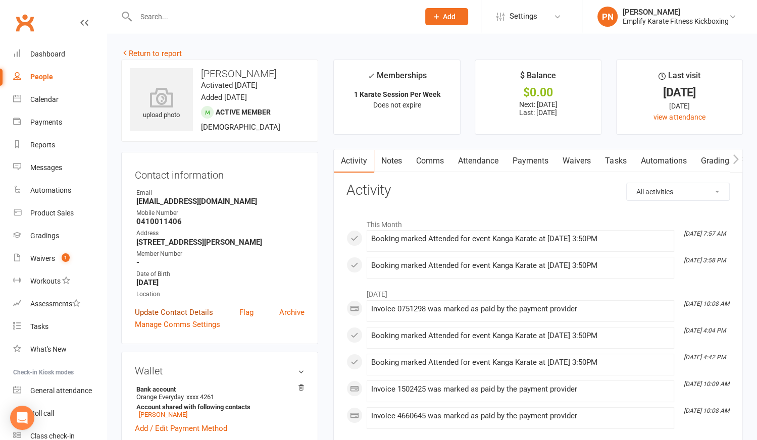
click at [160, 313] on link "Update Contact Details" at bounding box center [174, 312] width 78 height 12
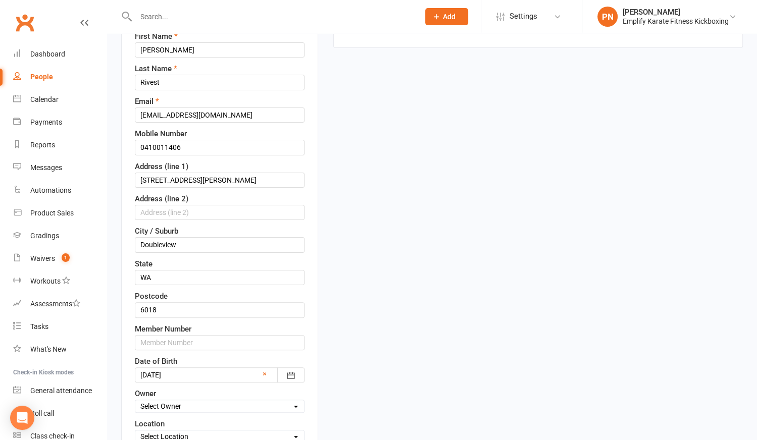
scroll to position [197, 0]
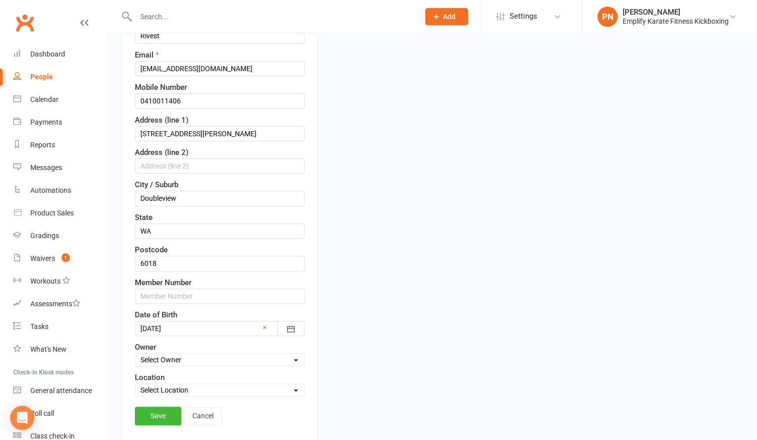
click at [177, 387] on select "Select Location [PERSON_NAME][GEOGRAPHIC_DATA] [PERSON_NAME]" at bounding box center [219, 390] width 169 height 11
select select "2"
click at [135, 385] on select "Select Location [PERSON_NAME][GEOGRAPHIC_DATA] [PERSON_NAME]" at bounding box center [219, 390] width 169 height 11
click at [165, 410] on link "Save" at bounding box center [158, 416] width 46 height 18
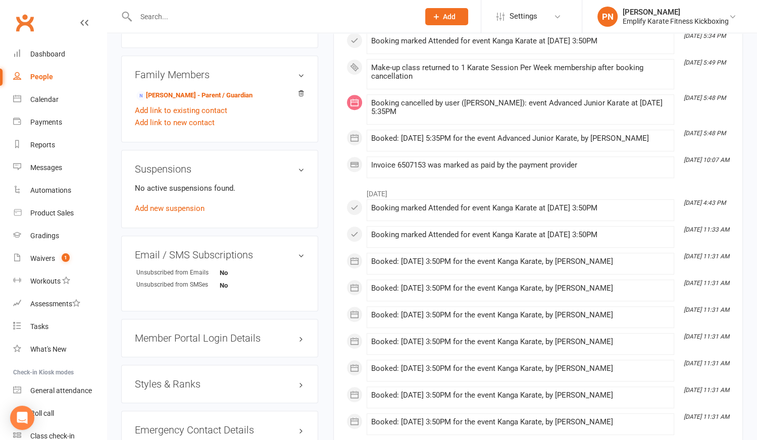
scroll to position [564, 0]
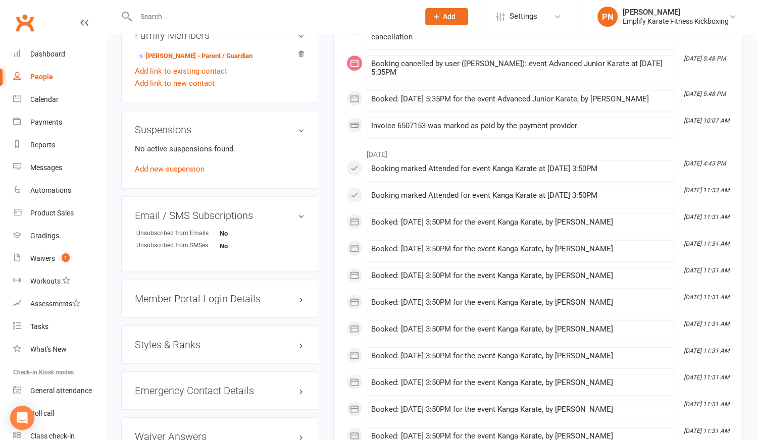
click at [171, 342] on h3 "Styles & Ranks" at bounding box center [220, 344] width 170 height 11
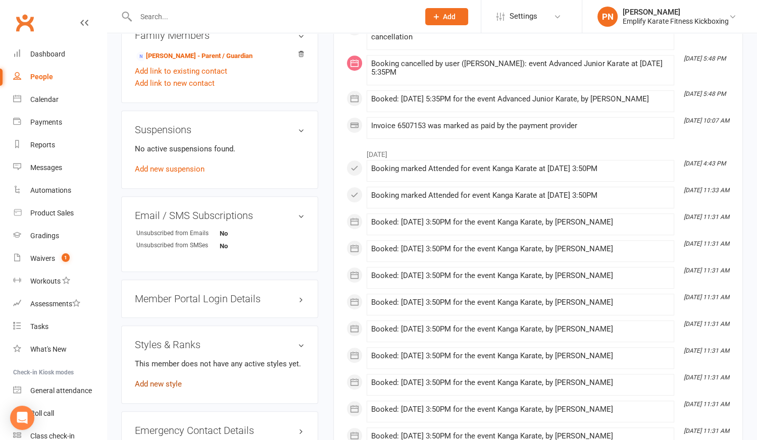
click at [164, 384] on link "Add new style" at bounding box center [158, 384] width 47 height 9
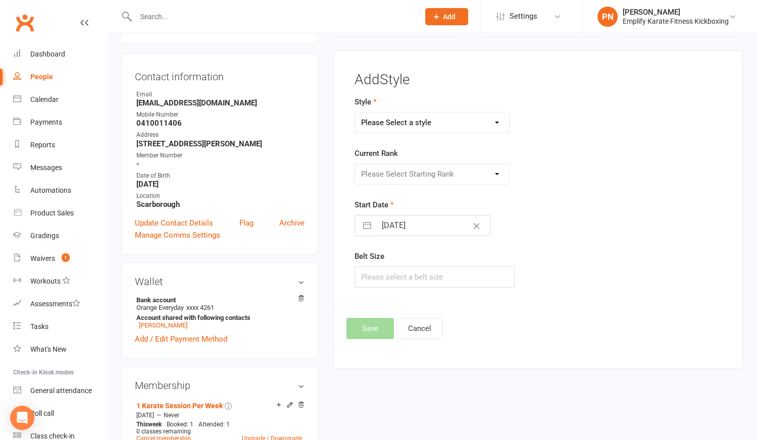
scroll to position [98, 0]
click at [403, 117] on select "Please Select a style Adult Goju Karate Junior Goju Karate Junior Leadership Pr…" at bounding box center [431, 123] width 153 height 20
select select "2209"
click at [355, 113] on select "Please Select a style Adult Goju Karate Junior Goju Karate Junior Leadership Pr…" at bounding box center [431, 123] width 153 height 20
click at [387, 176] on select "Please Select Starting Rank 10th Kyu: White Belt 9th [PERSON_NAME]: White Belt …" at bounding box center [431, 175] width 153 height 20
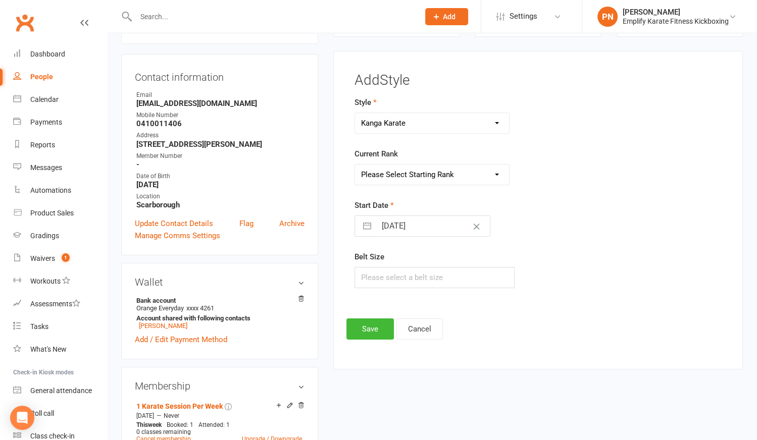
select select "21926"
click at [355, 165] on select "Please Select Starting Rank 10th Kyu: White Belt 9th [PERSON_NAME]: White Belt …" at bounding box center [431, 175] width 153 height 20
click at [378, 281] on input "text" at bounding box center [434, 277] width 160 height 21
type input "0"
click at [366, 319] on button "Save" at bounding box center [369, 329] width 47 height 21
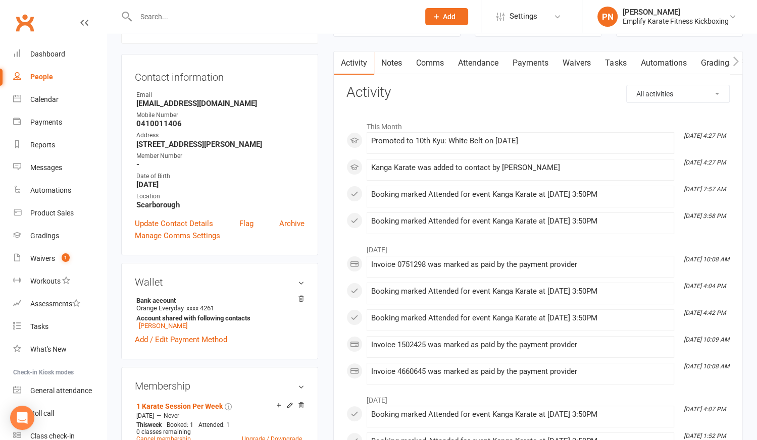
click at [168, 9] on div at bounding box center [266, 16] width 291 height 33
click at [170, 15] on input "text" at bounding box center [272, 17] width 279 height 14
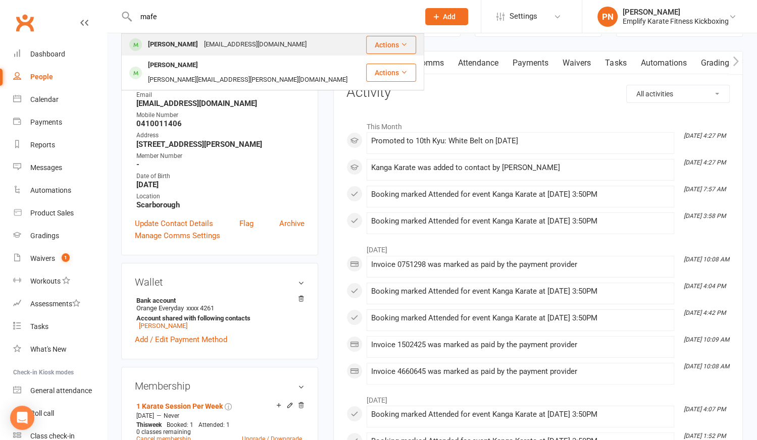
type input "mafe"
click at [204, 44] on div "[EMAIL_ADDRESS][DOMAIN_NAME]" at bounding box center [255, 44] width 109 height 15
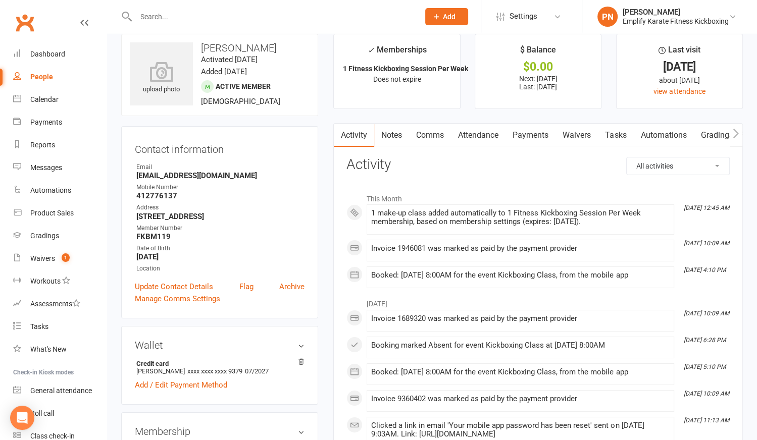
scroll to position [91, 0]
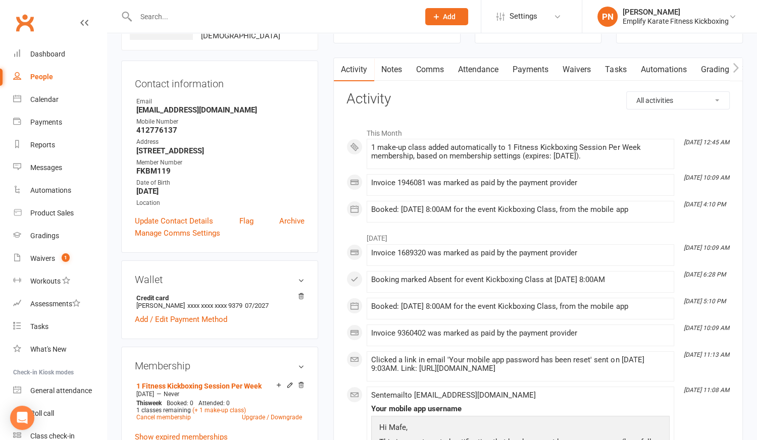
click at [144, 16] on input "text" at bounding box center [272, 17] width 279 height 14
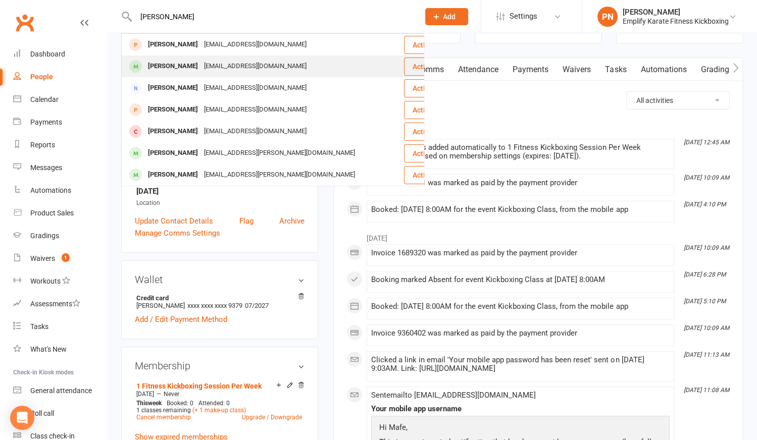
type input "[PERSON_NAME]"
click at [201, 65] on div "[EMAIL_ADDRESS][DOMAIN_NAME]" at bounding box center [255, 66] width 109 height 15
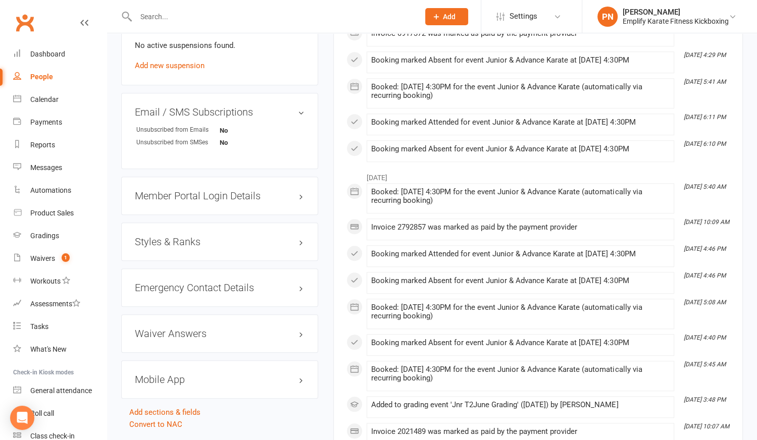
scroll to position [688, 0]
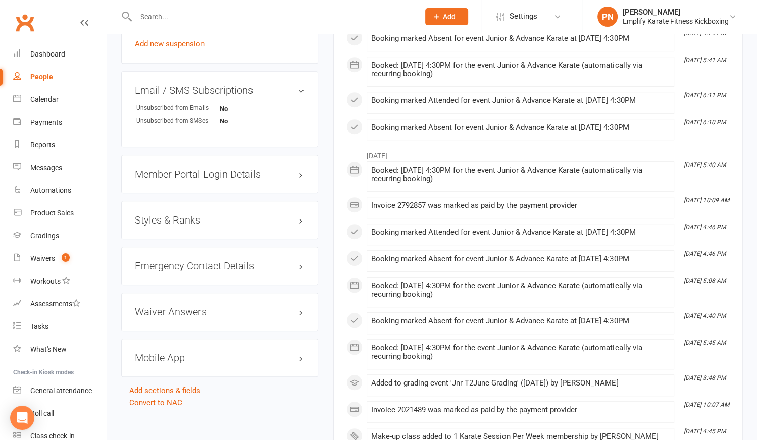
click at [194, 215] on h3 "Styles & Ranks" at bounding box center [220, 220] width 170 height 11
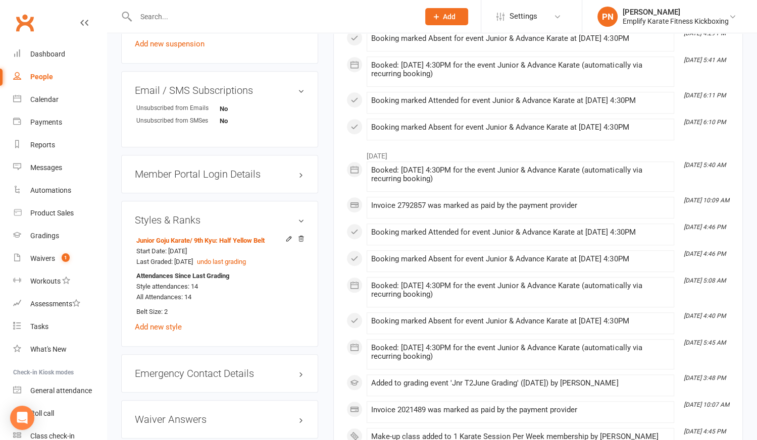
click at [194, 215] on h3 "Styles & Ranks" at bounding box center [220, 220] width 170 height 11
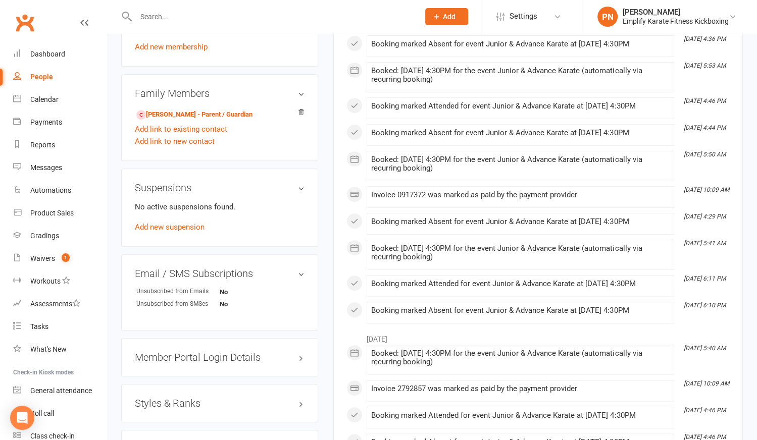
scroll to position [504, 0]
click at [202, 117] on link "[PERSON_NAME] - Parent / Guardian" at bounding box center [194, 115] width 116 height 11
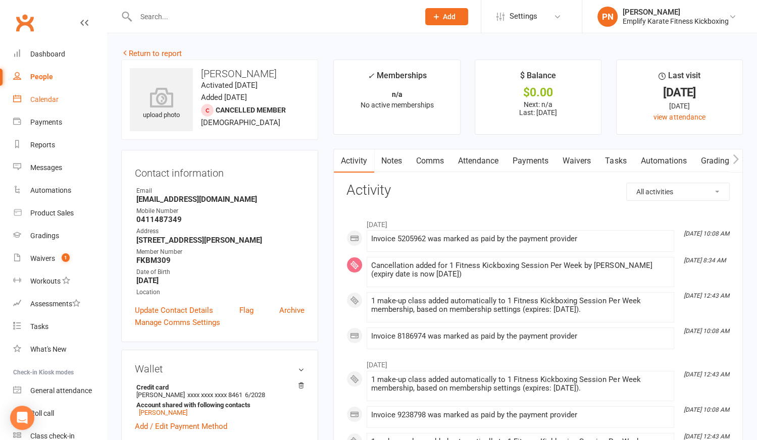
click at [54, 100] on div "Calendar" at bounding box center [44, 99] width 28 height 8
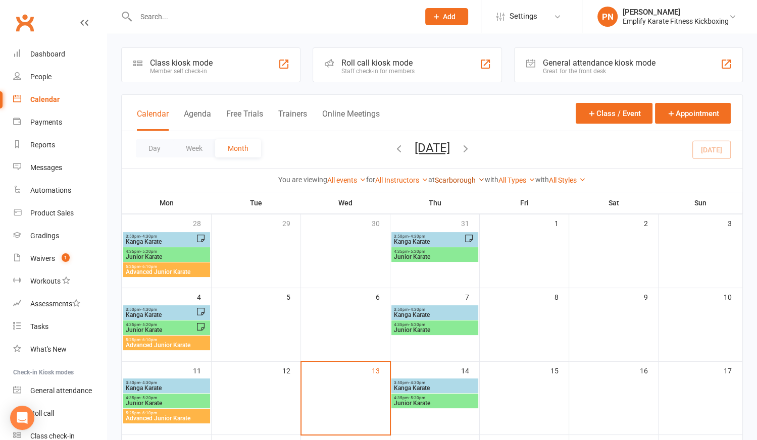
click at [454, 178] on link "Scarborough" at bounding box center [460, 180] width 50 height 8
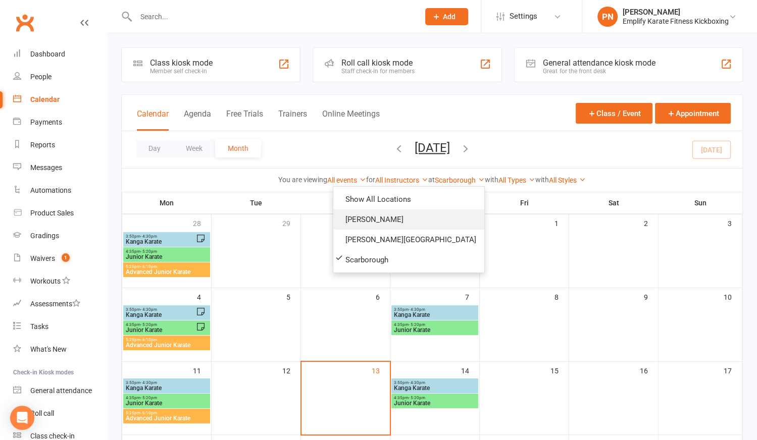
click at [430, 218] on link "[PERSON_NAME]" at bounding box center [408, 220] width 151 height 20
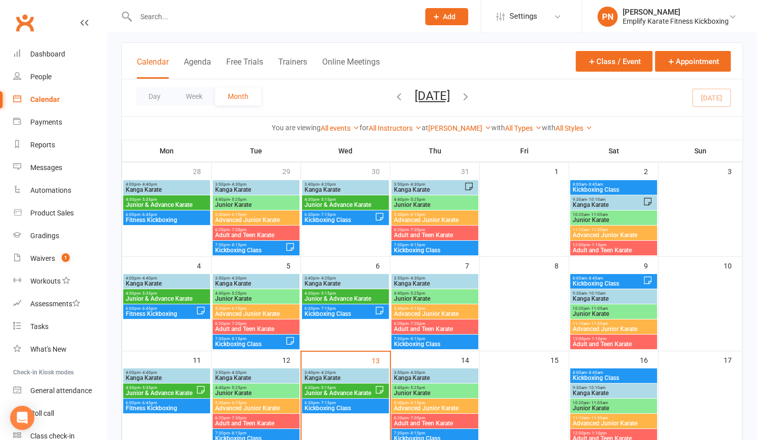
scroll to position [183, 0]
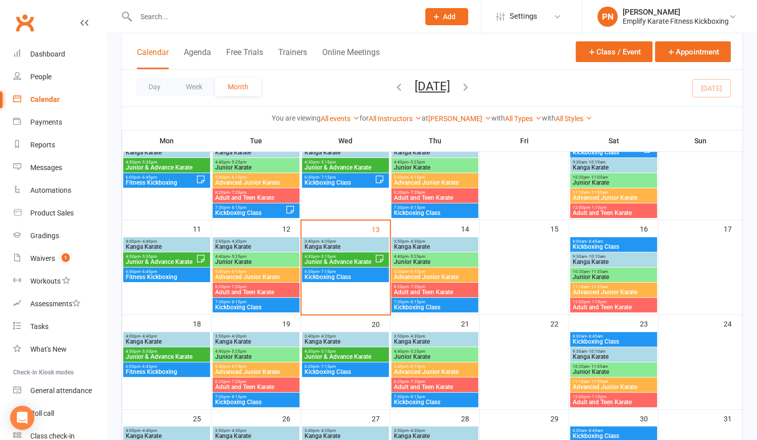
click at [357, 253] on div "4:30pm - 5:15pm Junior & Advance Karate" at bounding box center [345, 259] width 87 height 15
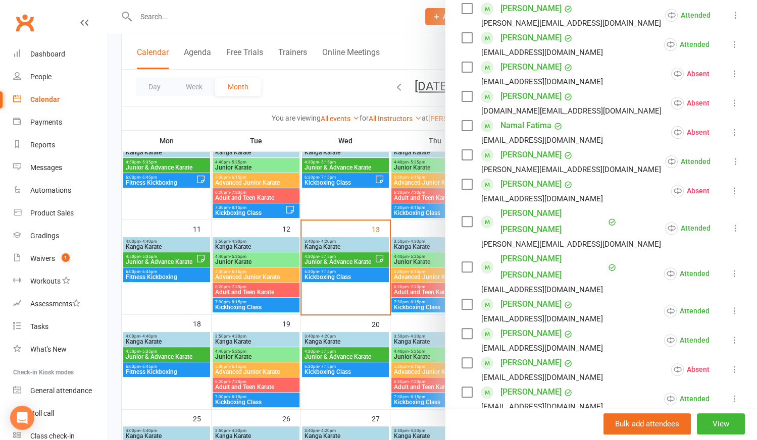
scroll to position [321, 0]
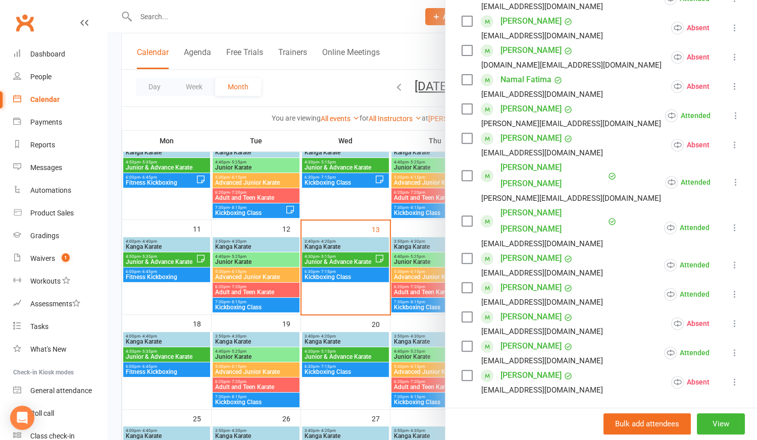
click at [521, 163] on link "[PERSON_NAME] [PERSON_NAME]" at bounding box center [552, 176] width 105 height 32
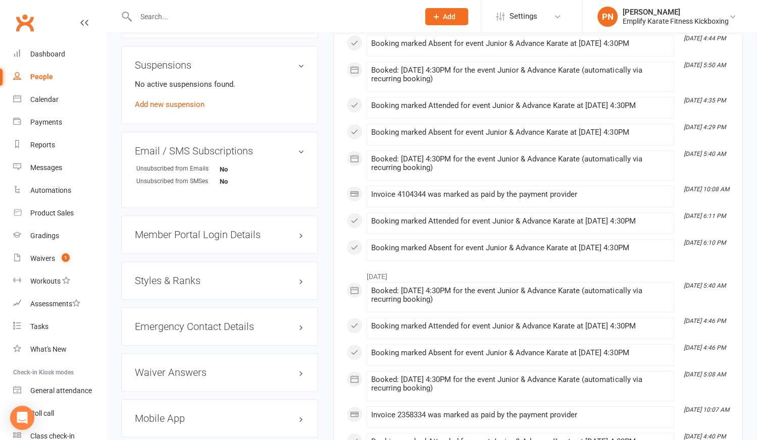
scroll to position [642, 0]
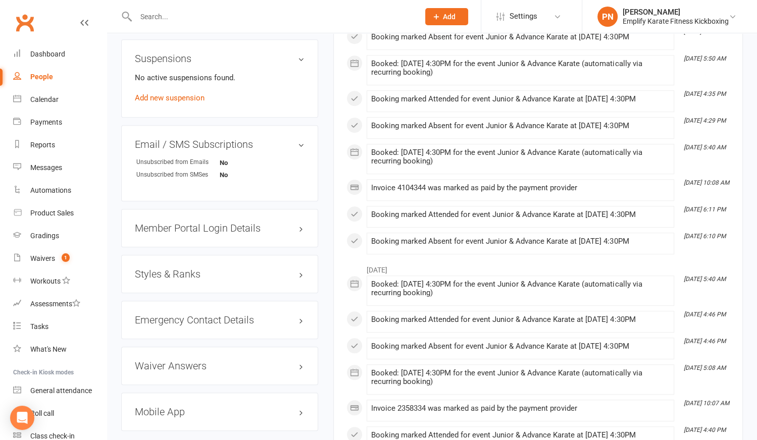
click at [201, 269] on h3 "Styles & Ranks" at bounding box center [220, 274] width 170 height 11
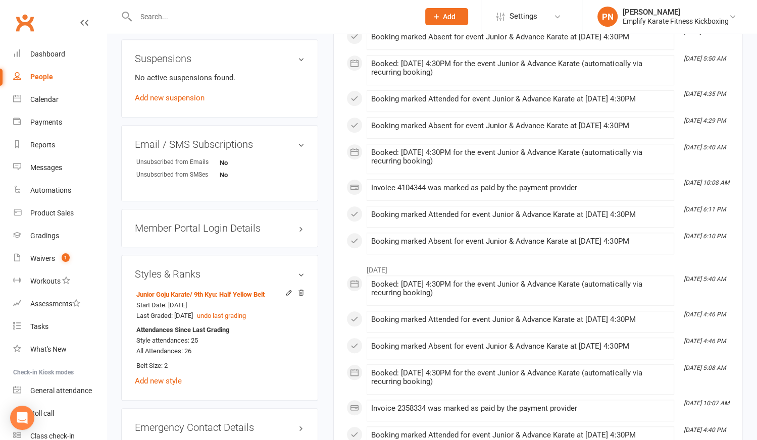
click at [303, 269] on h3 "Styles & Ranks" at bounding box center [220, 274] width 170 height 11
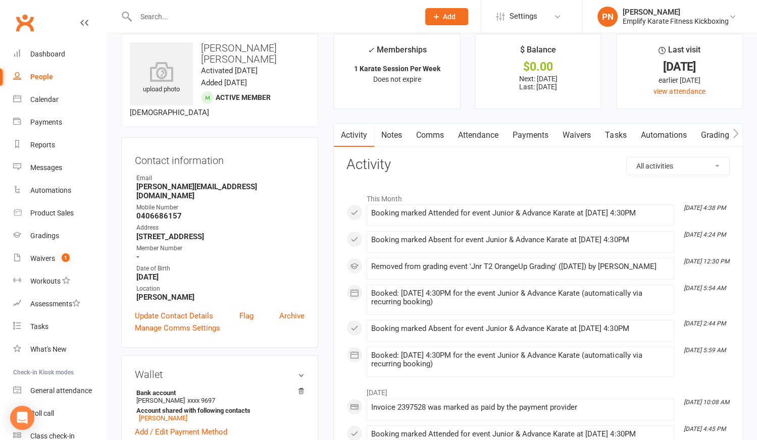
scroll to position [0, 0]
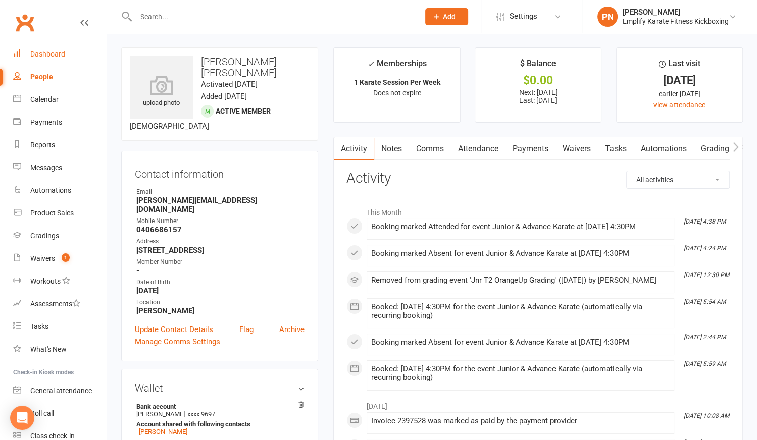
click at [48, 54] on div "Dashboard" at bounding box center [47, 54] width 35 height 8
